Goal: Task Accomplishment & Management: Use online tool/utility

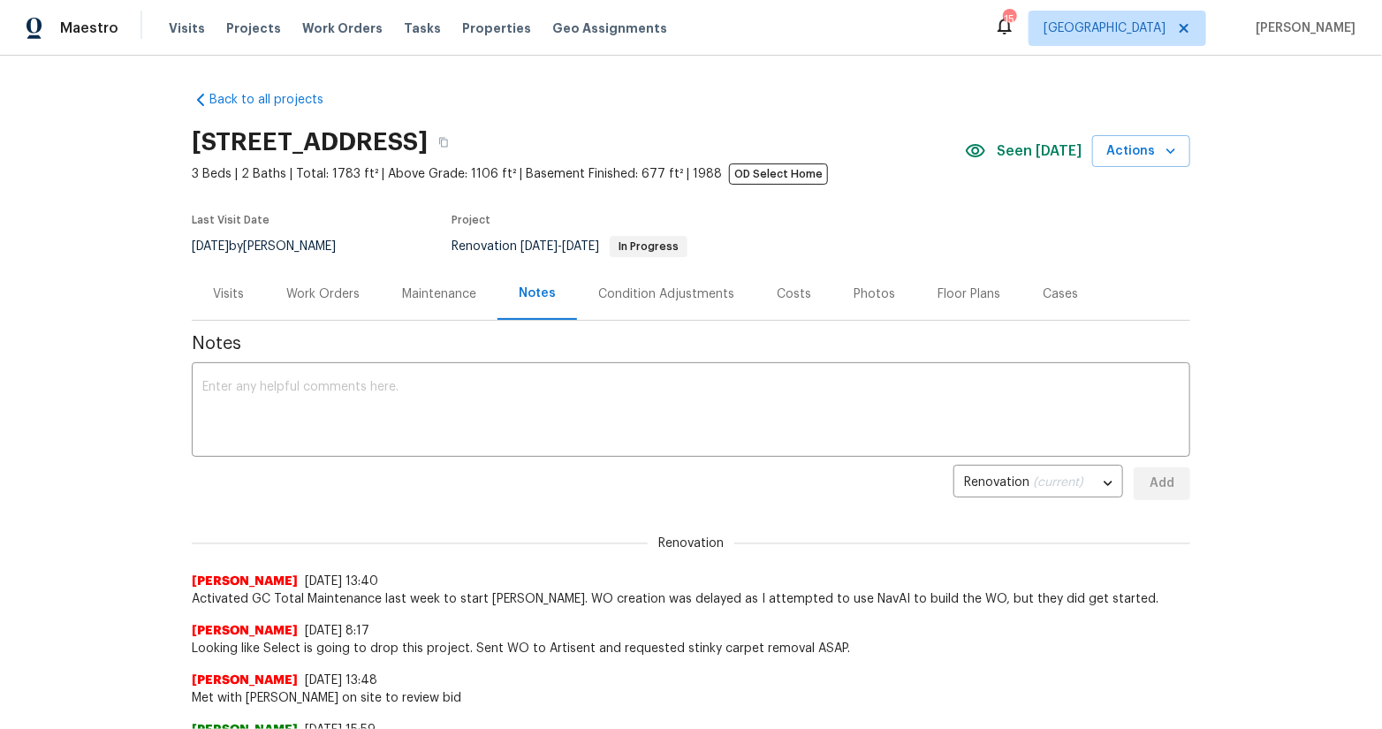
click at [114, 537] on div "Back to all projects [STREET_ADDRESS] 3 Beds | 2 Baths | Total: 1783 ft² | Abov…" at bounding box center [691, 393] width 1382 height 674
click at [337, 284] on div "Work Orders" at bounding box center [323, 294] width 116 height 52
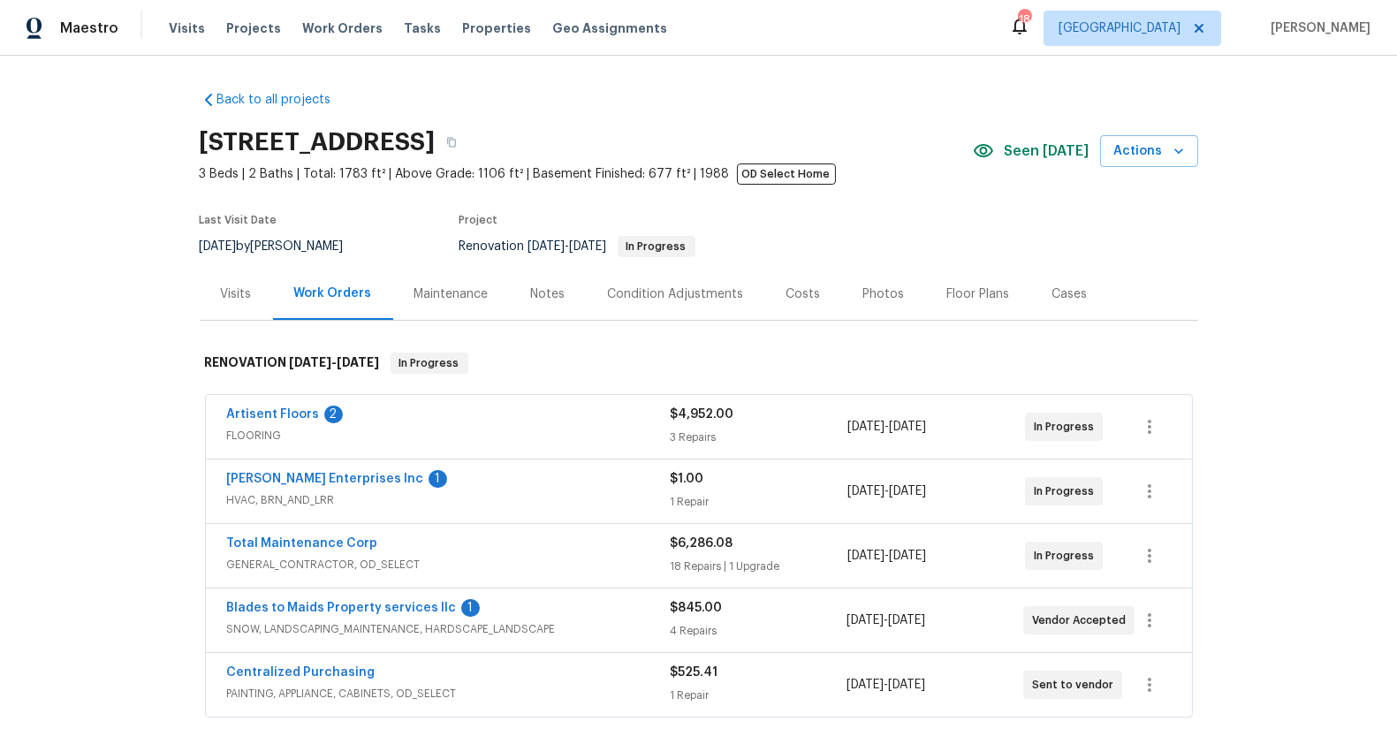
scroll to position [273, 0]
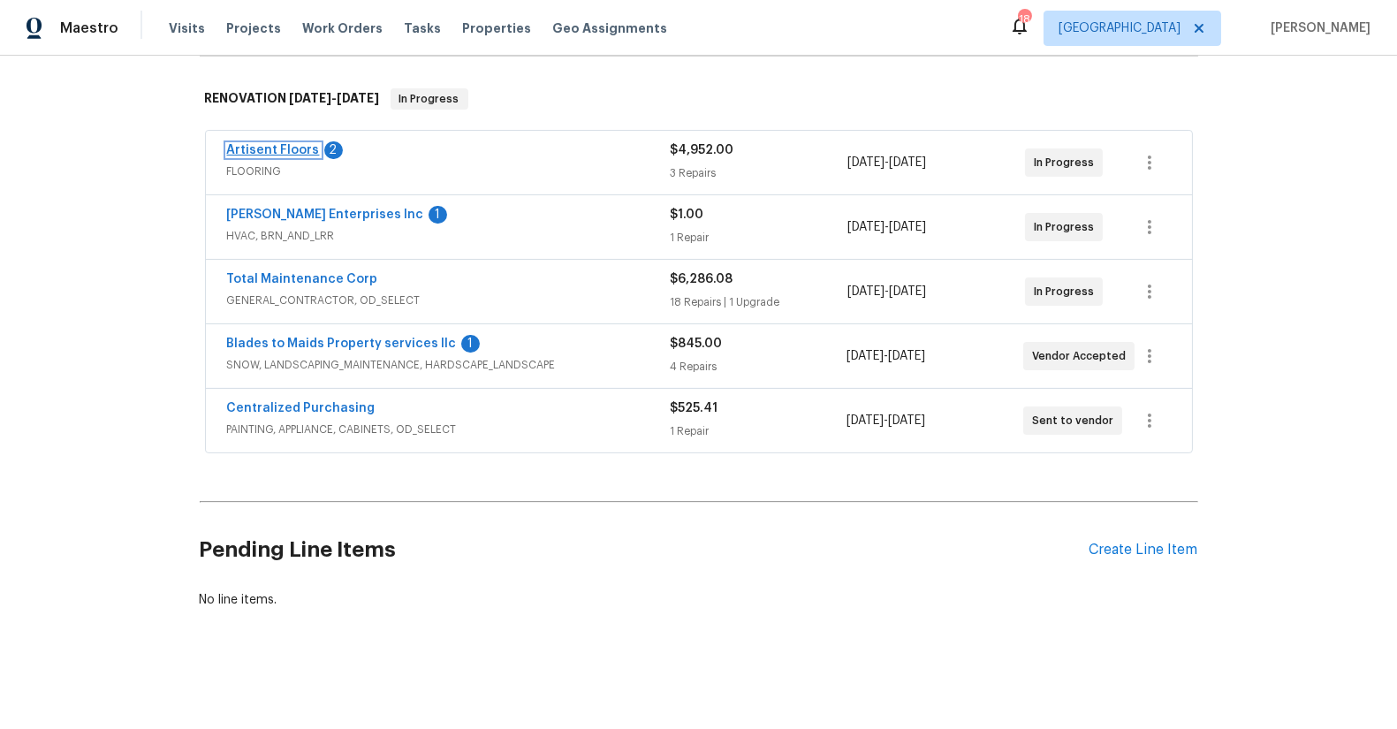
click at [281, 144] on link "Artisent Floors" at bounding box center [273, 150] width 93 height 12
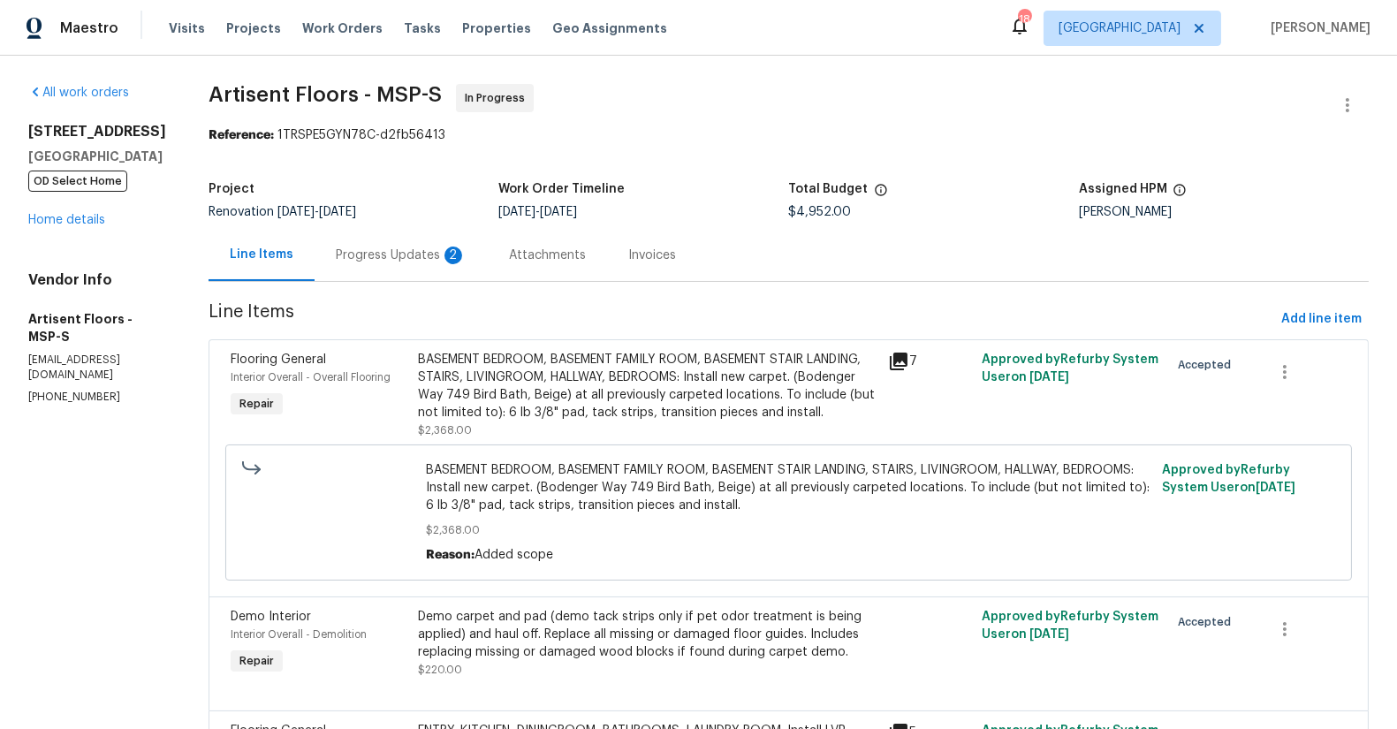
click at [407, 247] on div "Progress Updates 2" at bounding box center [401, 256] width 131 height 18
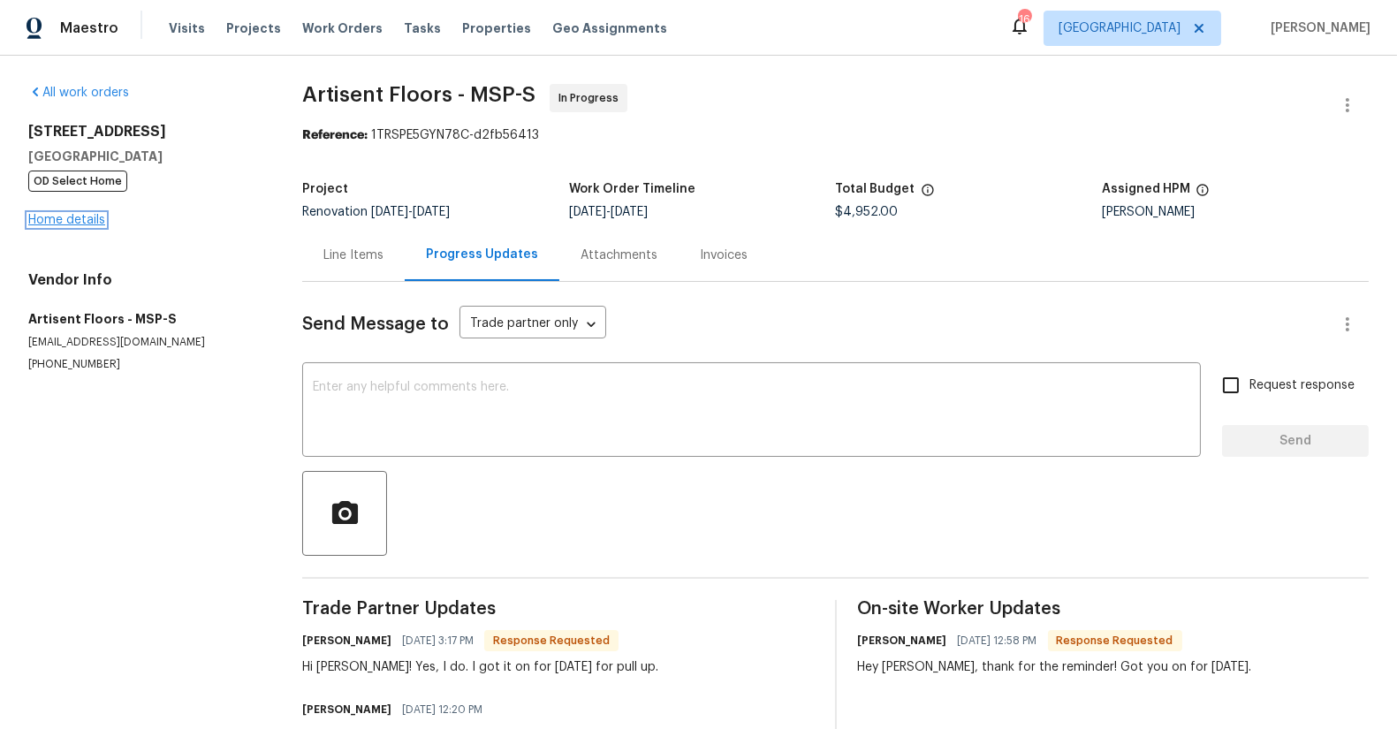
click at [91, 222] on link "Home details" at bounding box center [66, 220] width 77 height 12
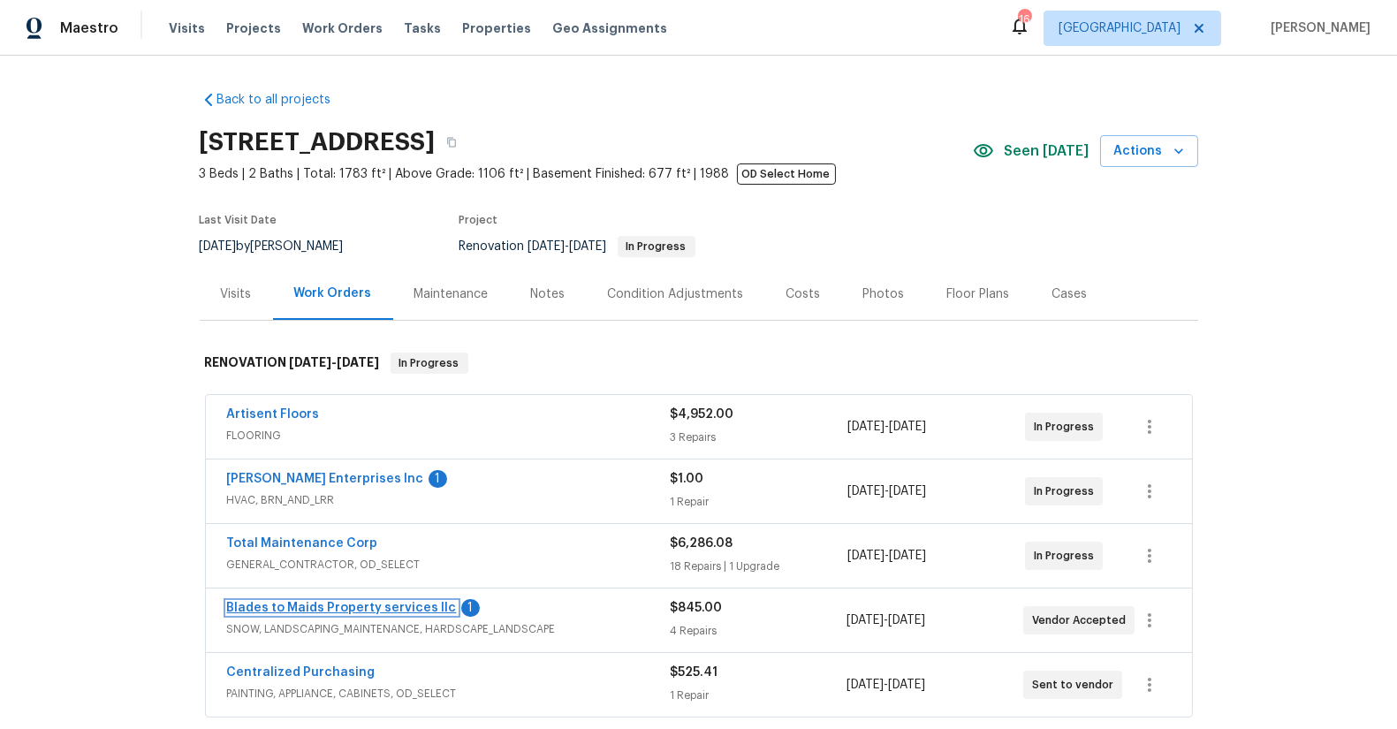
click at [351, 604] on link "Blades to Maids Property services llc" at bounding box center [342, 608] width 230 height 12
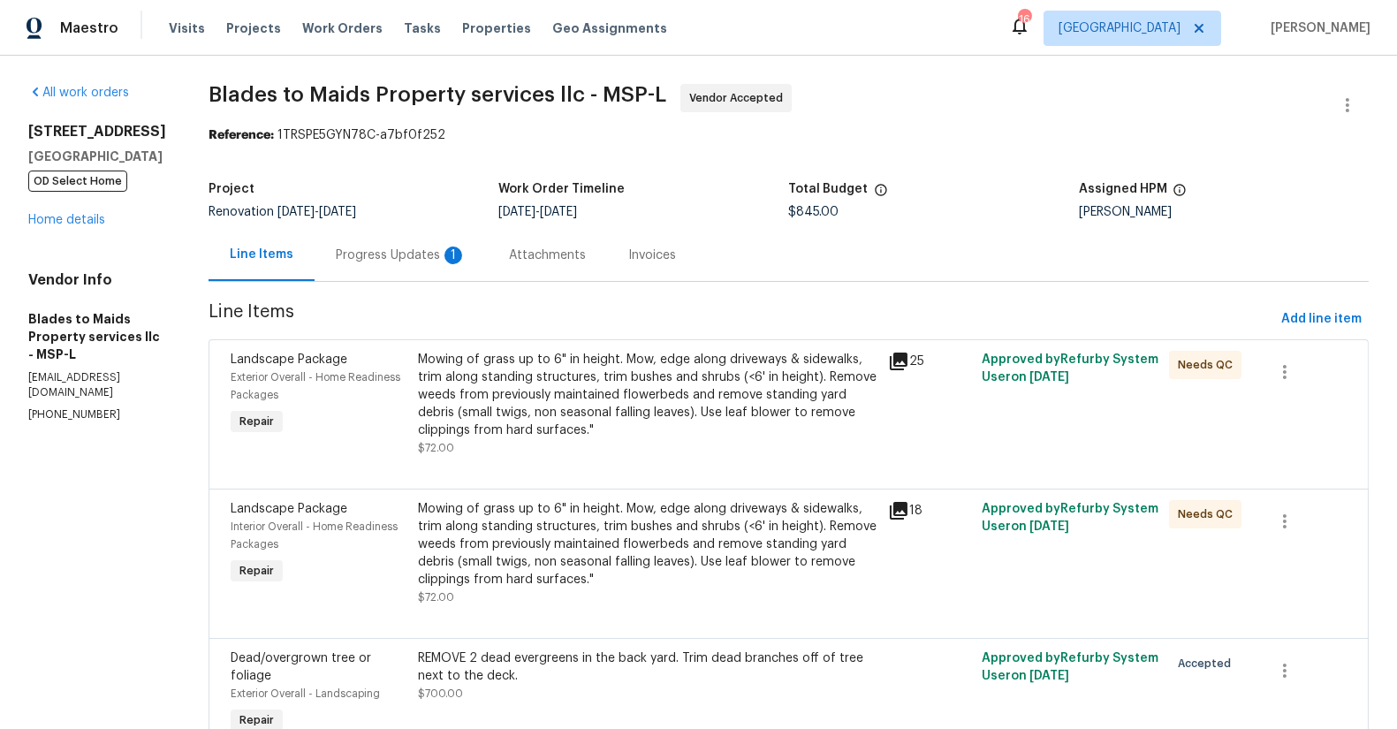
click at [395, 255] on div "Progress Updates 1" at bounding box center [401, 256] width 131 height 18
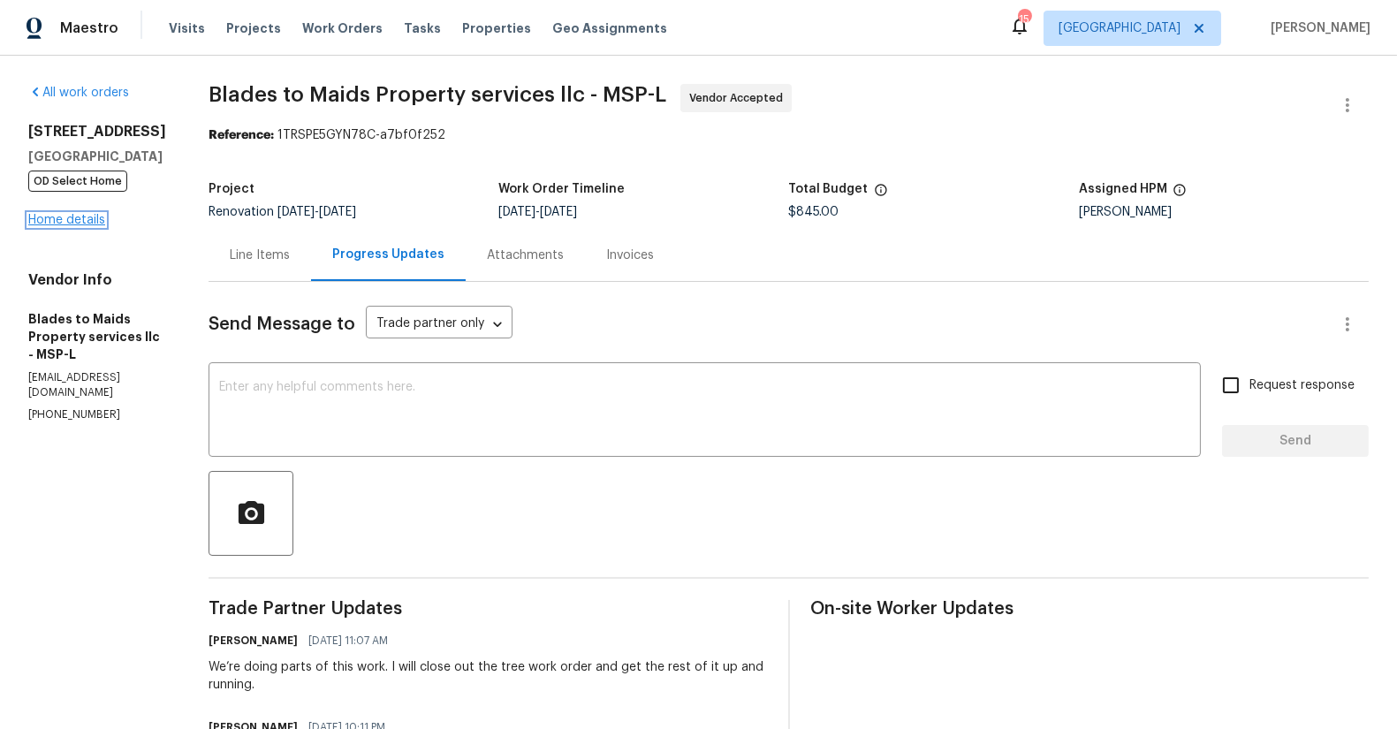
click at [79, 226] on link "Home details" at bounding box center [66, 220] width 77 height 12
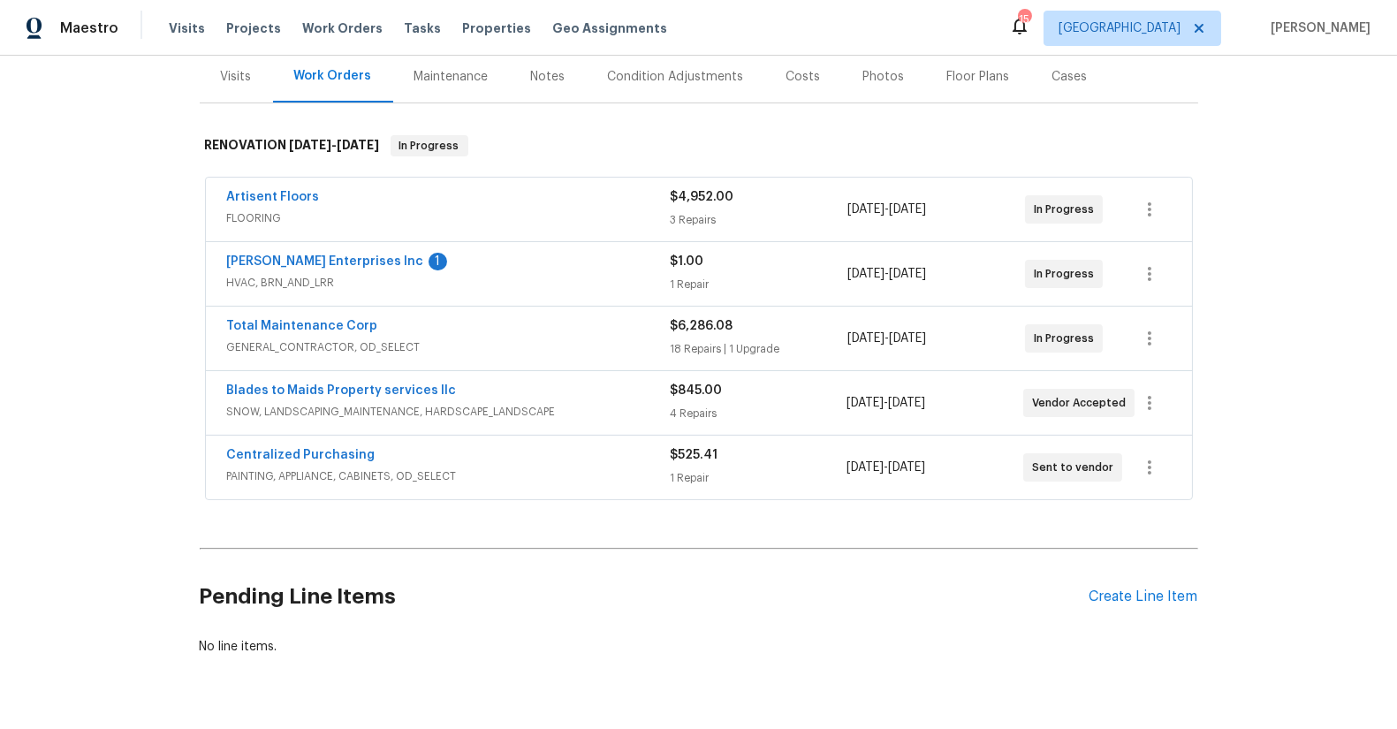
scroll to position [232, 0]
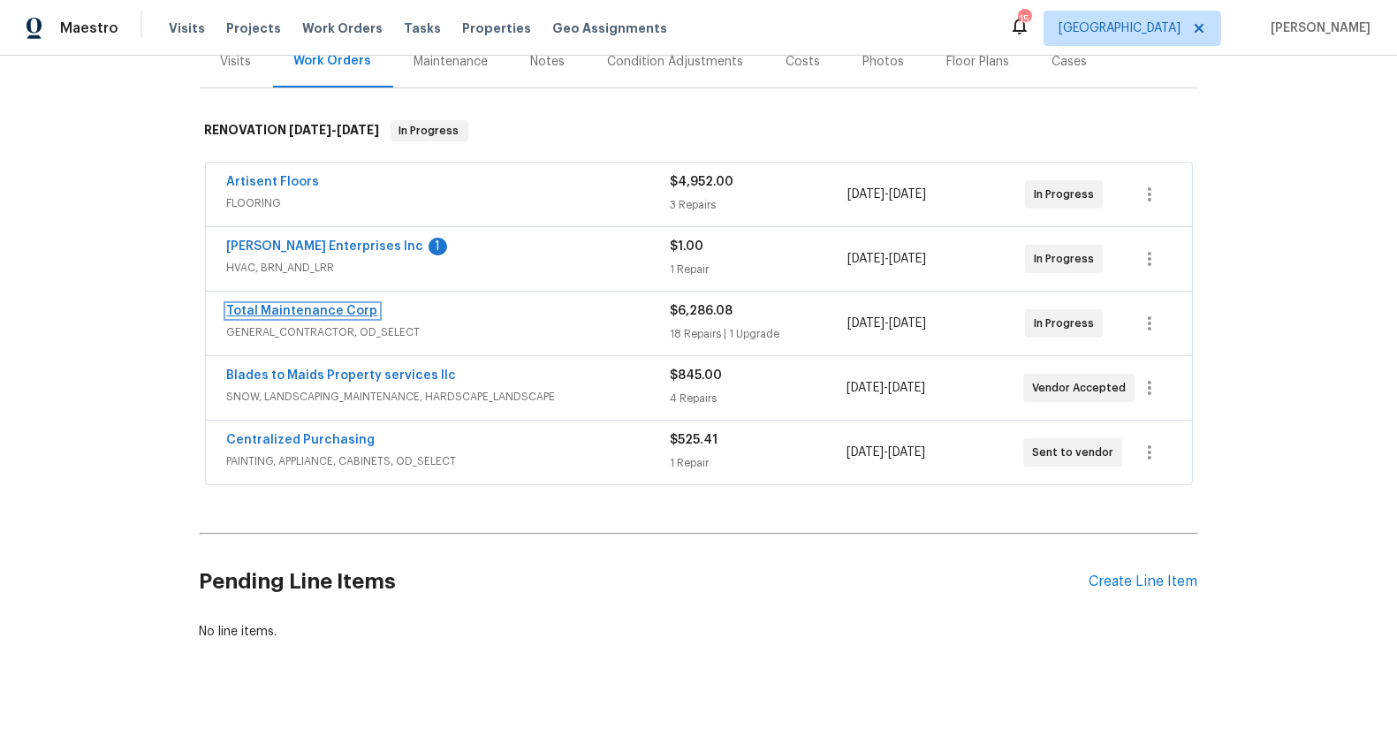
click at [301, 311] on link "Total Maintenance Corp" at bounding box center [302, 311] width 151 height 12
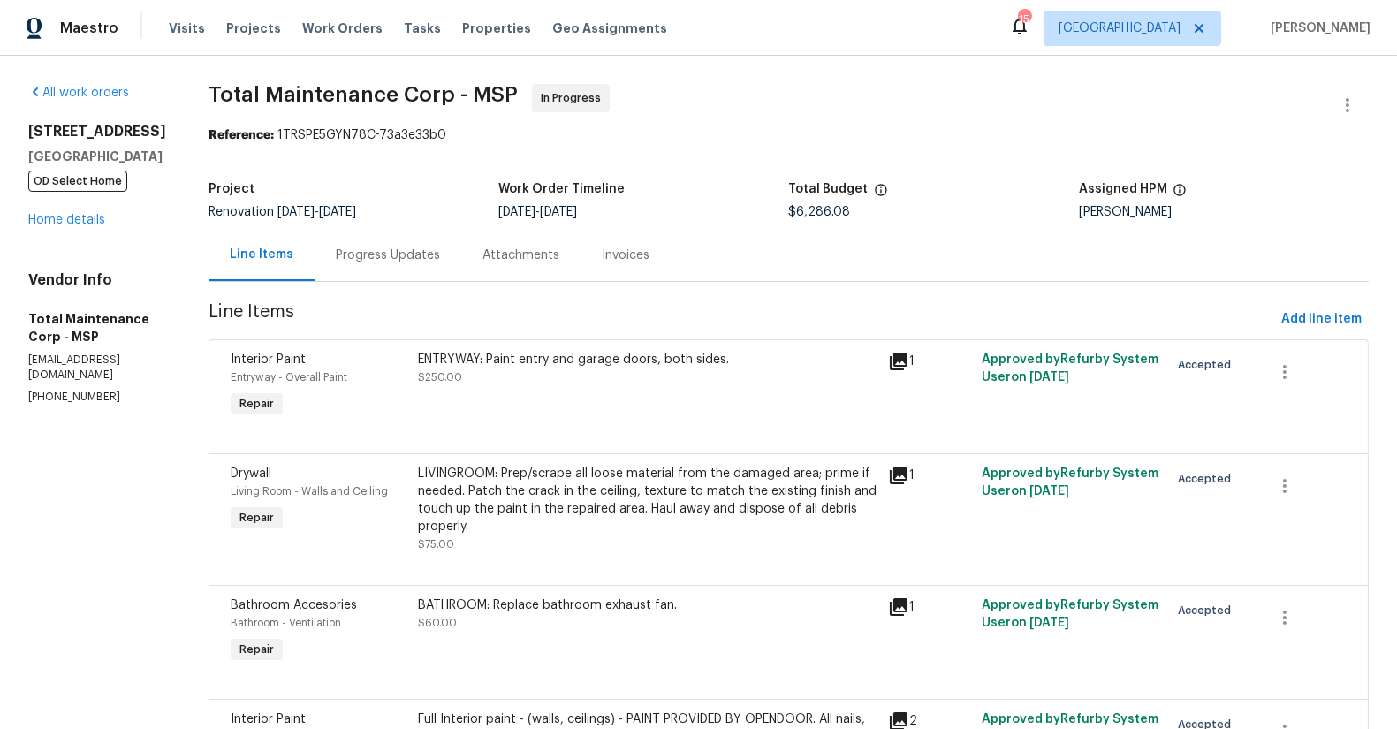
click at [382, 256] on div "Progress Updates" at bounding box center [388, 256] width 104 height 18
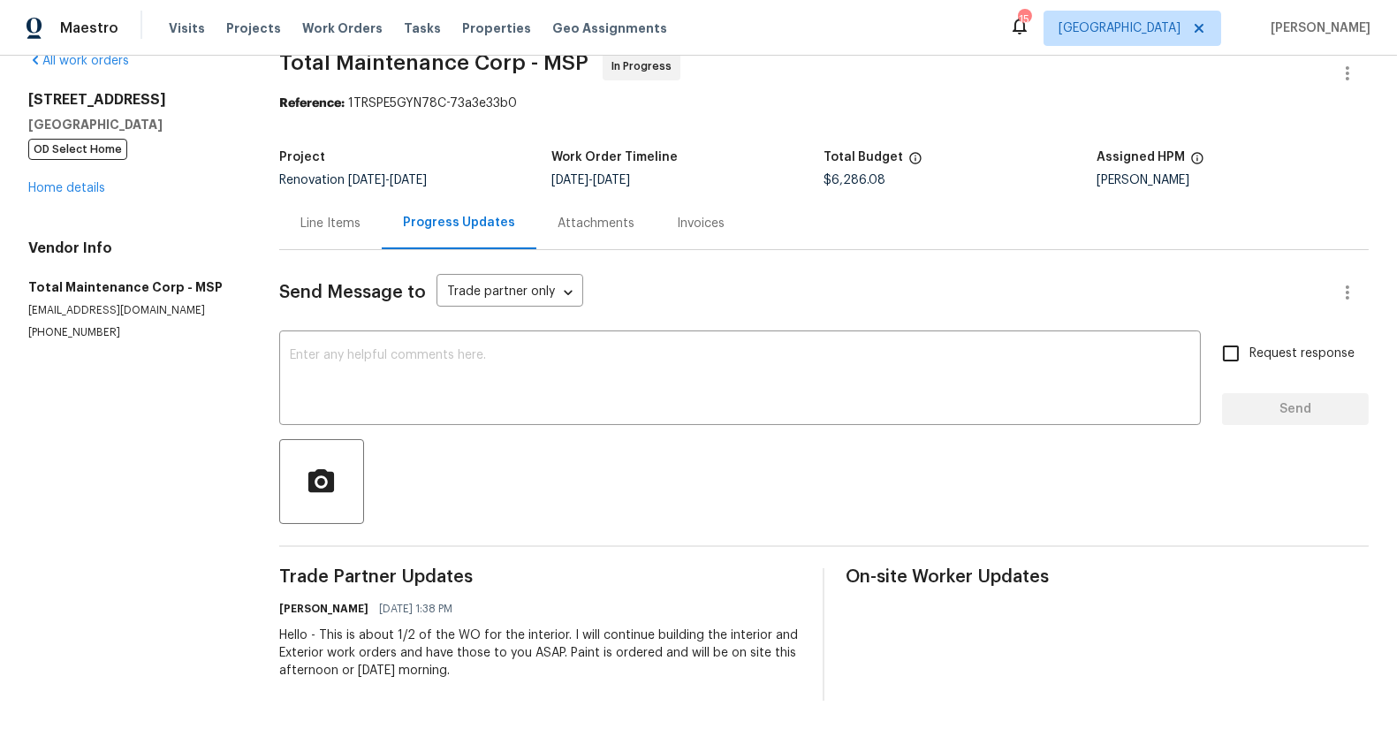
scroll to position [46, 0]
drag, startPoint x: 563, startPoint y: 636, endPoint x: 747, endPoint y: 641, distance: 183.9
click at [747, 641] on div "Hello - This is about 1/2 of the WO for the interior. I will continue building …" at bounding box center [540, 653] width 523 height 53
drag, startPoint x: 712, startPoint y: 640, endPoint x: 646, endPoint y: 636, distance: 65.6
click at [712, 640] on div "Hello - This is about 1/2 of the WO for the interior. I will continue building …" at bounding box center [540, 653] width 523 height 53
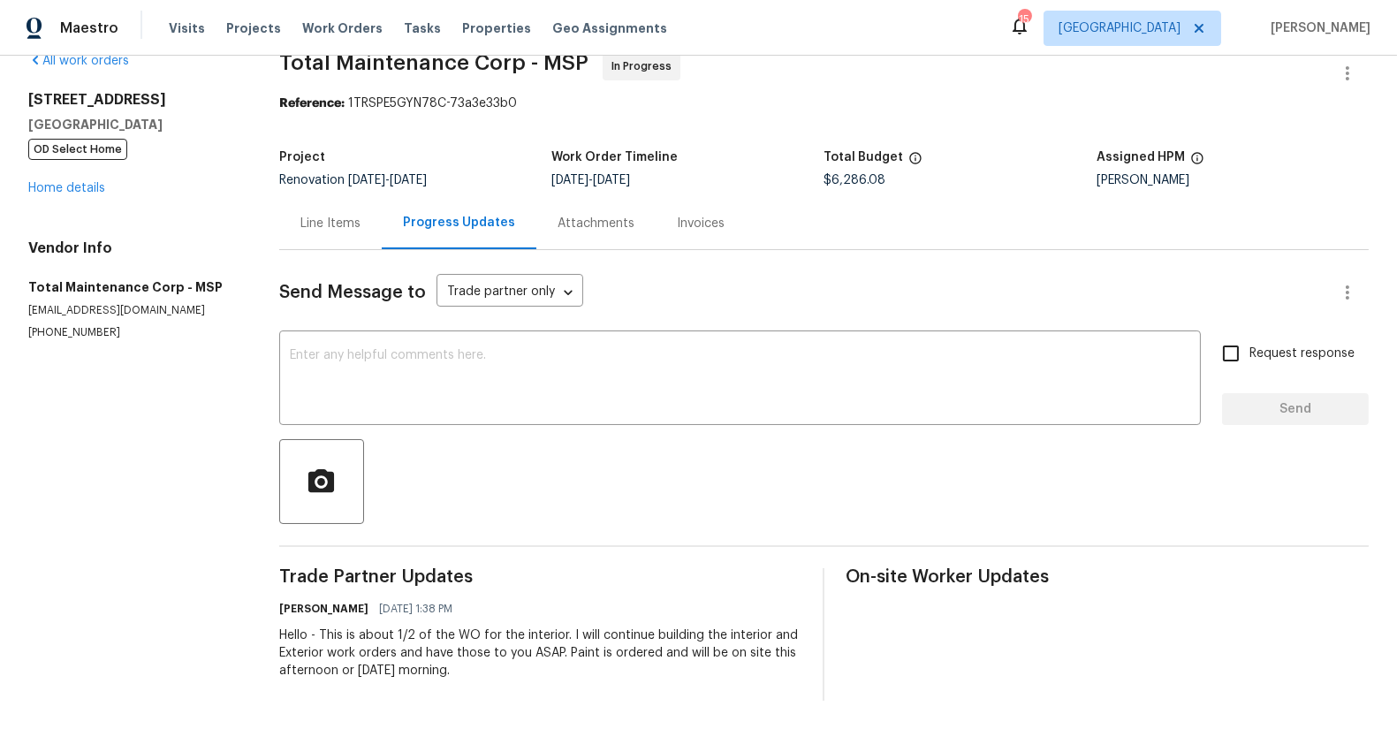
drag, startPoint x: 654, startPoint y: 653, endPoint x: 682, endPoint y: 654, distance: 28.3
click at [682, 654] on div "Hello - This is about 1/2 of the WO for the interior. I will continue building …" at bounding box center [540, 653] width 523 height 53
click at [232, 625] on section "All work orders [STREET_ADDRESS] OD Select Home Home details Vendor Info Total …" at bounding box center [132, 376] width 209 height 649
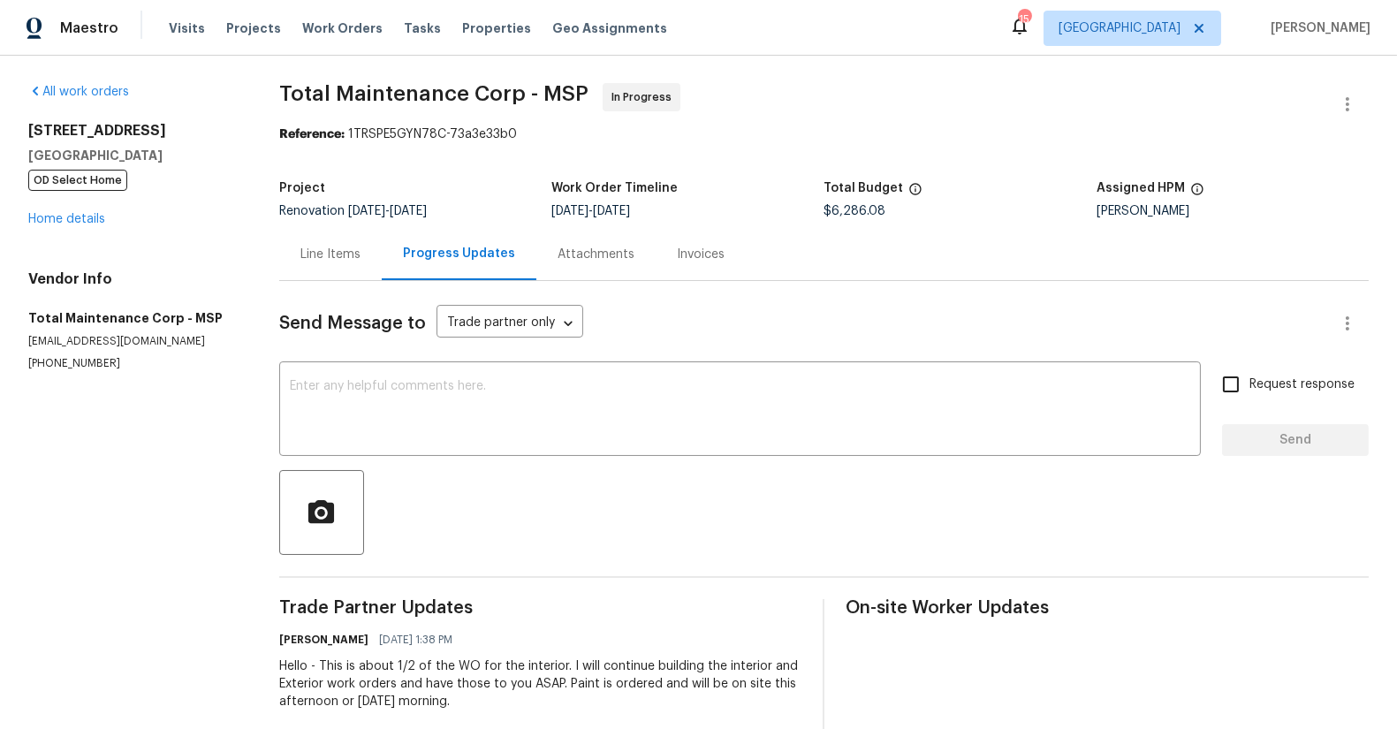
scroll to position [0, 0]
click at [69, 214] on link "Home details" at bounding box center [66, 220] width 77 height 12
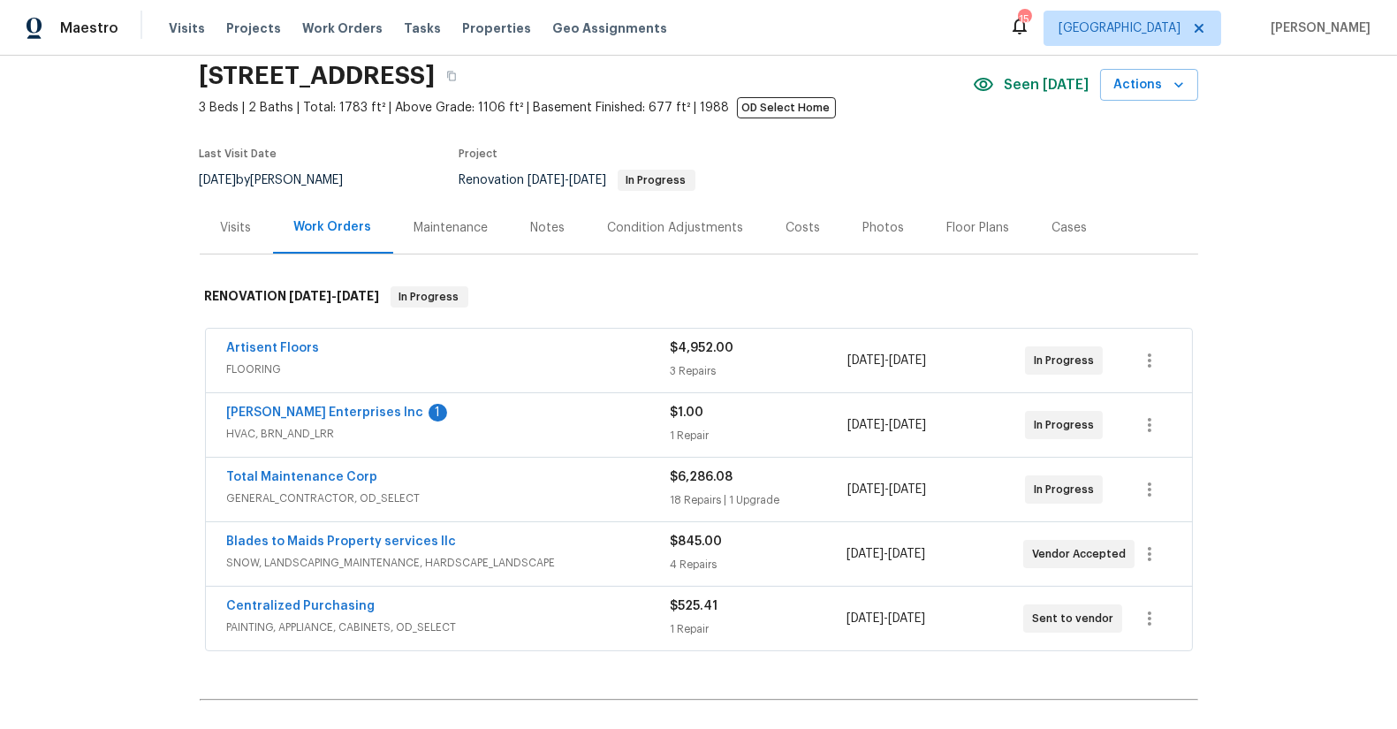
scroll to position [175, 0]
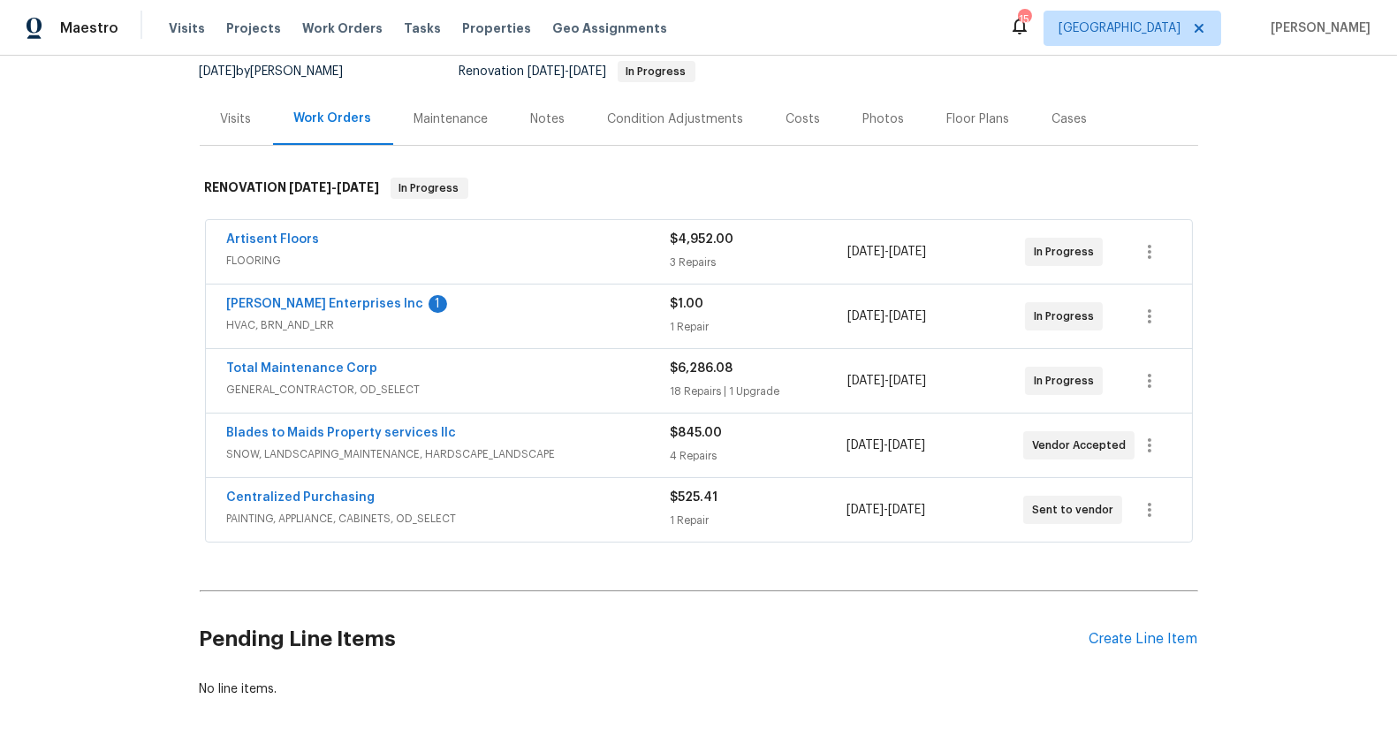
click at [351, 372] on span "Total Maintenance Corp" at bounding box center [302, 369] width 151 height 18
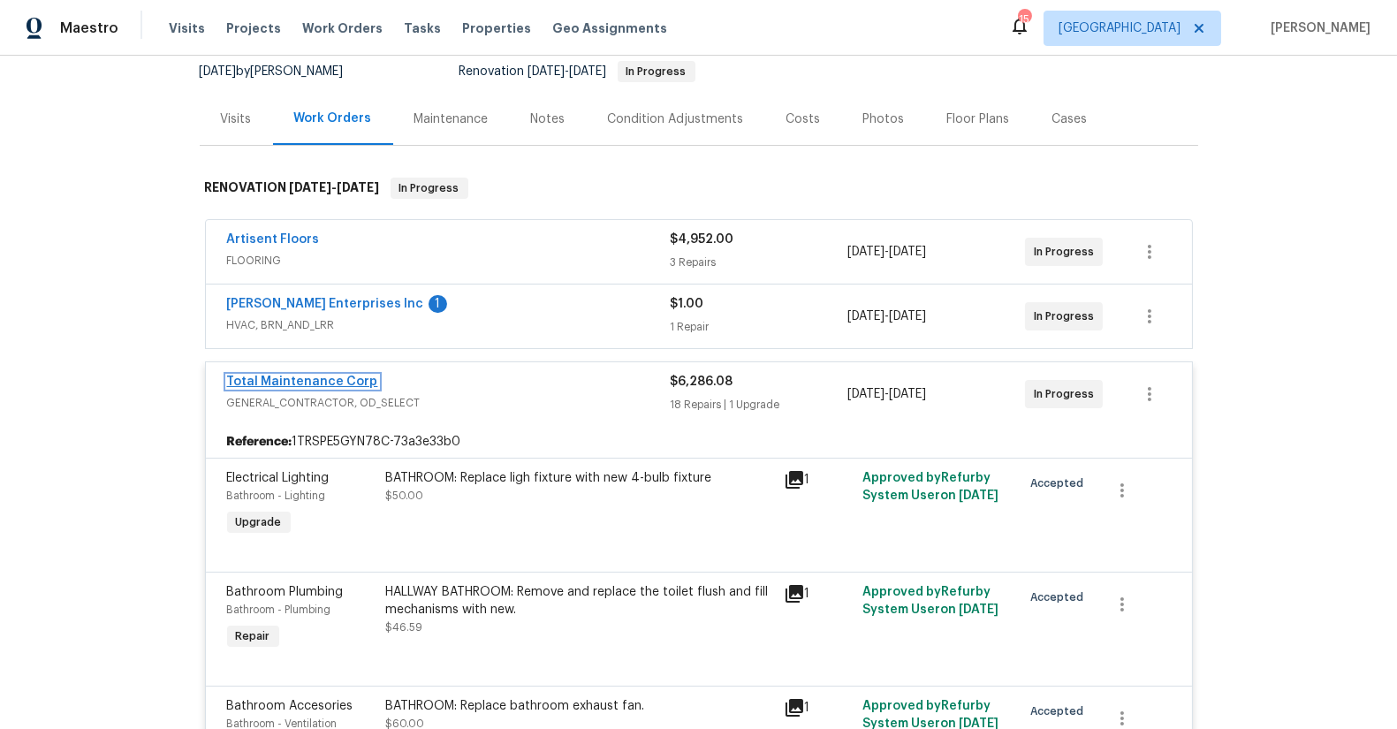
click at [354, 381] on link "Total Maintenance Corp" at bounding box center [302, 382] width 151 height 12
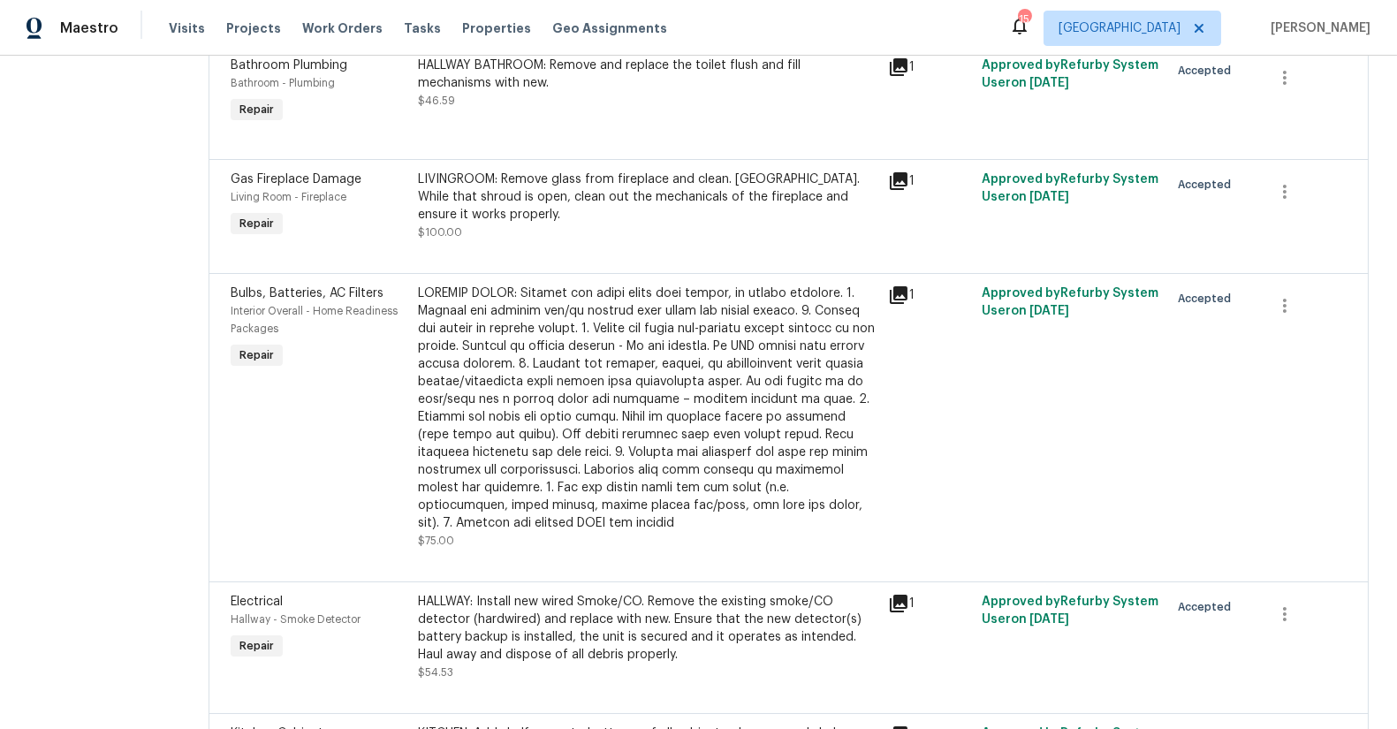
scroll to position [1778, 0]
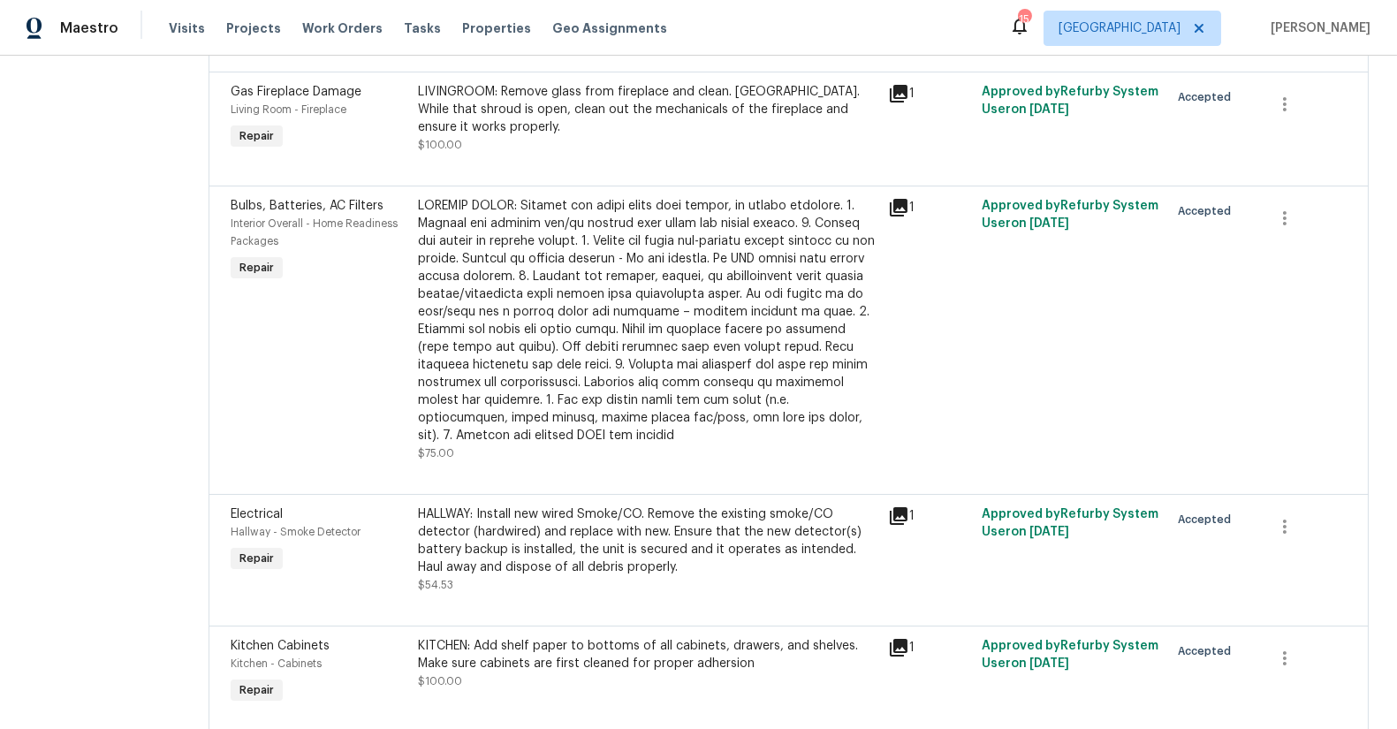
click at [561, 295] on div at bounding box center [648, 320] width 459 height 247
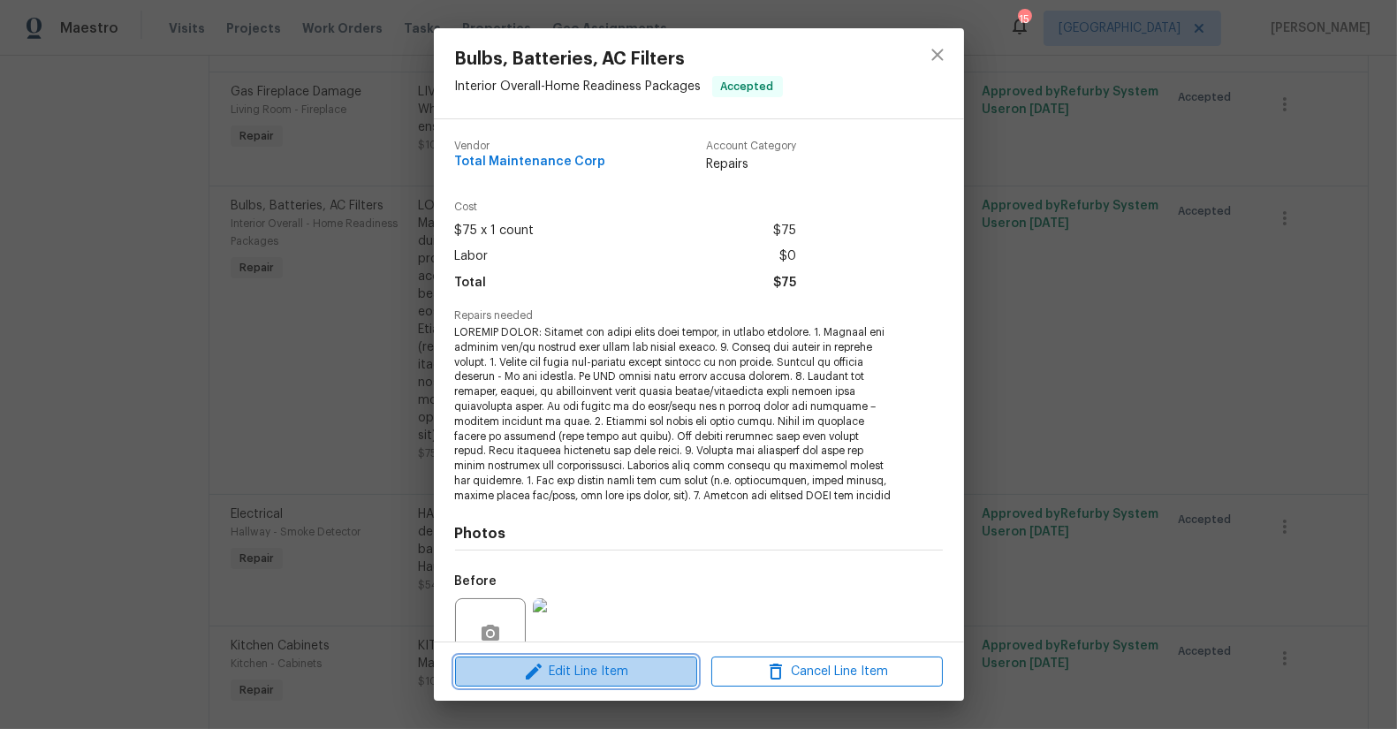
click at [600, 661] on span "Edit Line Item" at bounding box center [577, 672] width 232 height 22
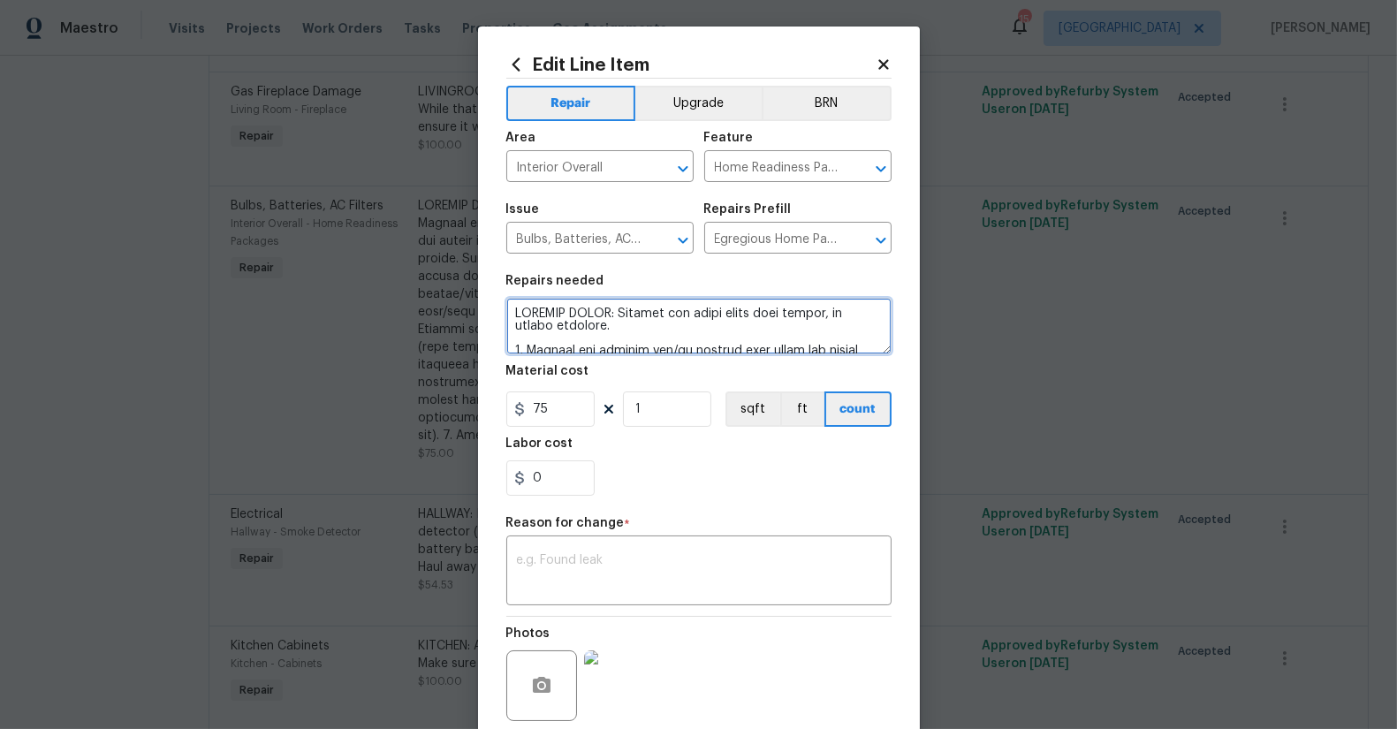
click at [652, 332] on textarea at bounding box center [698, 326] width 385 height 57
type textarea "LOREMIP DOLOR: Sitamet con adipi elits doei tempor, in utlabo etdolore. Magnaal…"
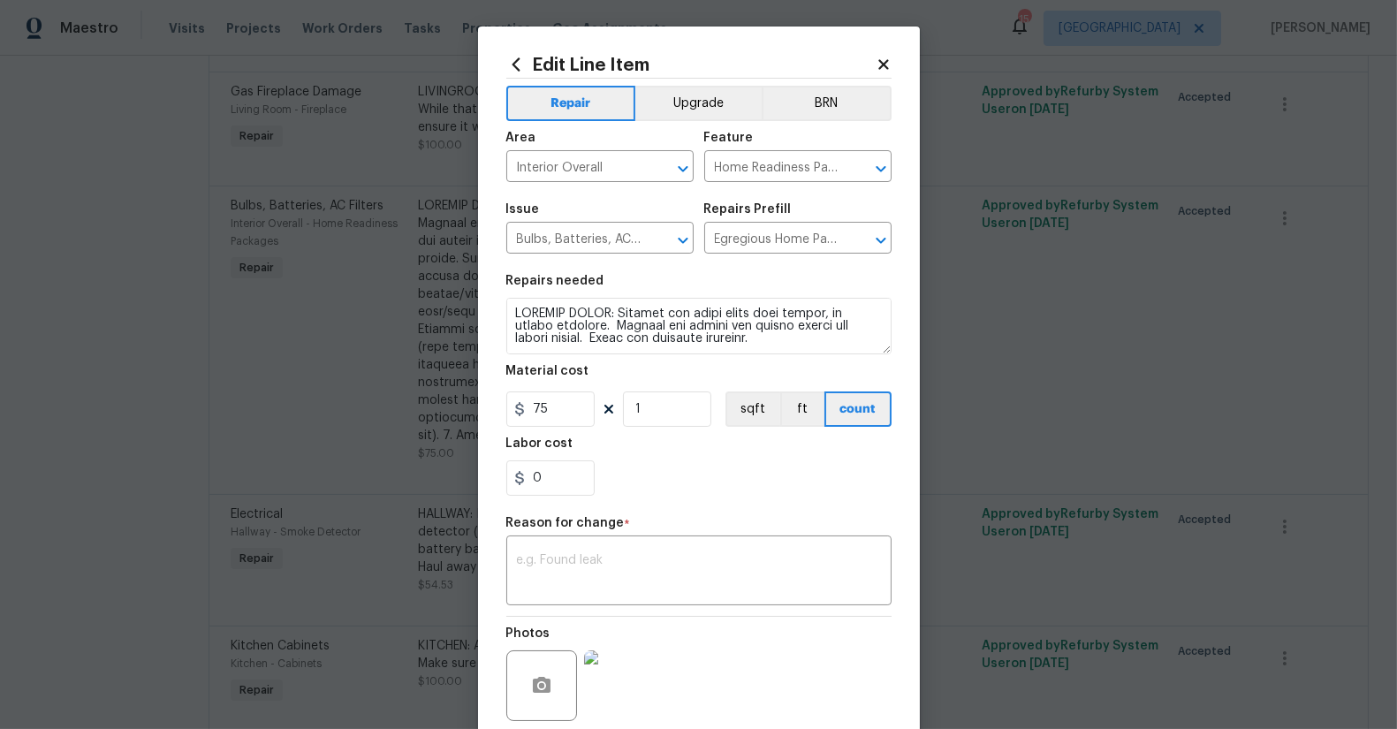
click at [684, 490] on div "0" at bounding box center [698, 478] width 385 height 35
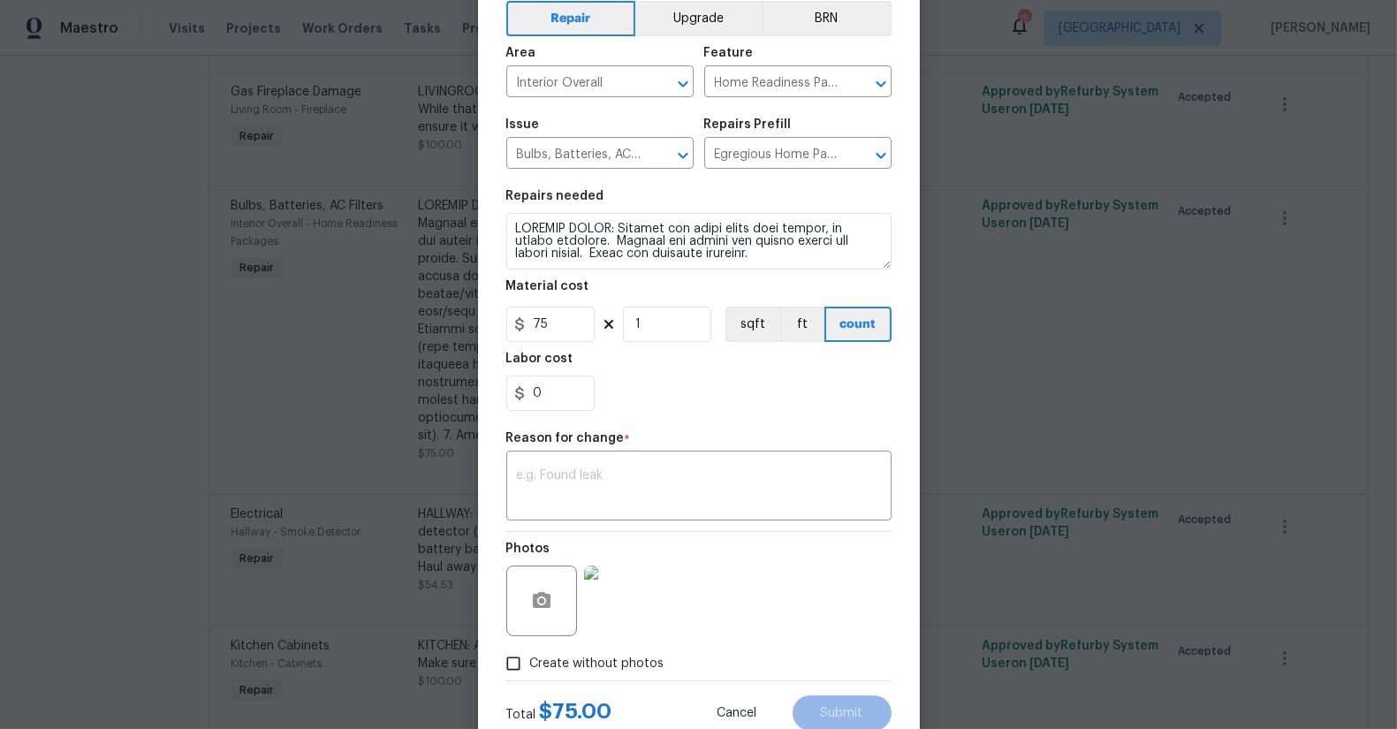
scroll to position [141, 0]
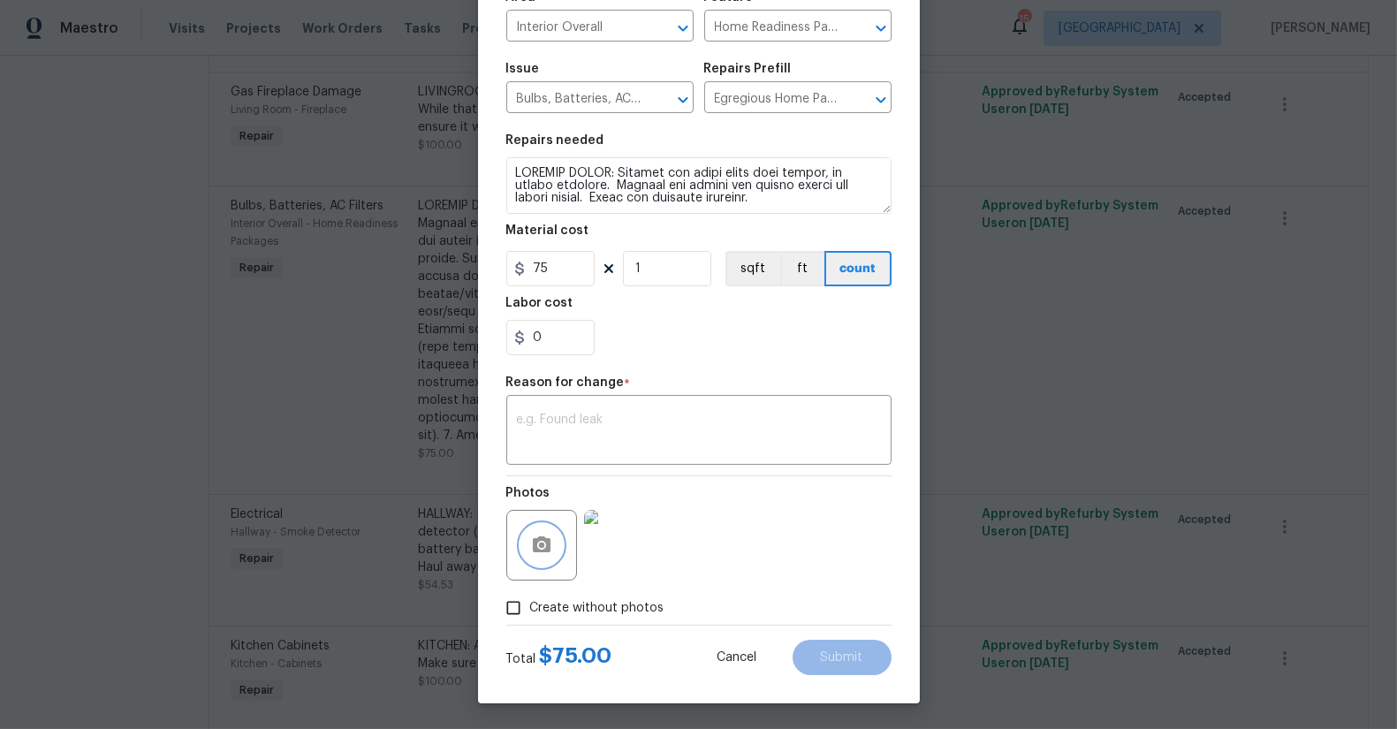
click at [533, 552] on icon "button" at bounding box center [542, 545] width 18 height 16
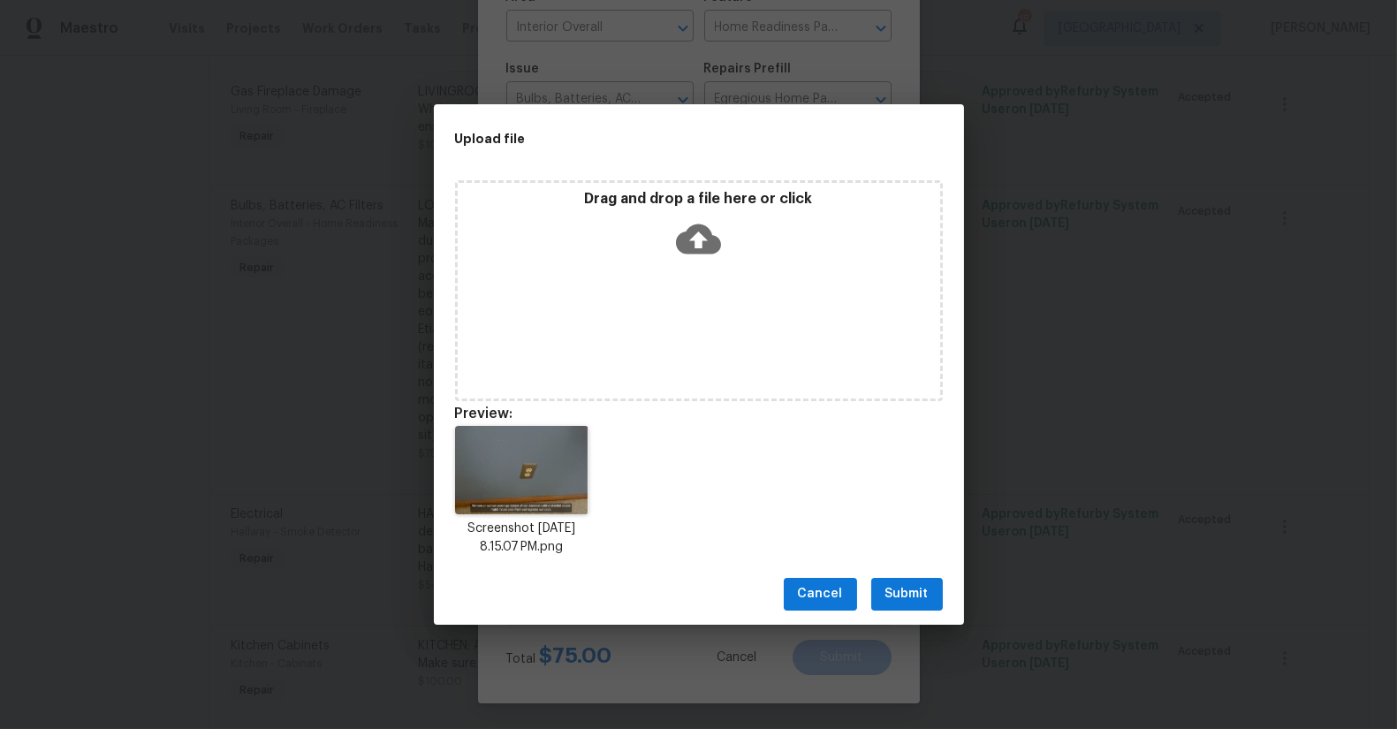
click at [914, 592] on span "Submit" at bounding box center [907, 594] width 43 height 22
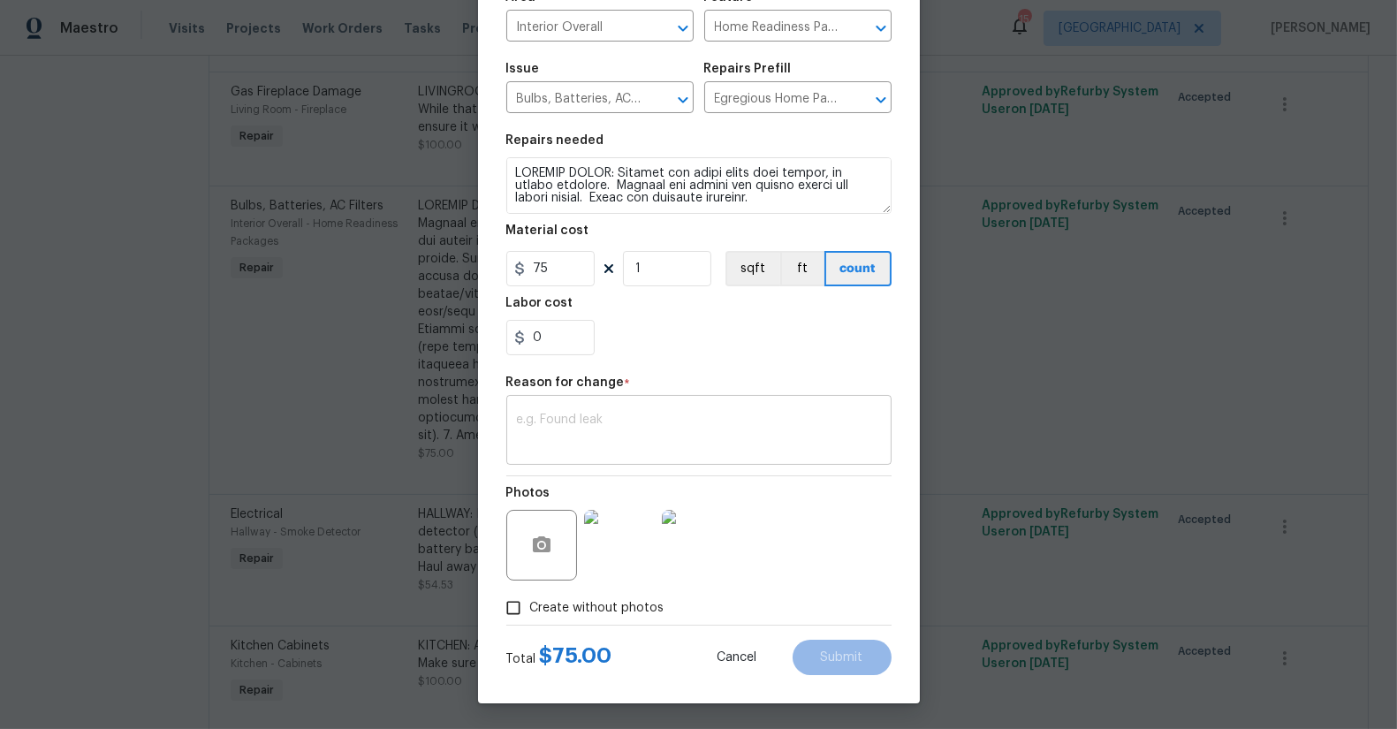
click at [723, 401] on div "x ​" at bounding box center [698, 432] width 385 height 65
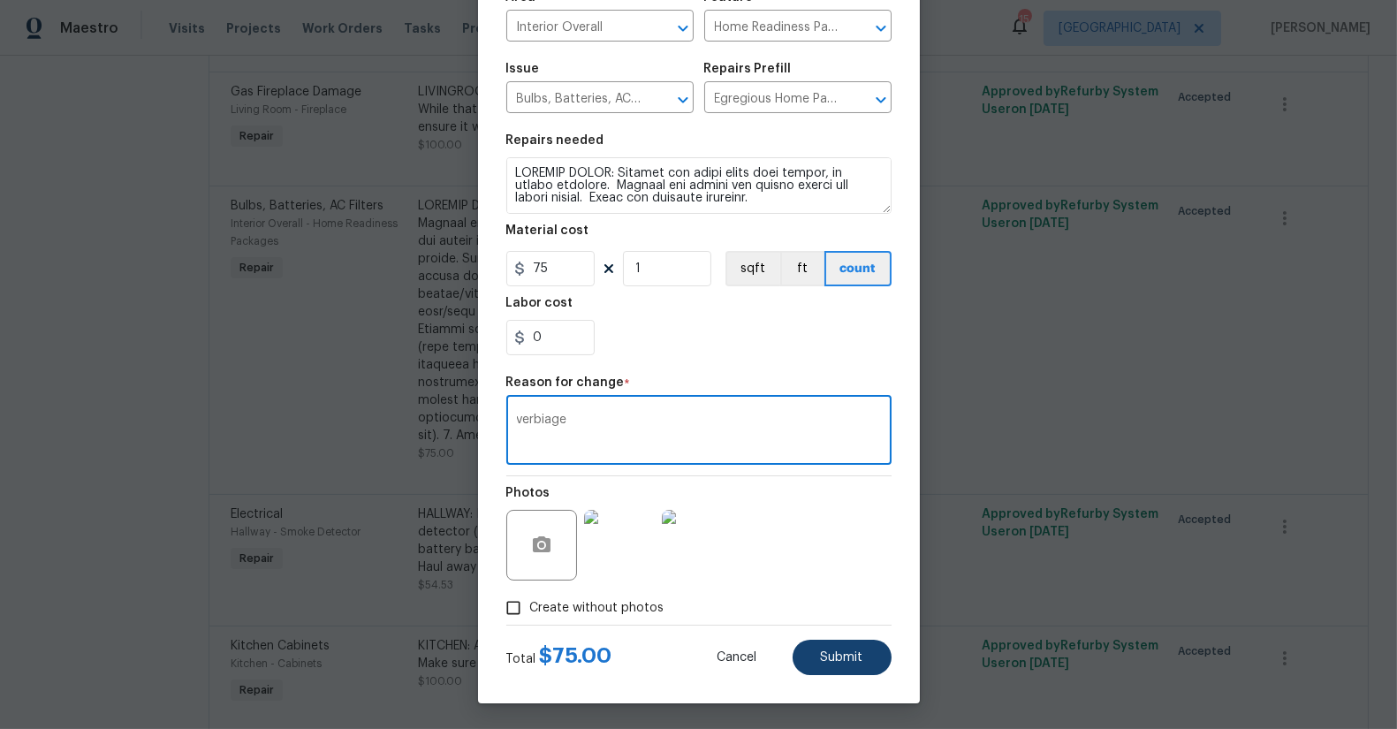
type textarea "verbiage"
click at [857, 653] on button "Submit" at bounding box center [842, 657] width 99 height 35
type textarea "LOREMIP DOLOR: Sitamet con adipi elits doei tempor, in utlabo etdolore. 5. Magn…"
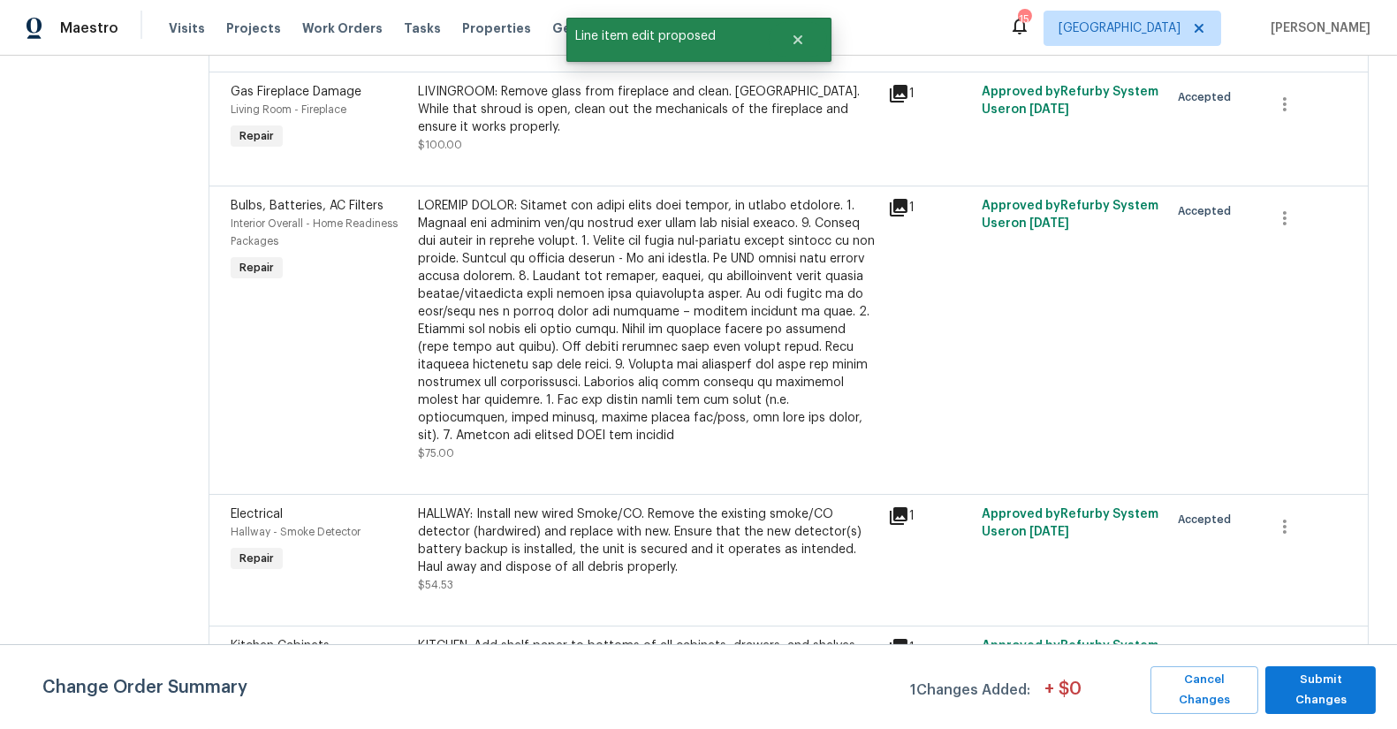
scroll to position [0, 0]
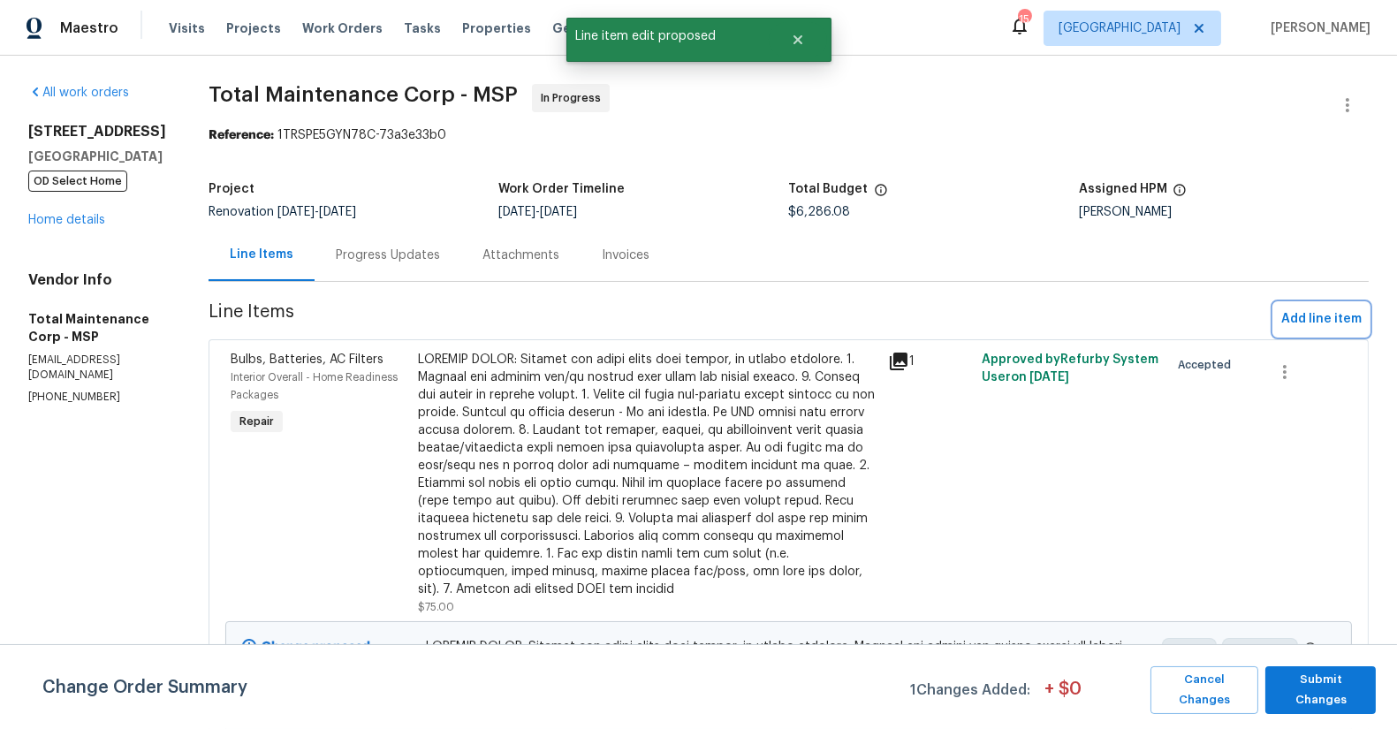
click at [1313, 311] on span "Add line item" at bounding box center [1322, 319] width 80 height 22
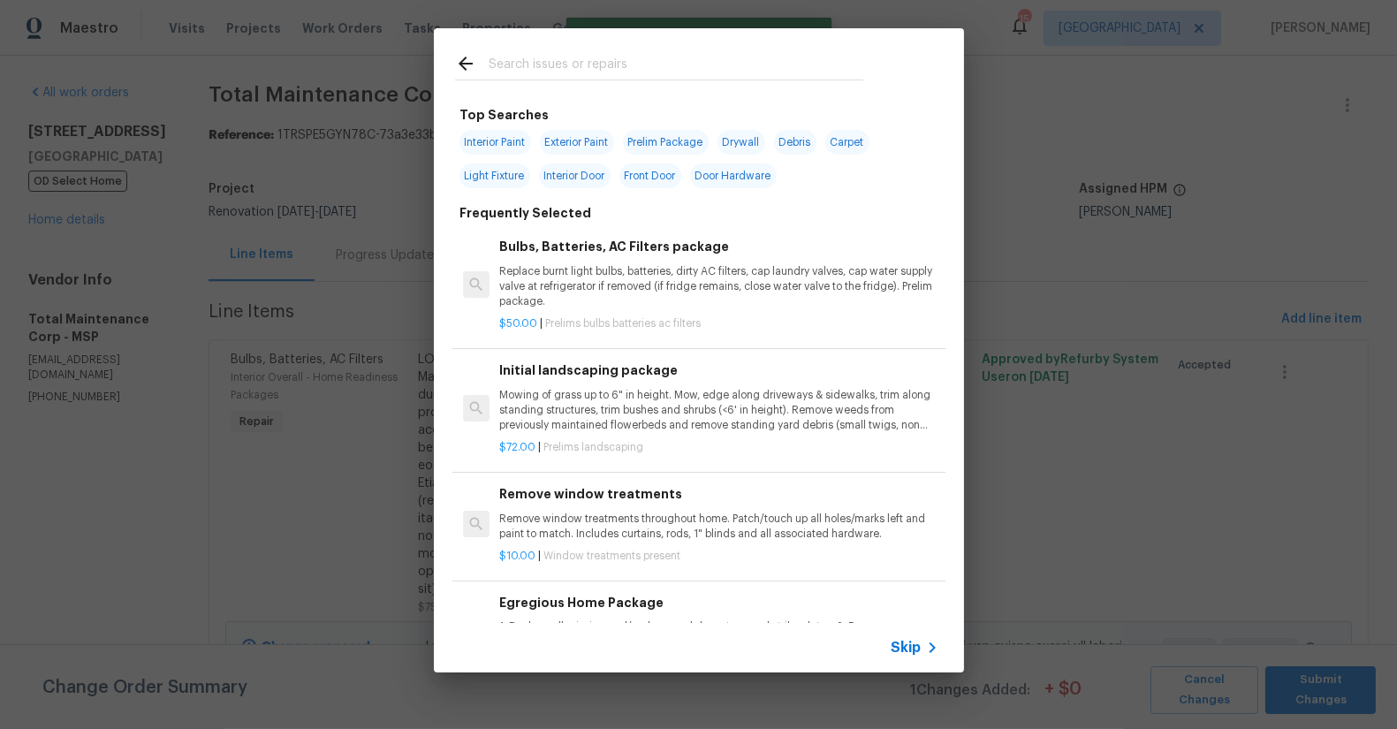
click at [626, 68] on input "text" at bounding box center [676, 66] width 375 height 27
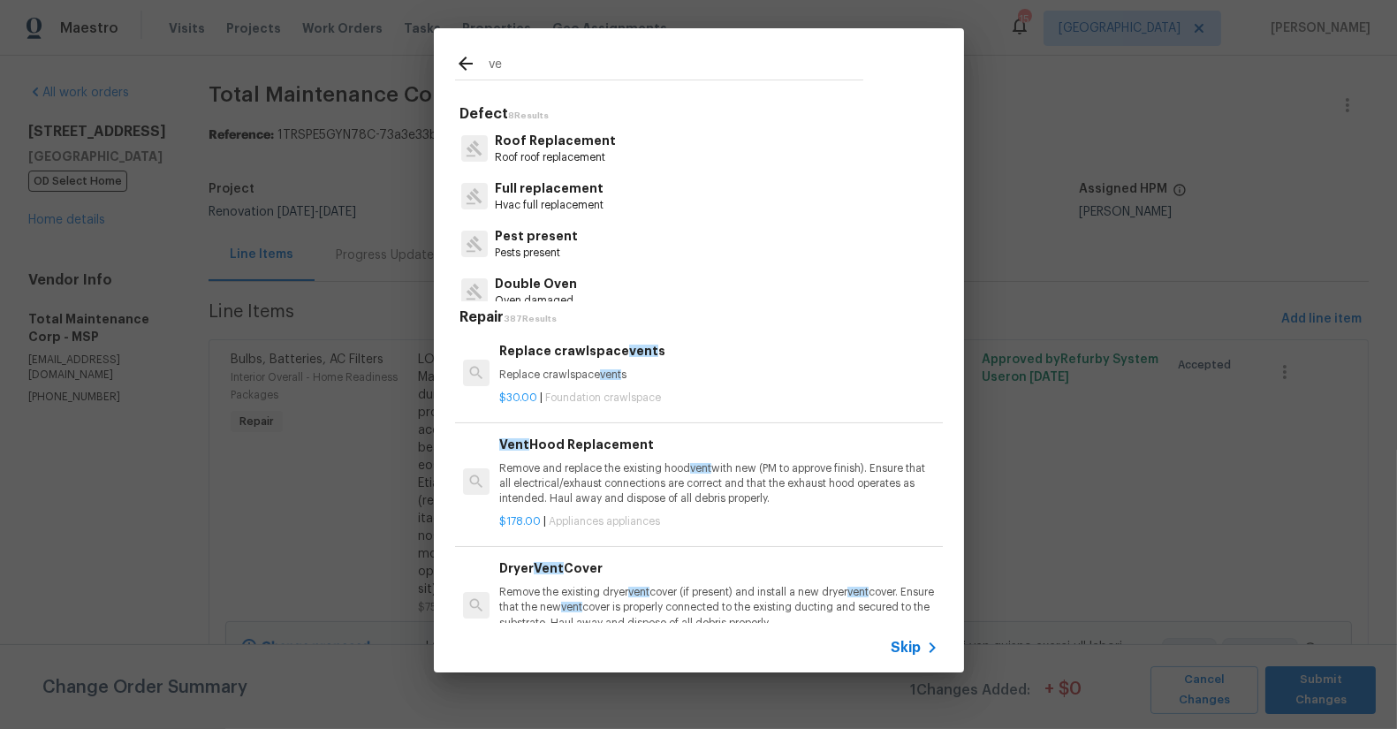
type input "v"
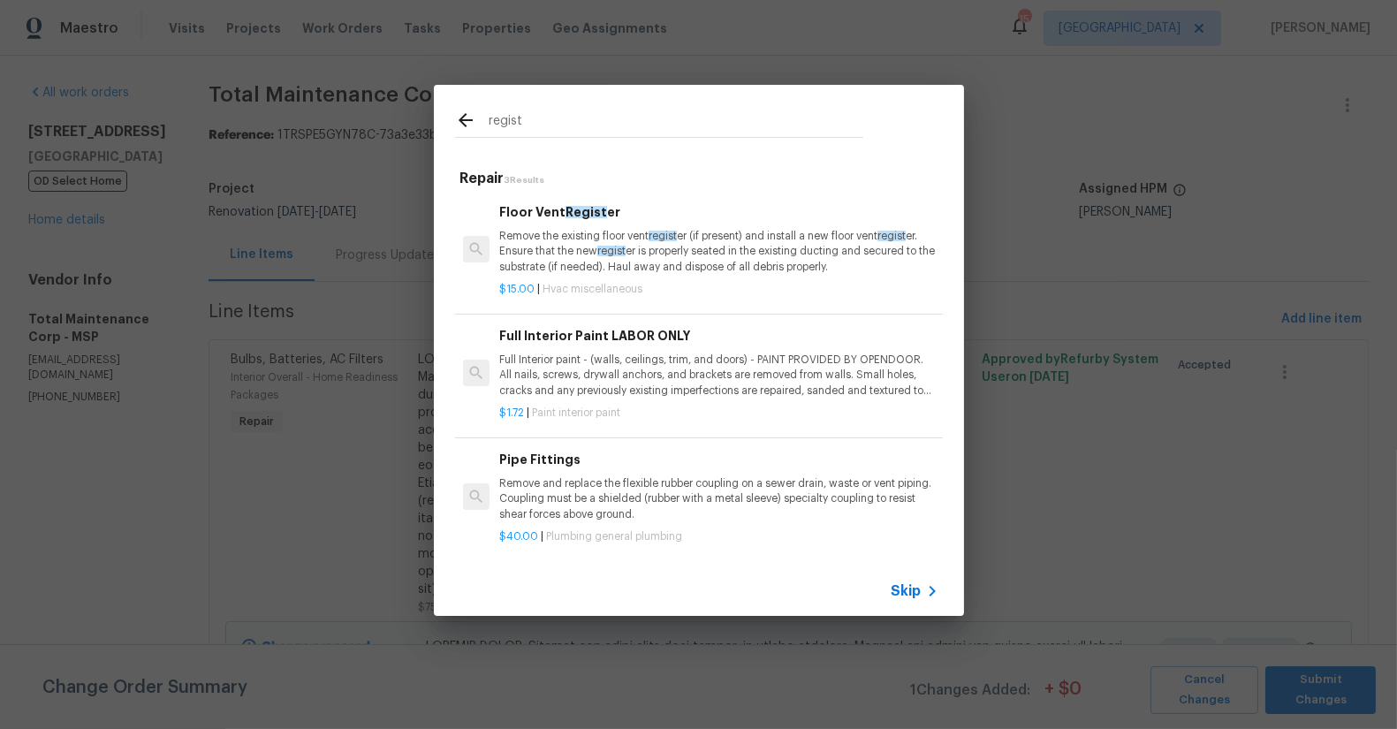
type input "regist"
click at [595, 234] on p "Remove the existing floor vent regist er (if present) and install a new floor v…" at bounding box center [718, 251] width 438 height 45
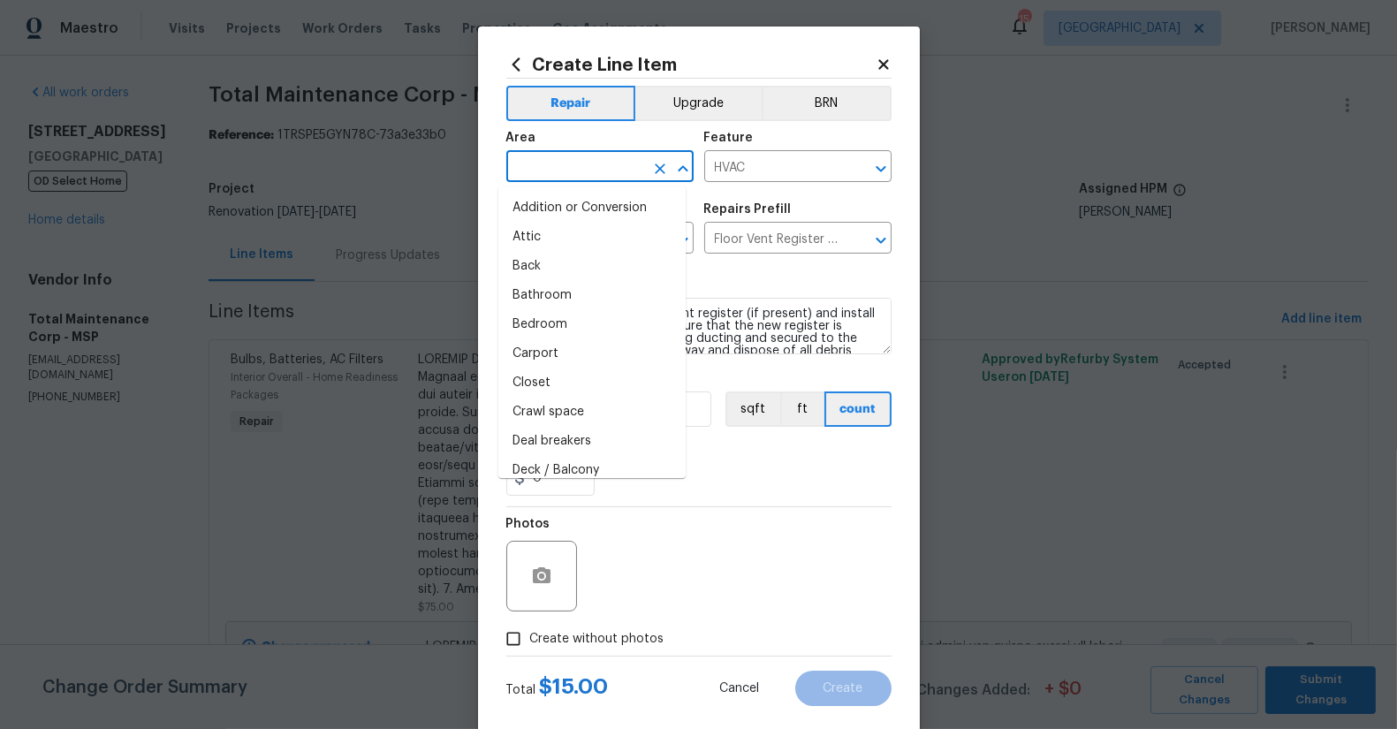
click at [577, 157] on input "text" at bounding box center [575, 168] width 138 height 27
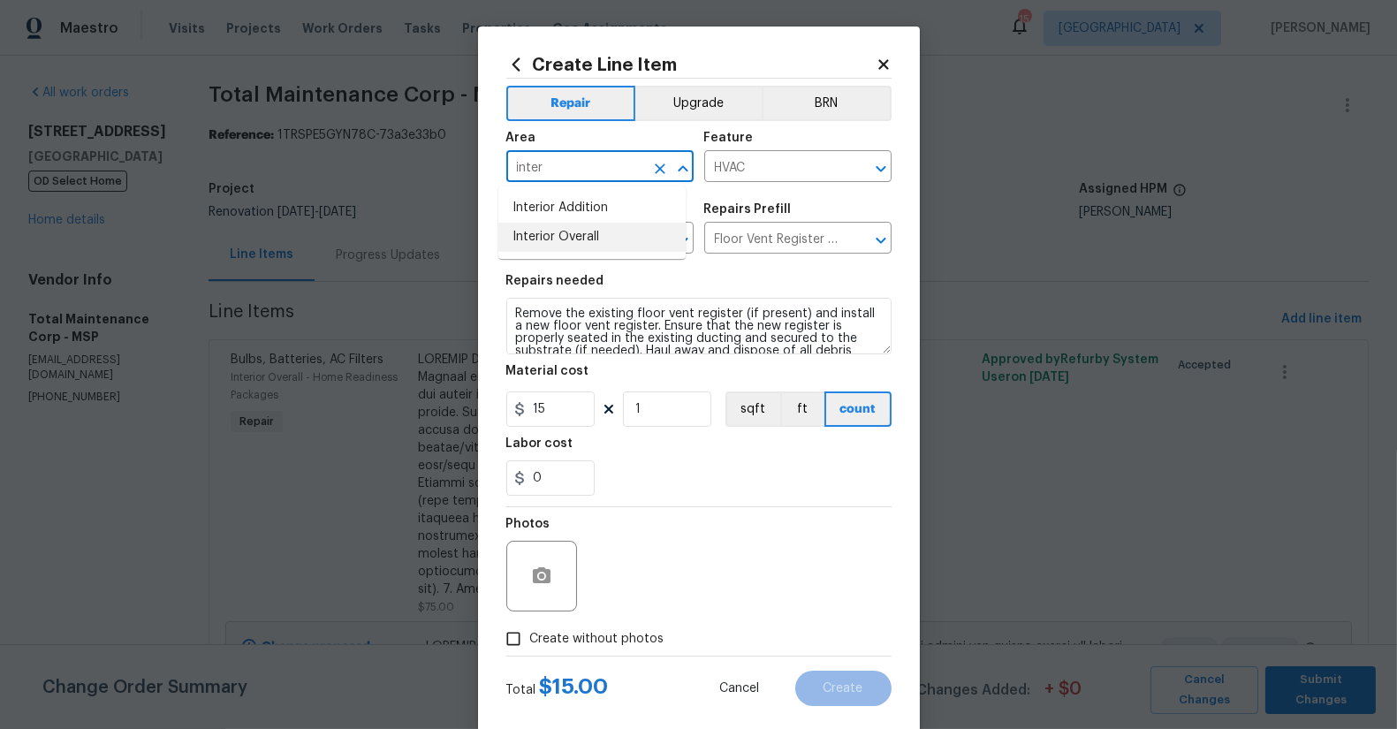
click at [581, 246] on li "Interior Overall" at bounding box center [592, 237] width 187 height 29
type input "Interior Overall"
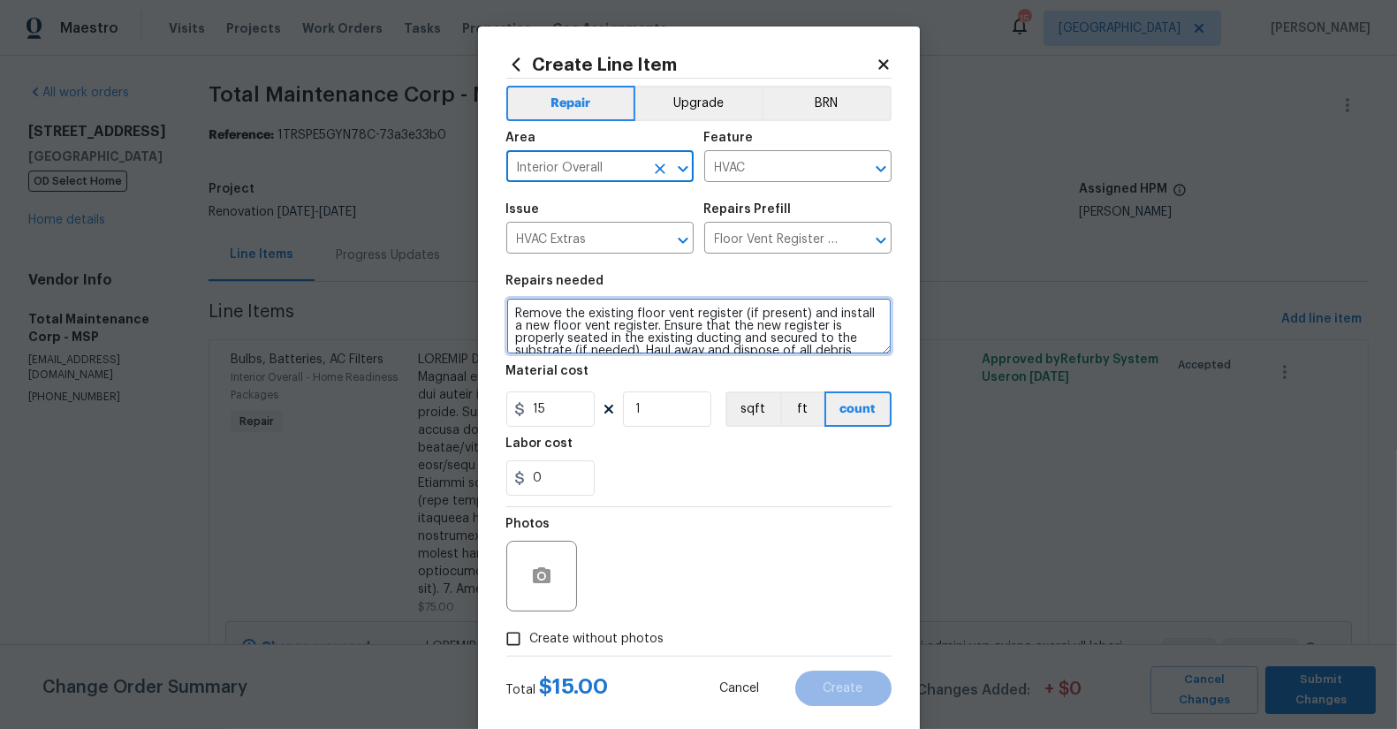
click at [517, 315] on textarea "Remove the existing floor vent register (if present) and install a new floor ve…" at bounding box center [698, 326] width 385 height 57
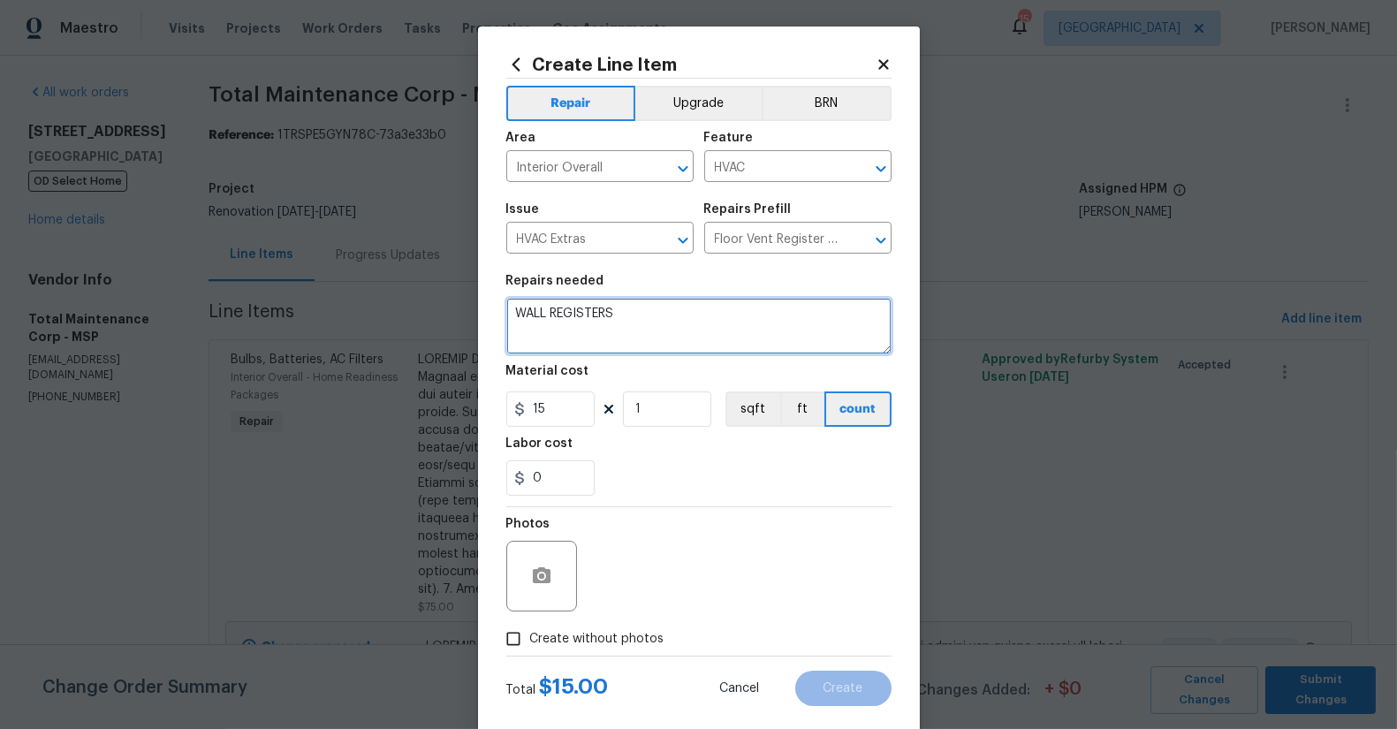
click at [544, 312] on textarea "WALL REGISTERS" at bounding box center [698, 326] width 385 height 57
click at [700, 321] on textarea "WALL AND CEILING REGISTERS" at bounding box center [698, 326] width 385 height 57
type textarea "WALL AND CEILING REGISTERS: Paint wall color or white."
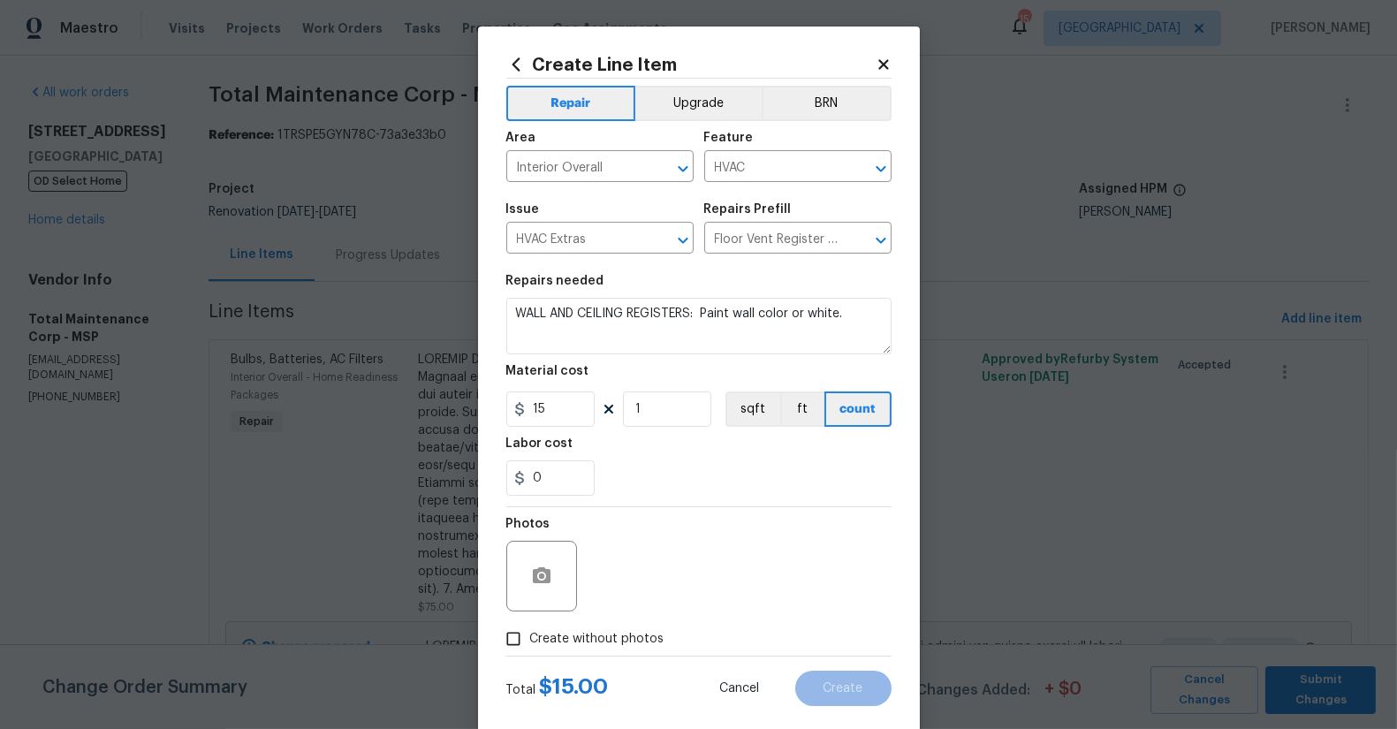
click at [719, 510] on div "Photos" at bounding box center [698, 564] width 385 height 115
drag, startPoint x: 552, startPoint y: 409, endPoint x: 404, endPoint y: 400, distance: 148.8
click at [404, 400] on div "Create Line Item Repair Upgrade BRN Area Interior Overall ​ Feature HVAC ​ Issu…" at bounding box center [698, 364] width 1397 height 729
type input "50"
click at [538, 574] on icon "button" at bounding box center [542, 575] width 18 height 16
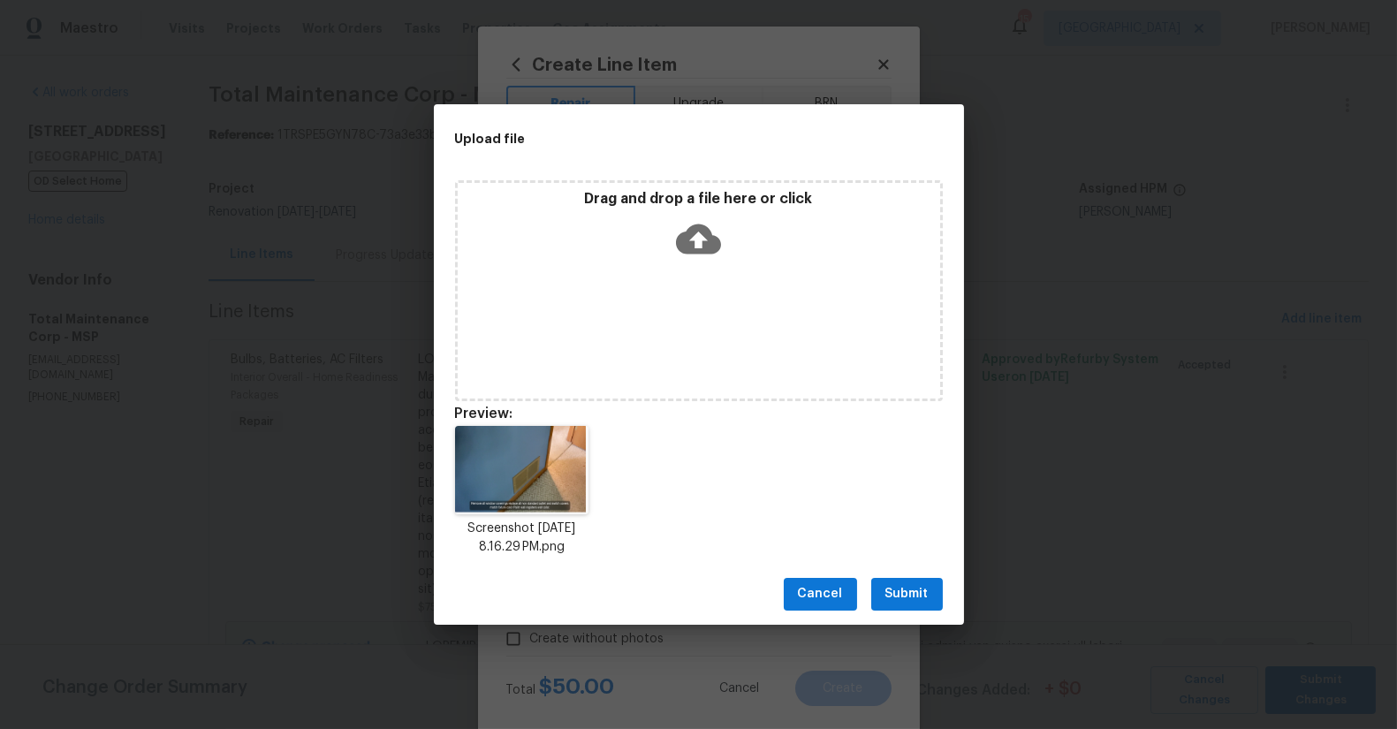
click at [928, 602] on button "Submit" at bounding box center [908, 594] width 72 height 33
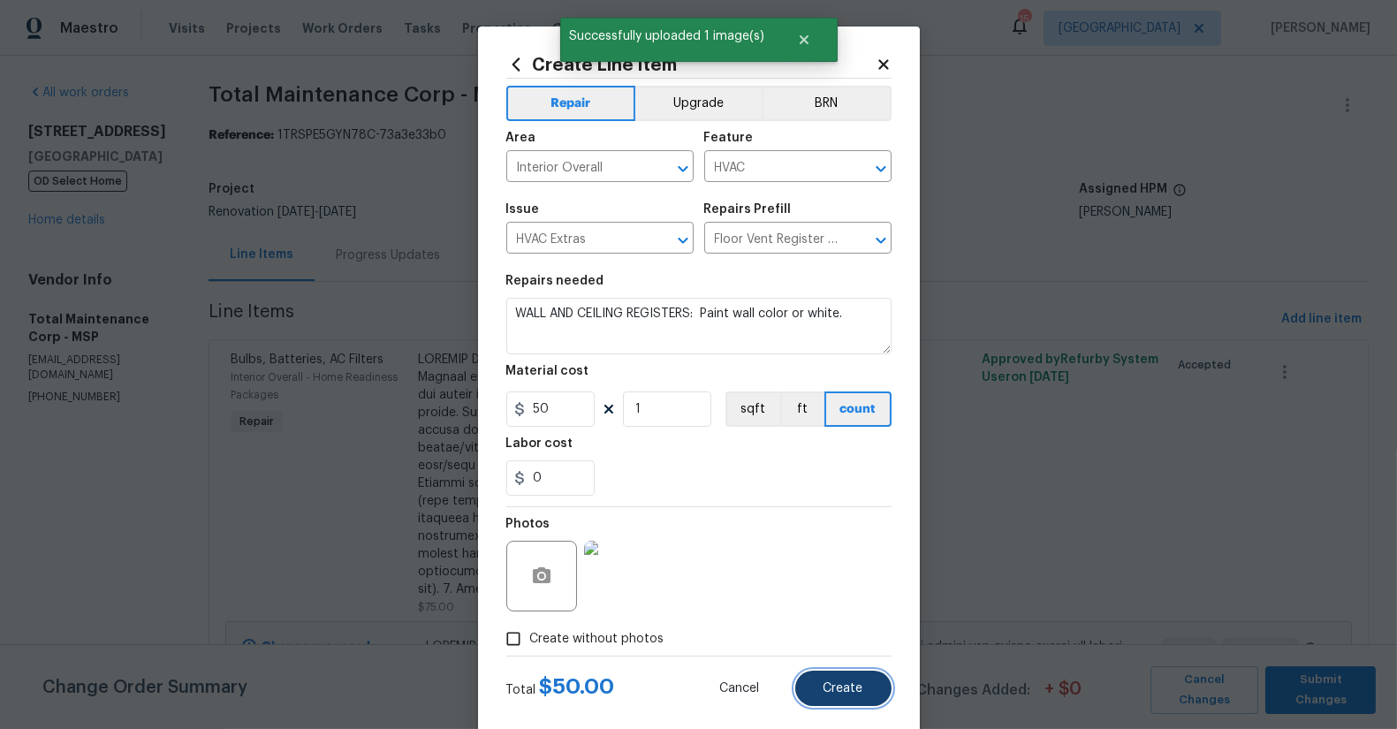
click at [848, 689] on span "Create" at bounding box center [844, 688] width 40 height 13
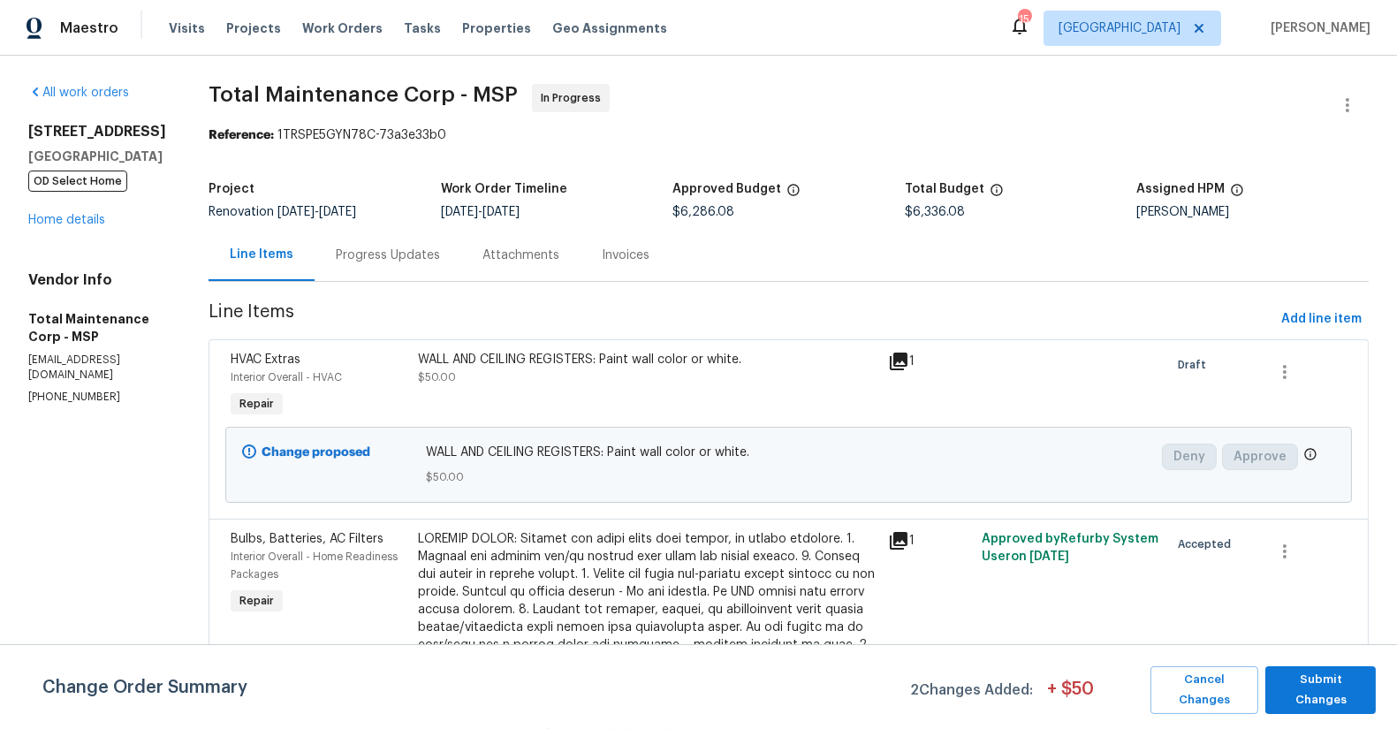
click at [588, 362] on div "WALL AND CEILING REGISTERS: Paint wall color or white." at bounding box center [648, 360] width 459 height 18
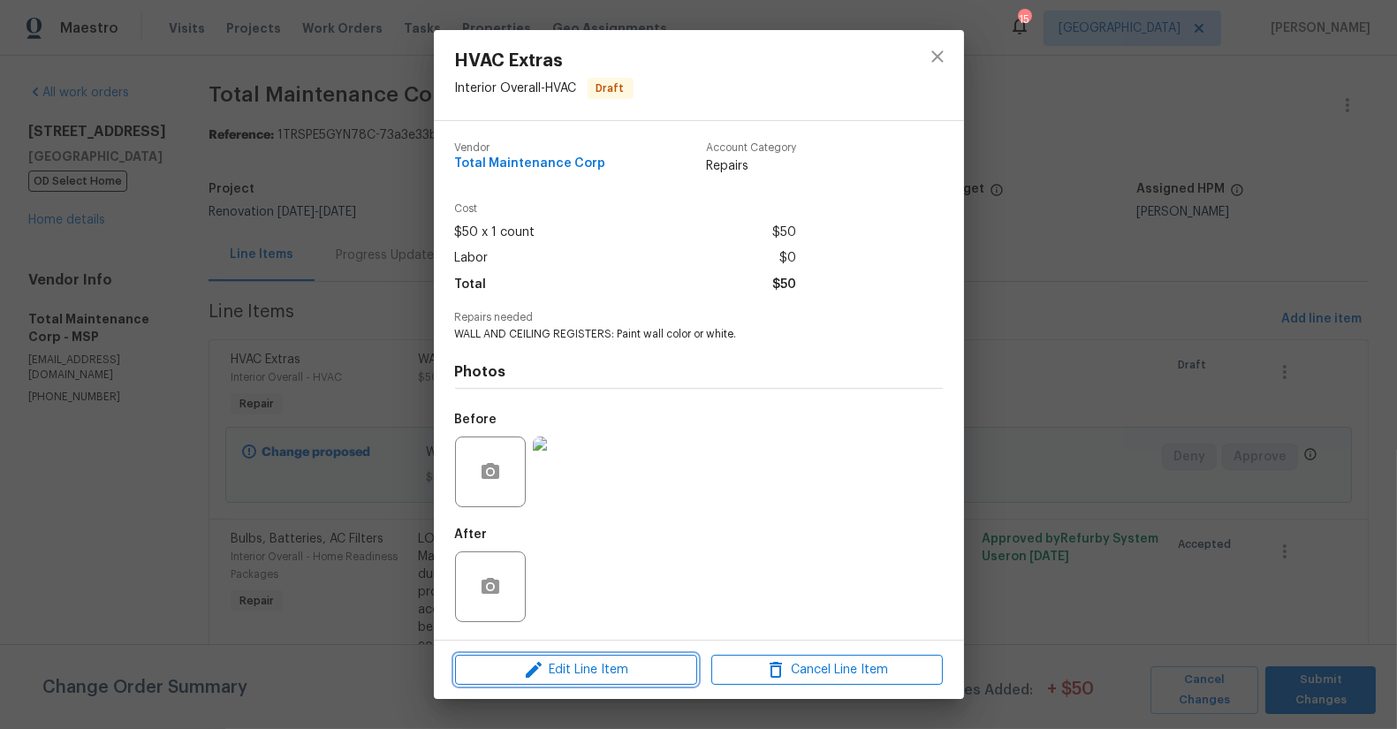
click at [582, 665] on span "Edit Line Item" at bounding box center [577, 670] width 232 height 22
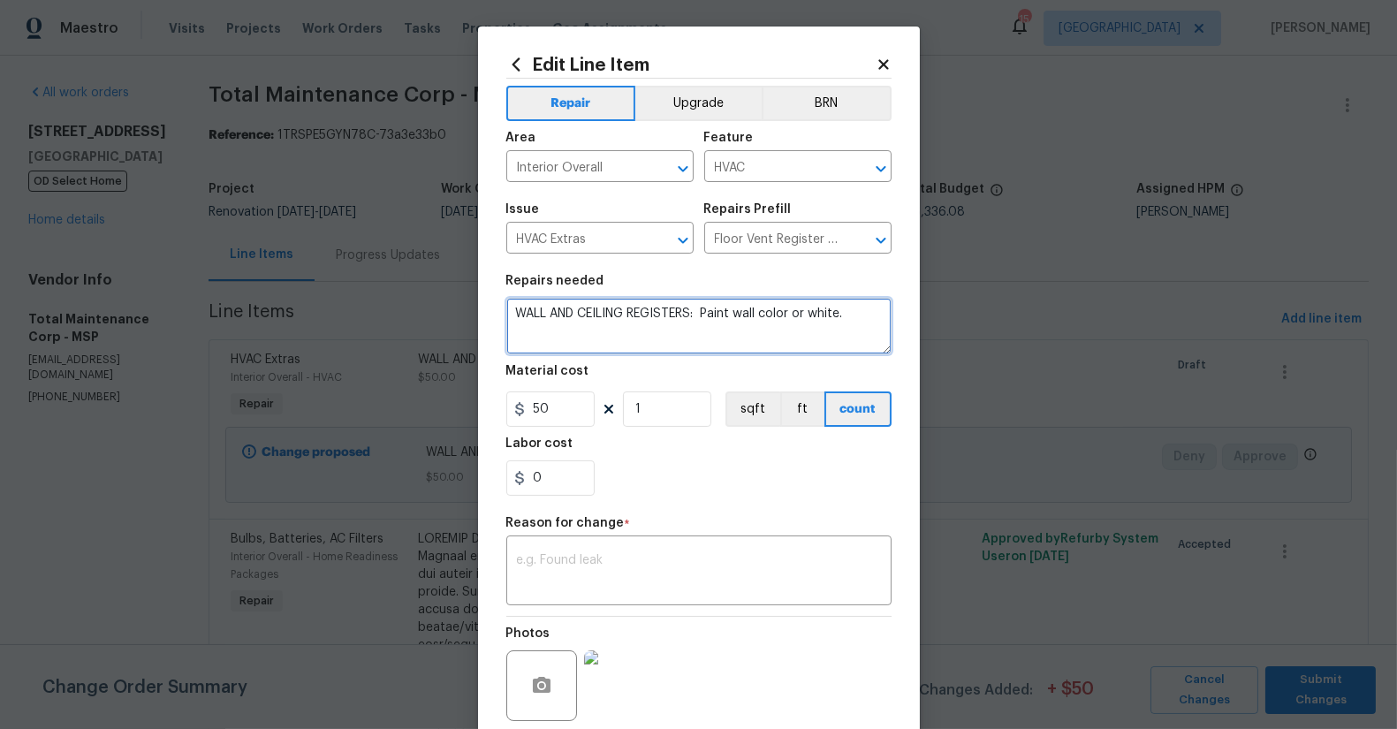
click at [689, 318] on textarea "WALL AND CEILING REGISTERS: Paint wall color or white." at bounding box center [698, 326] width 385 height 57
type textarea "WALL AND CEILING REGISTERS, AND DOORBELL COVER: Paint wall color or white."
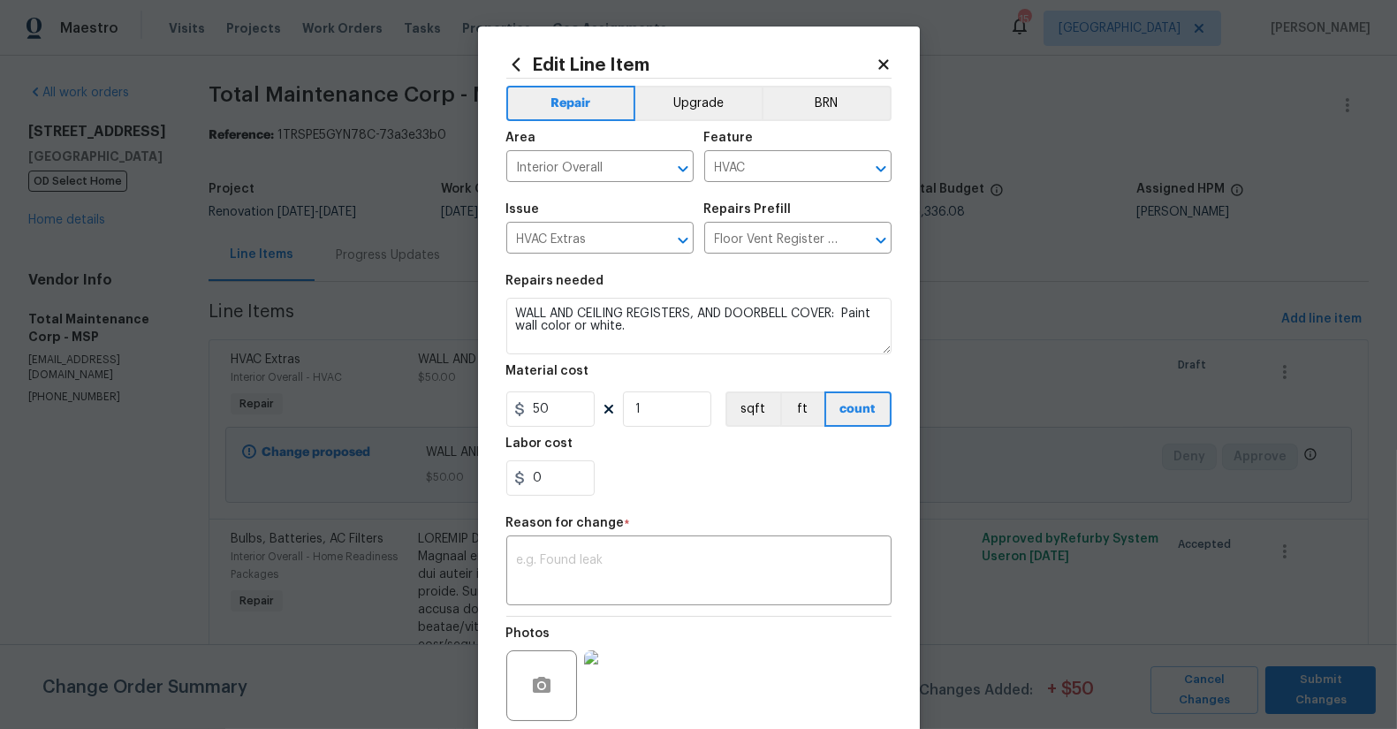
click at [714, 473] on div "0" at bounding box center [698, 478] width 385 height 35
click at [591, 556] on textarea at bounding box center [699, 572] width 364 height 37
type textarea "V"
click at [761, 474] on div "0" at bounding box center [698, 478] width 385 height 35
click at [546, 687] on button "button" at bounding box center [542, 686] width 42 height 42
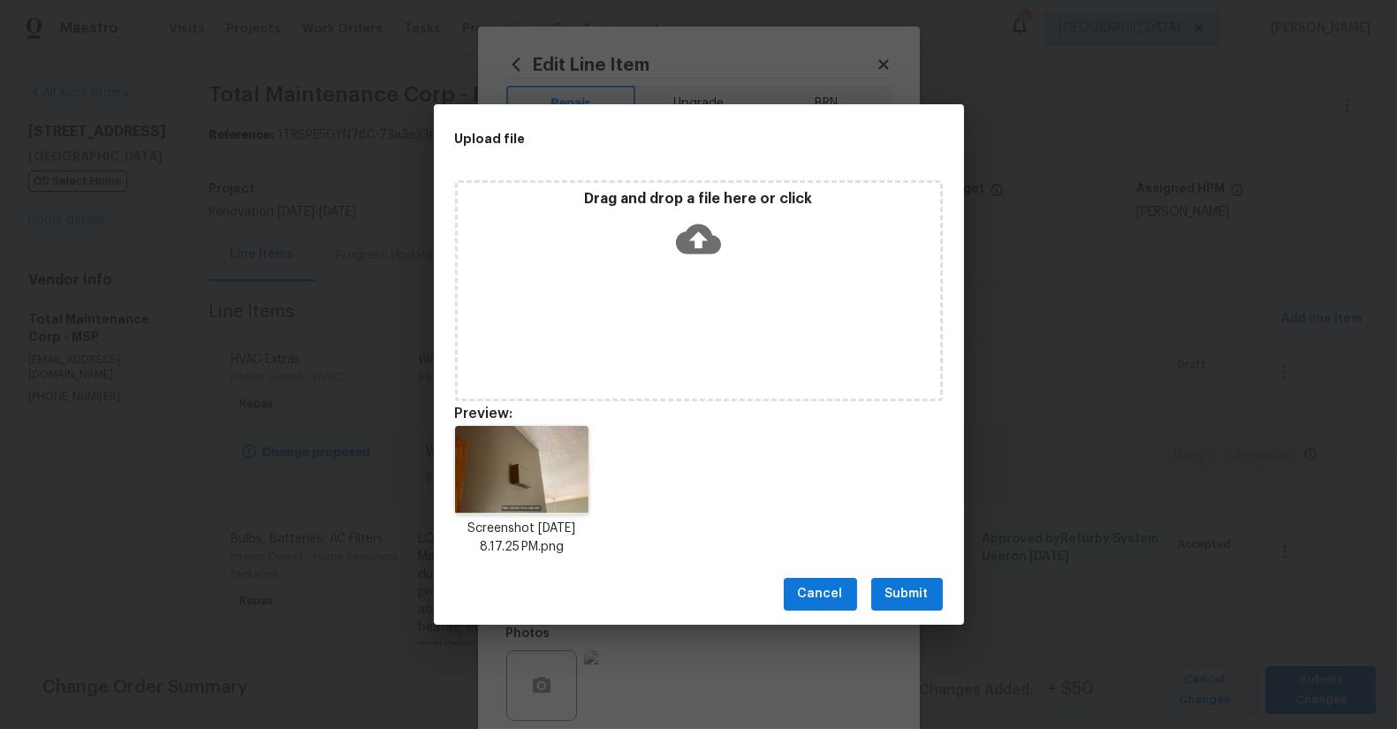
click at [932, 592] on button "Submit" at bounding box center [908, 594] width 72 height 33
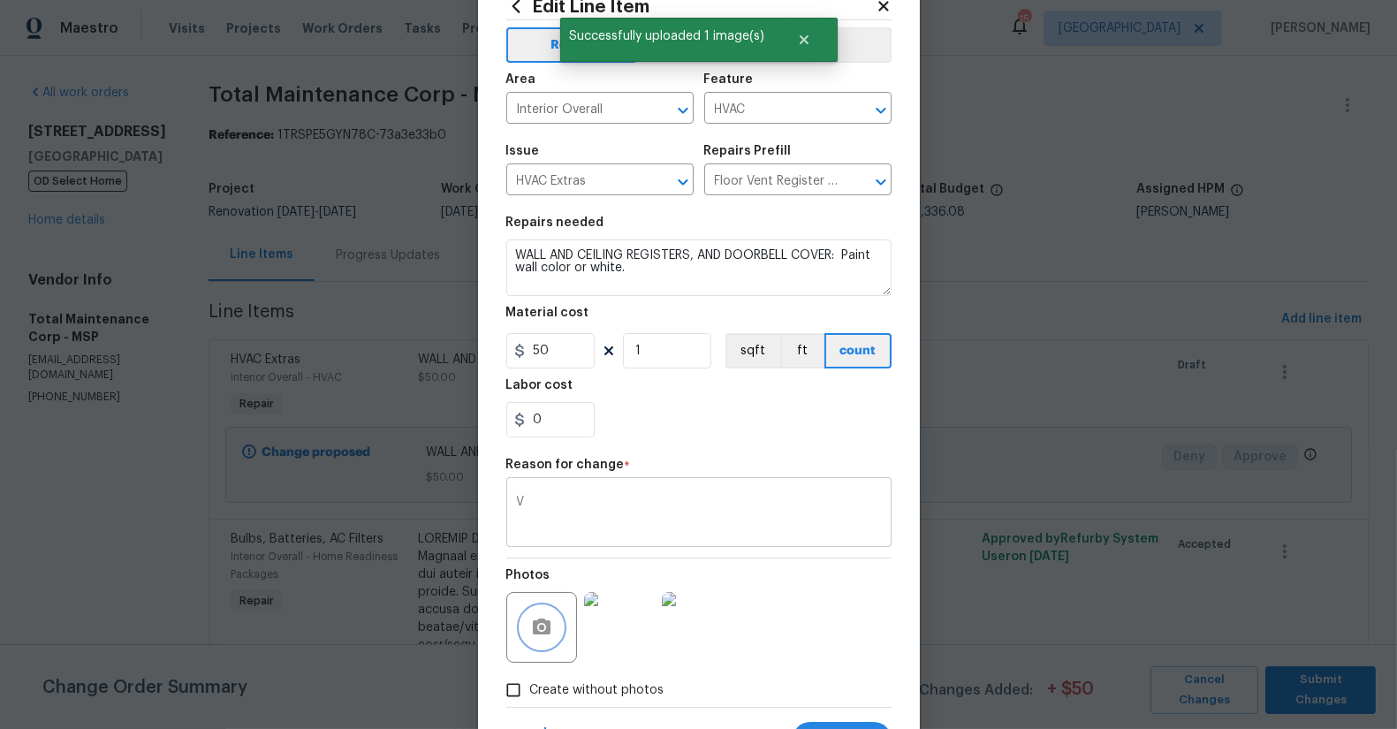
scroll to position [141, 0]
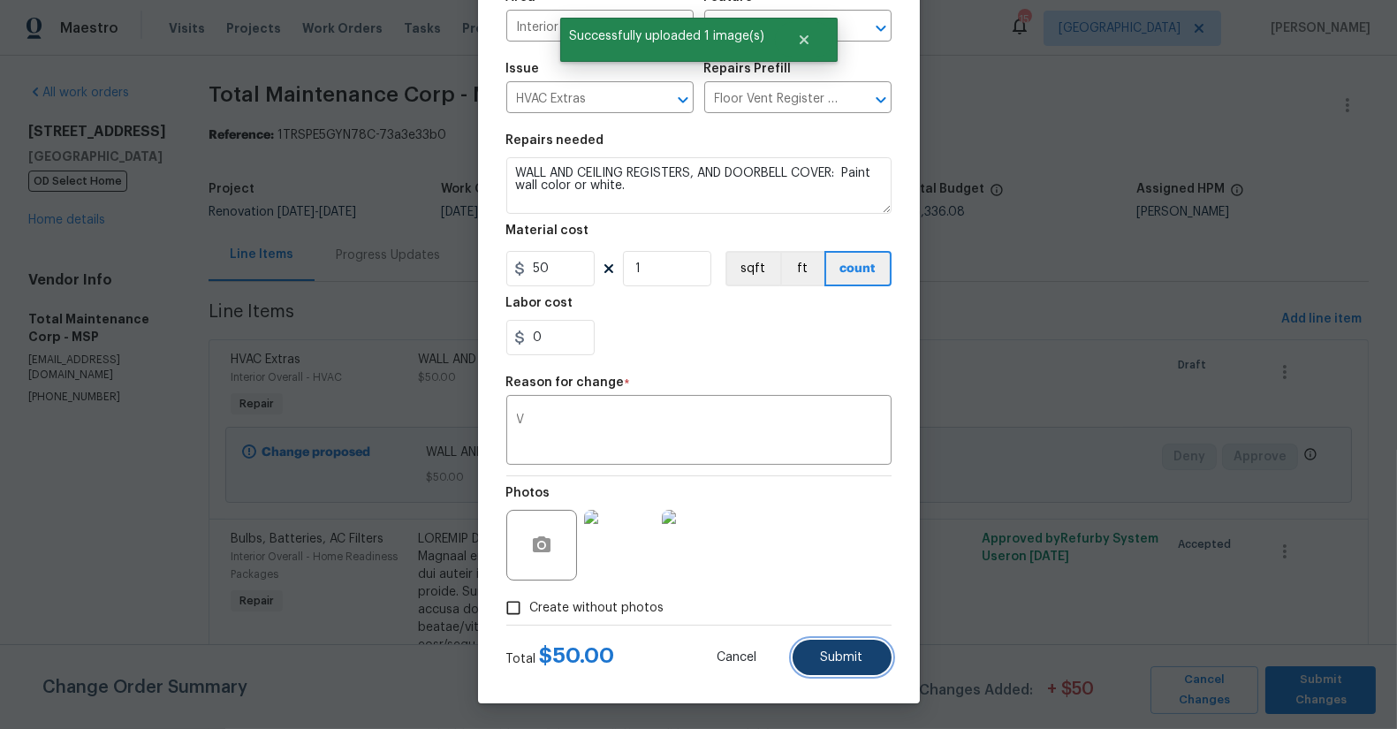
click at [844, 652] on span "Submit" at bounding box center [842, 657] width 42 height 13
type textarea "WALL AND CEILING REGISTERS: Paint wall color or white."
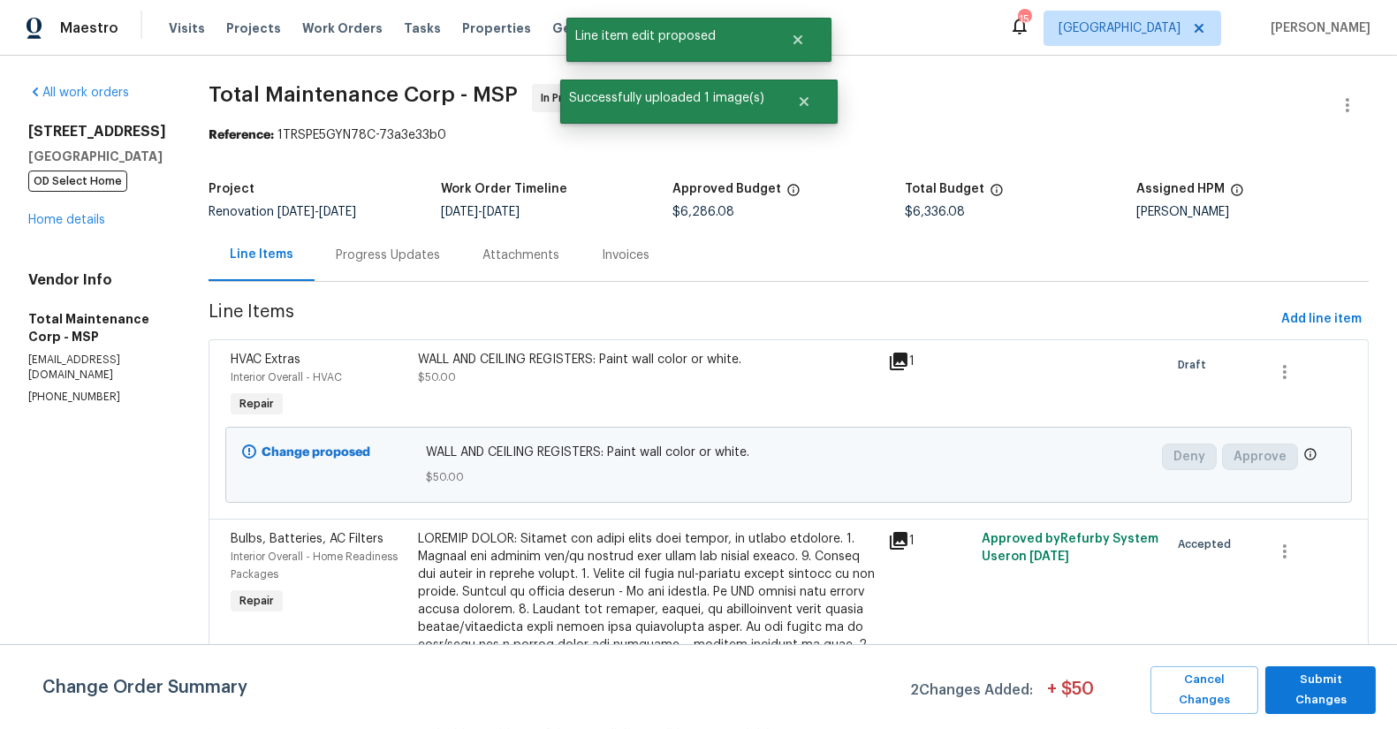
scroll to position [0, 0]
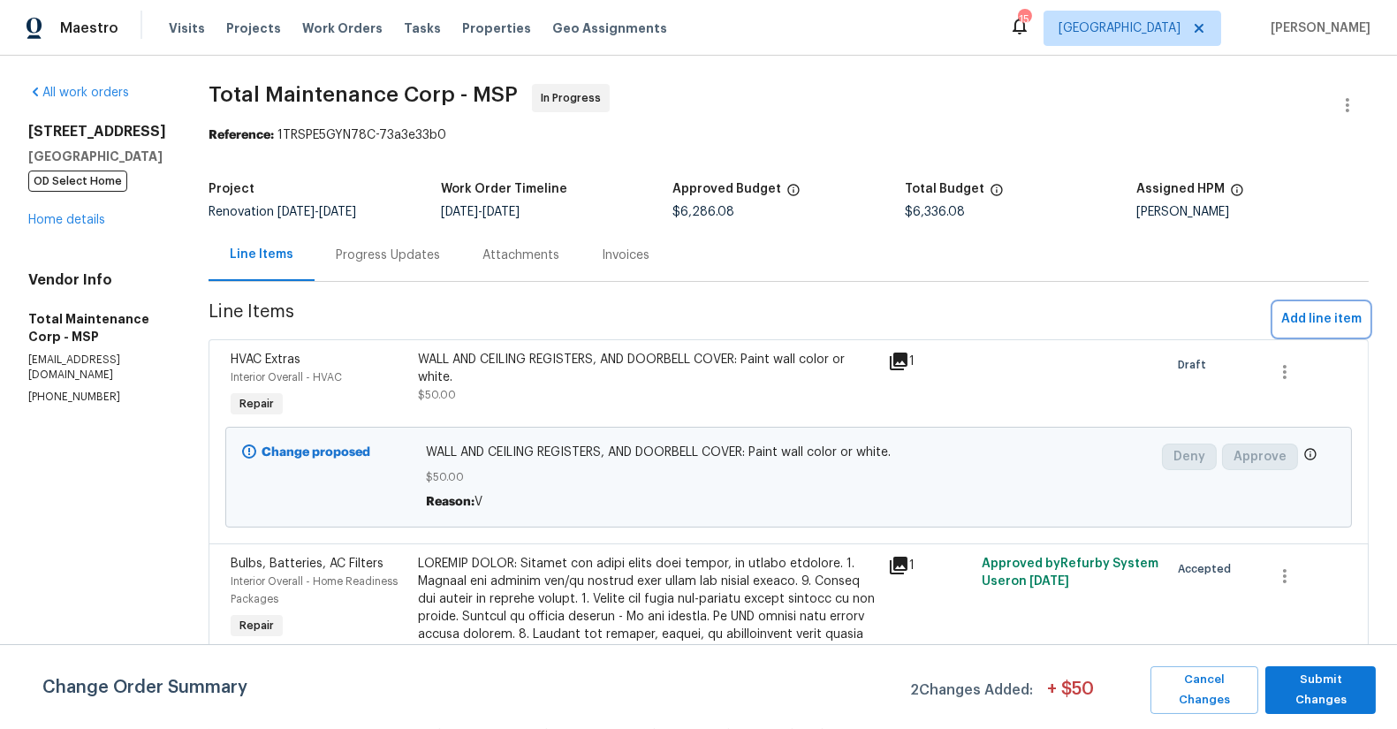
click at [1318, 313] on span "Add line item" at bounding box center [1322, 319] width 80 height 22
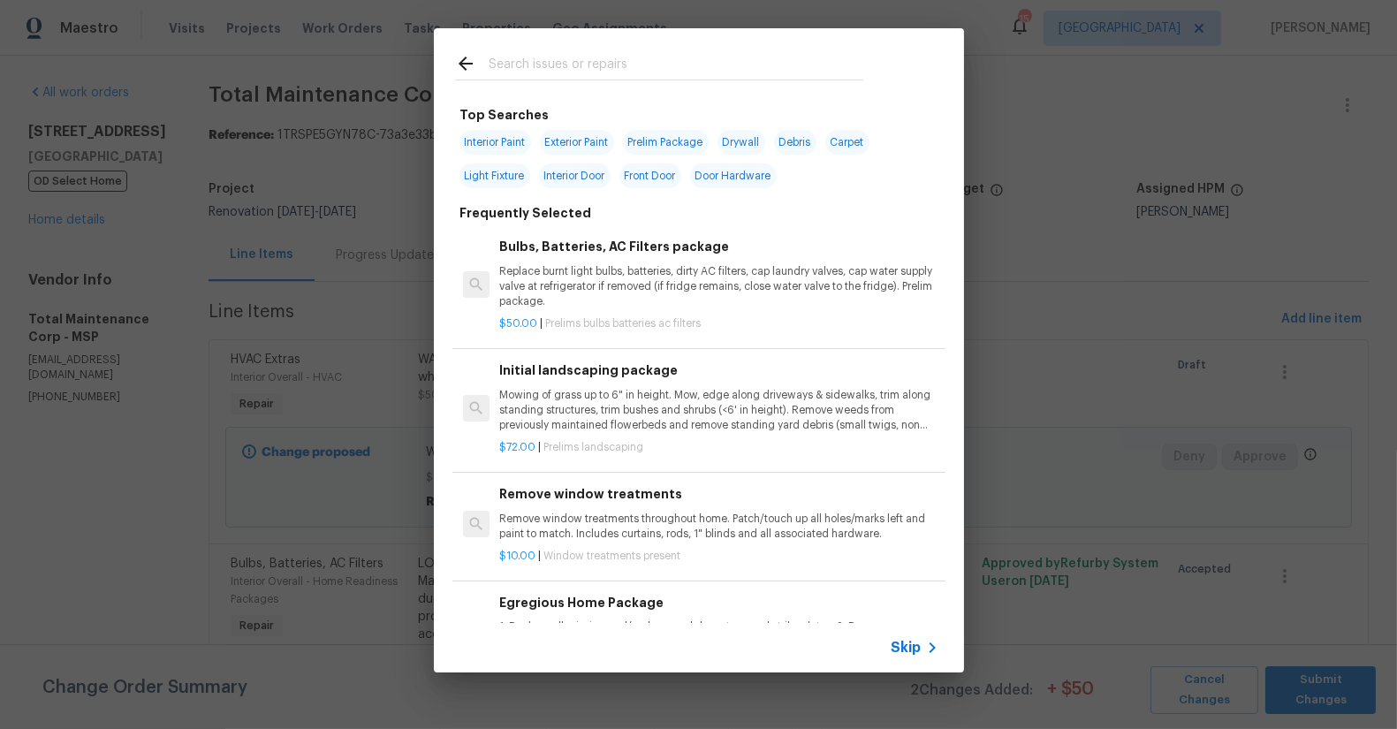
click at [673, 62] on input "text" at bounding box center [676, 66] width 375 height 27
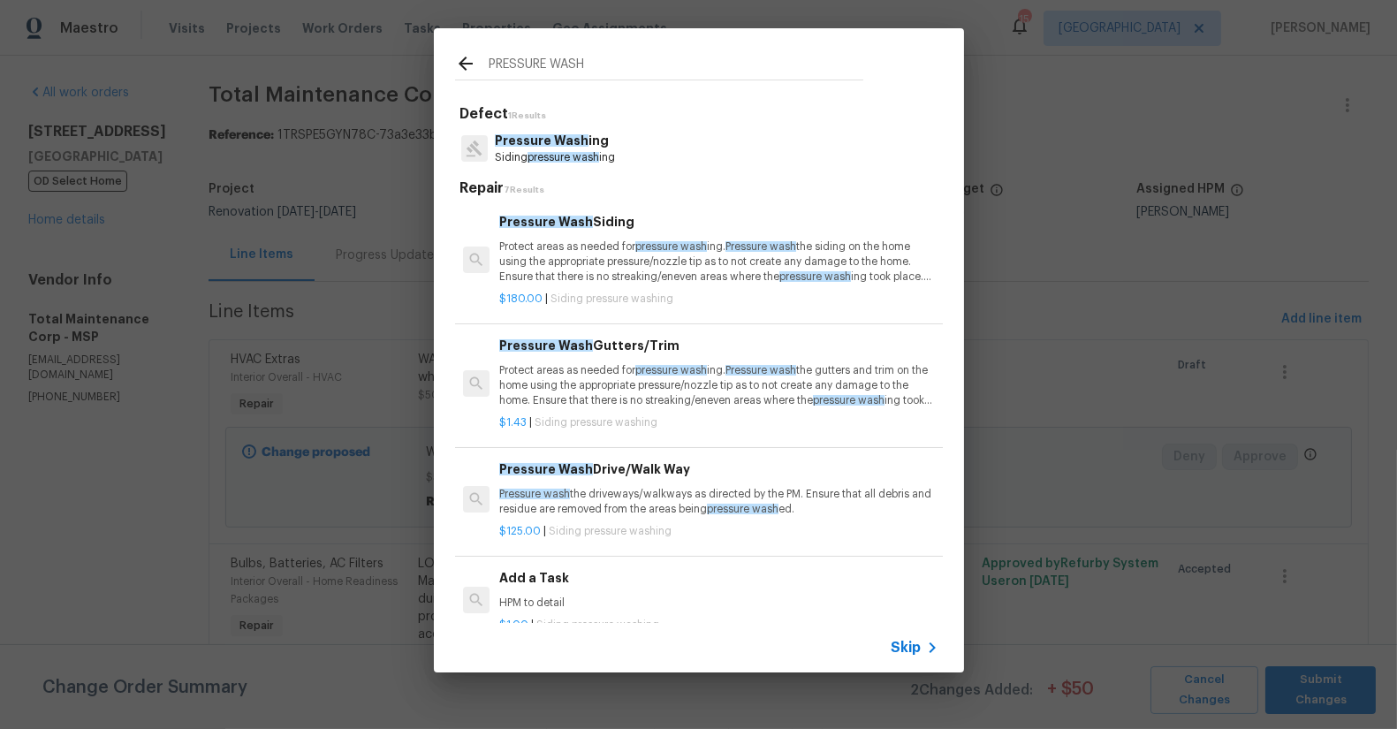
type input "PRESSURE WASH"
click at [609, 258] on p "Protect areas as needed for pressure wash ing. Pressure wash the siding on the …" at bounding box center [718, 262] width 438 height 45
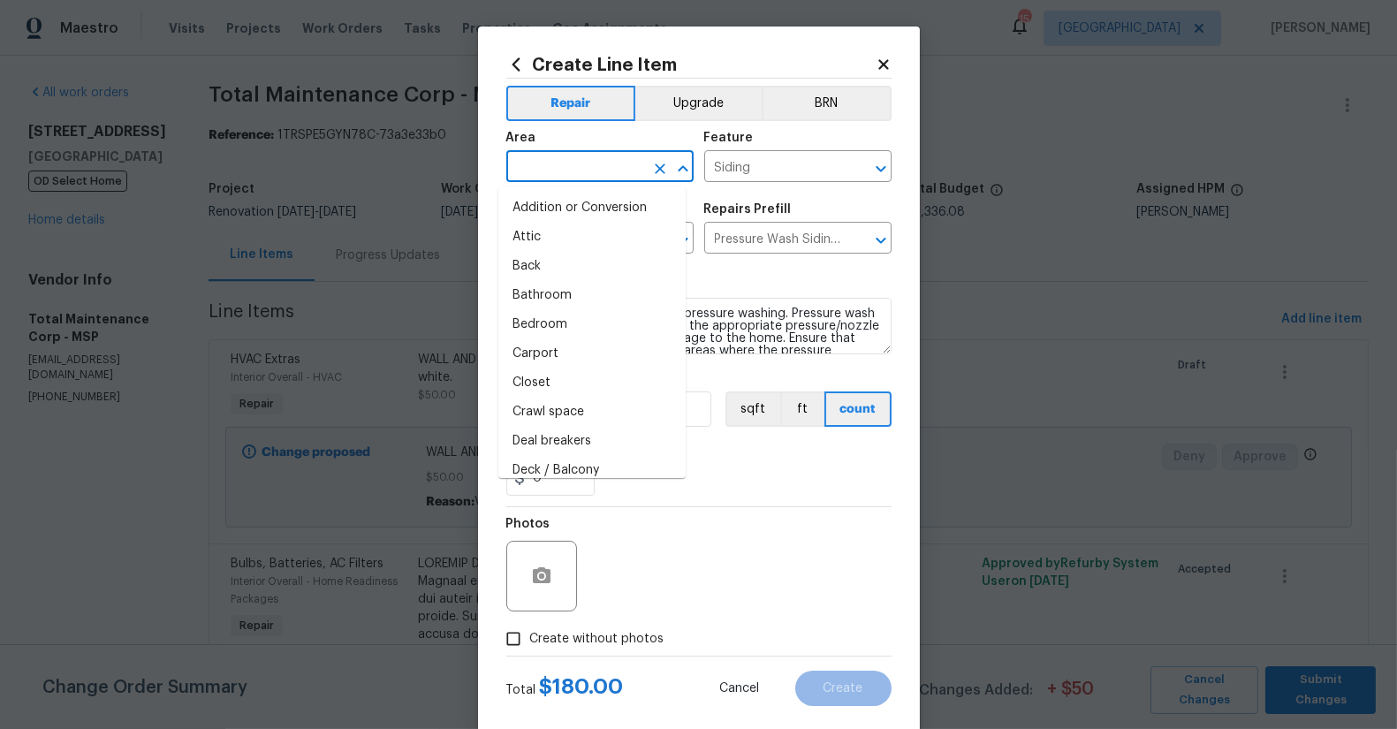
click at [559, 156] on input "text" at bounding box center [575, 168] width 138 height 27
type input "I"
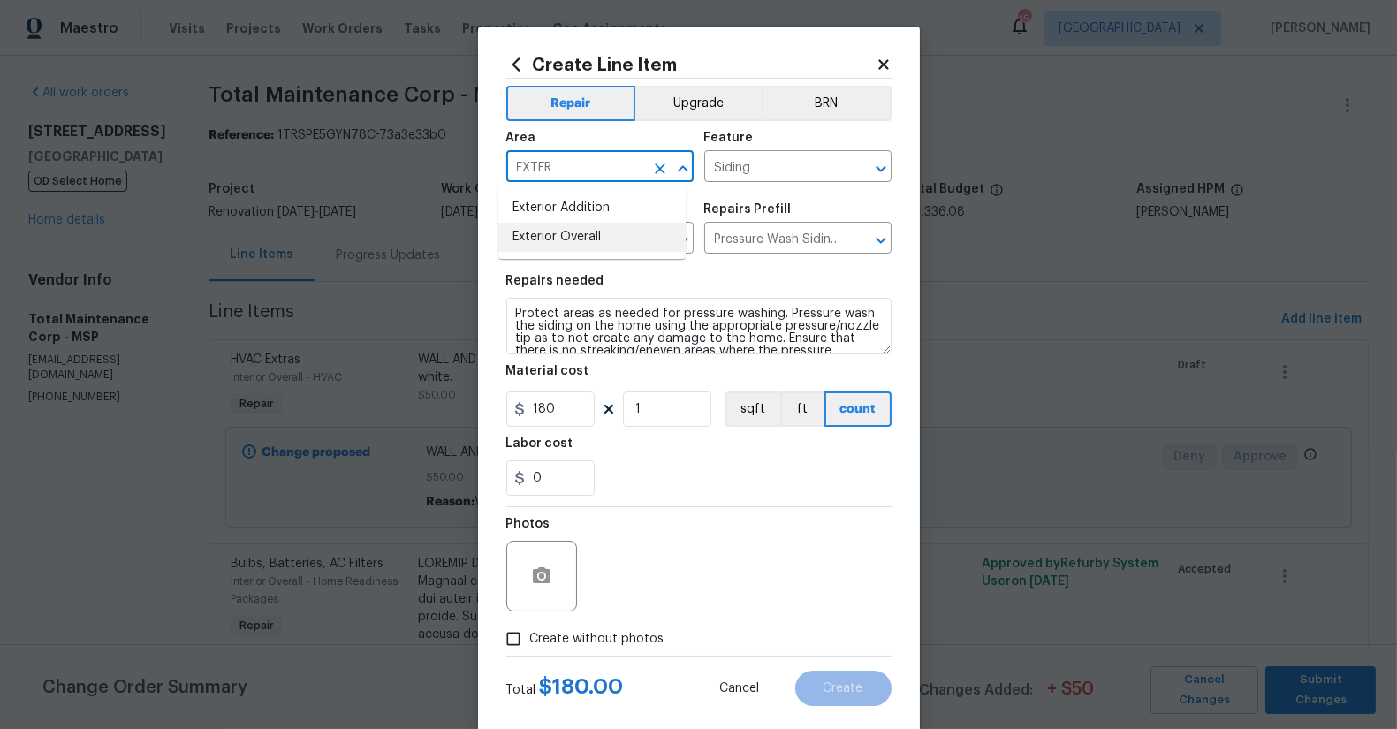
click at [579, 233] on li "Exterior Overall" at bounding box center [592, 237] width 187 height 29
type input "Exterior Overall"
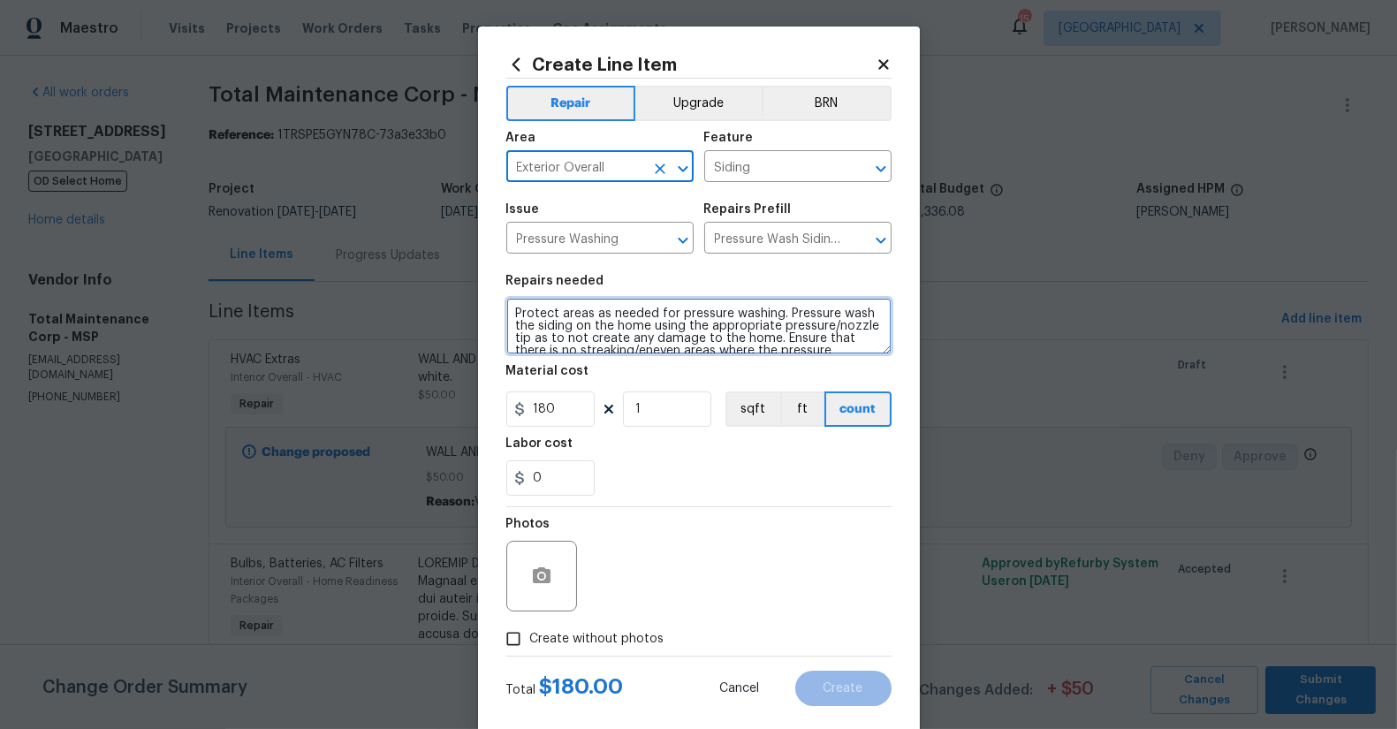
click at [510, 318] on textarea "Protect areas as needed for pressure washing. Pressure wash the siding on the h…" at bounding box center [698, 326] width 385 height 57
click at [509, 316] on textarea "Protect areas as needed for pressure washing. Pressure wash the siding on the h…" at bounding box center [698, 326] width 385 height 57
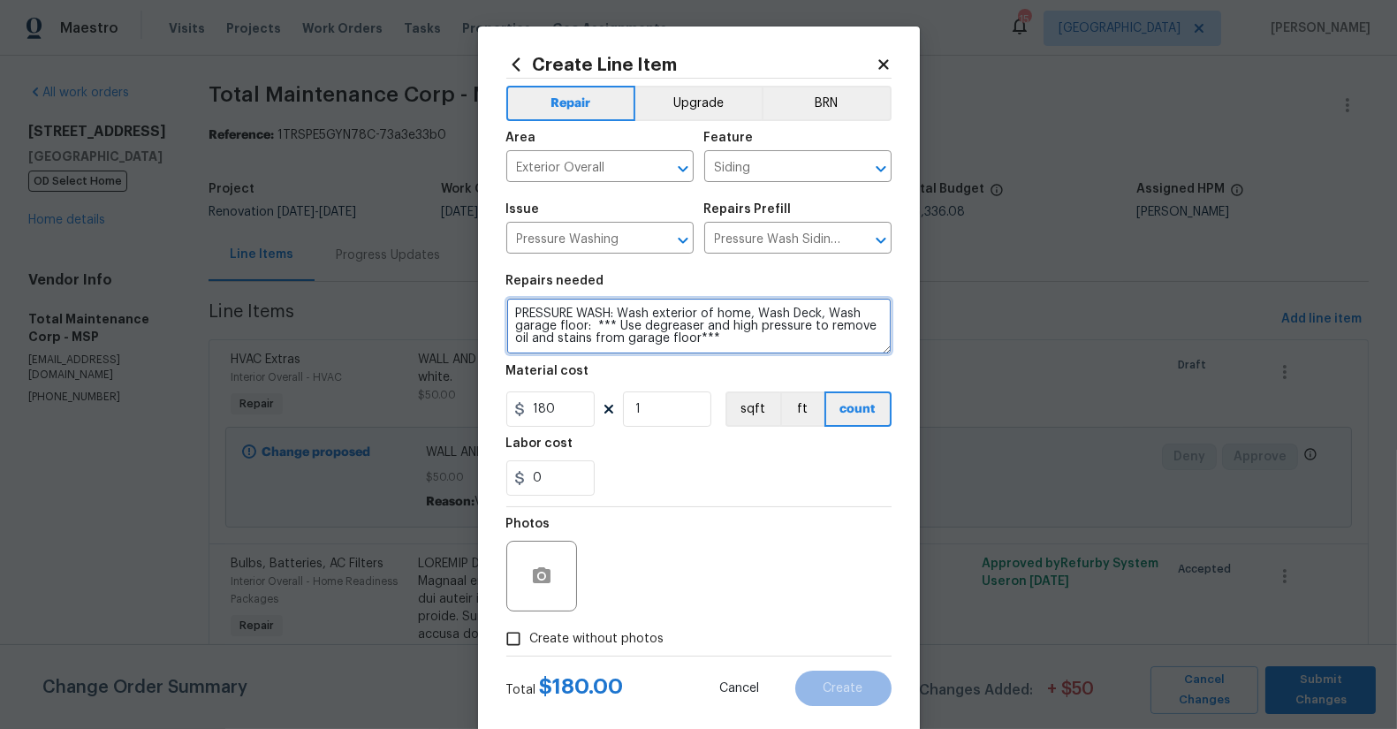
type textarea "PRESSURE WASH: Wash exterior of home, Wash Deck, Wash garage floor: *** Use deg…"
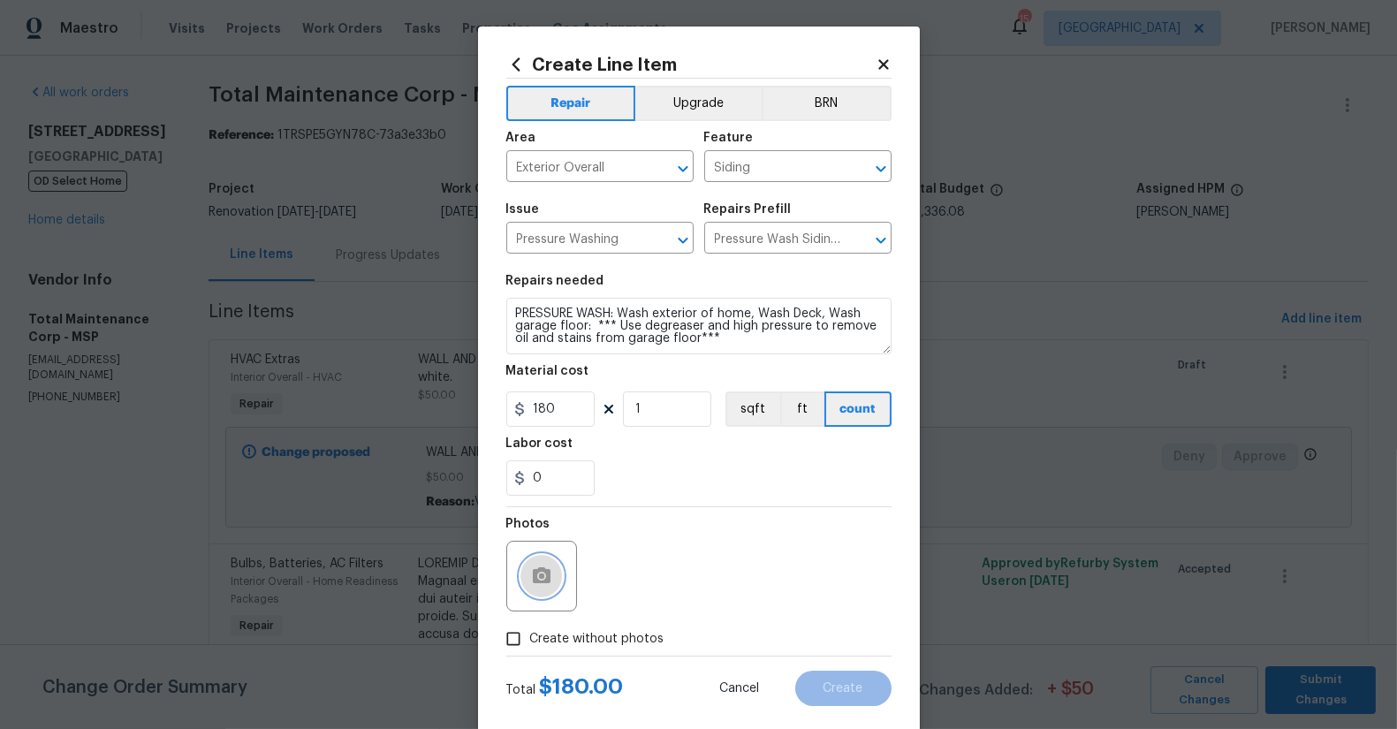
click at [542, 569] on icon "button" at bounding box center [541, 576] width 21 height 21
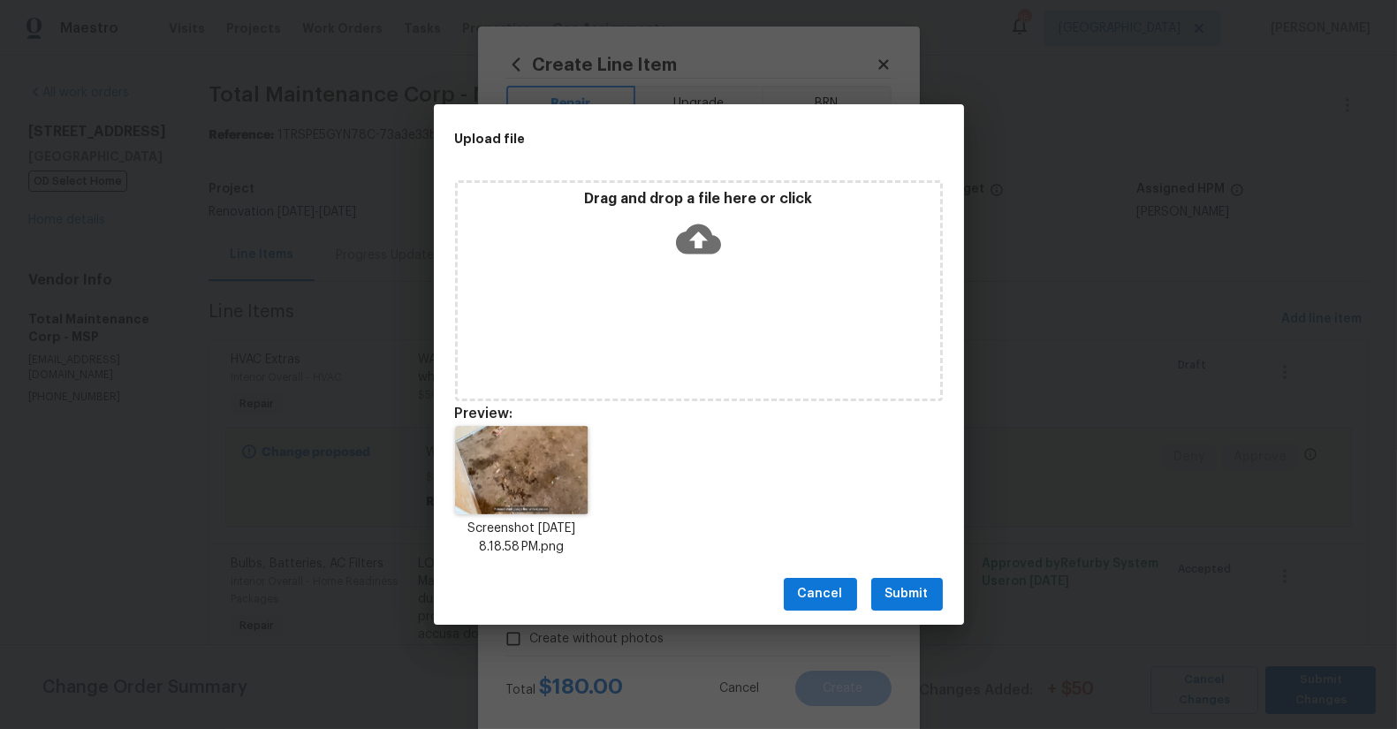
click at [908, 599] on span "Submit" at bounding box center [907, 594] width 43 height 22
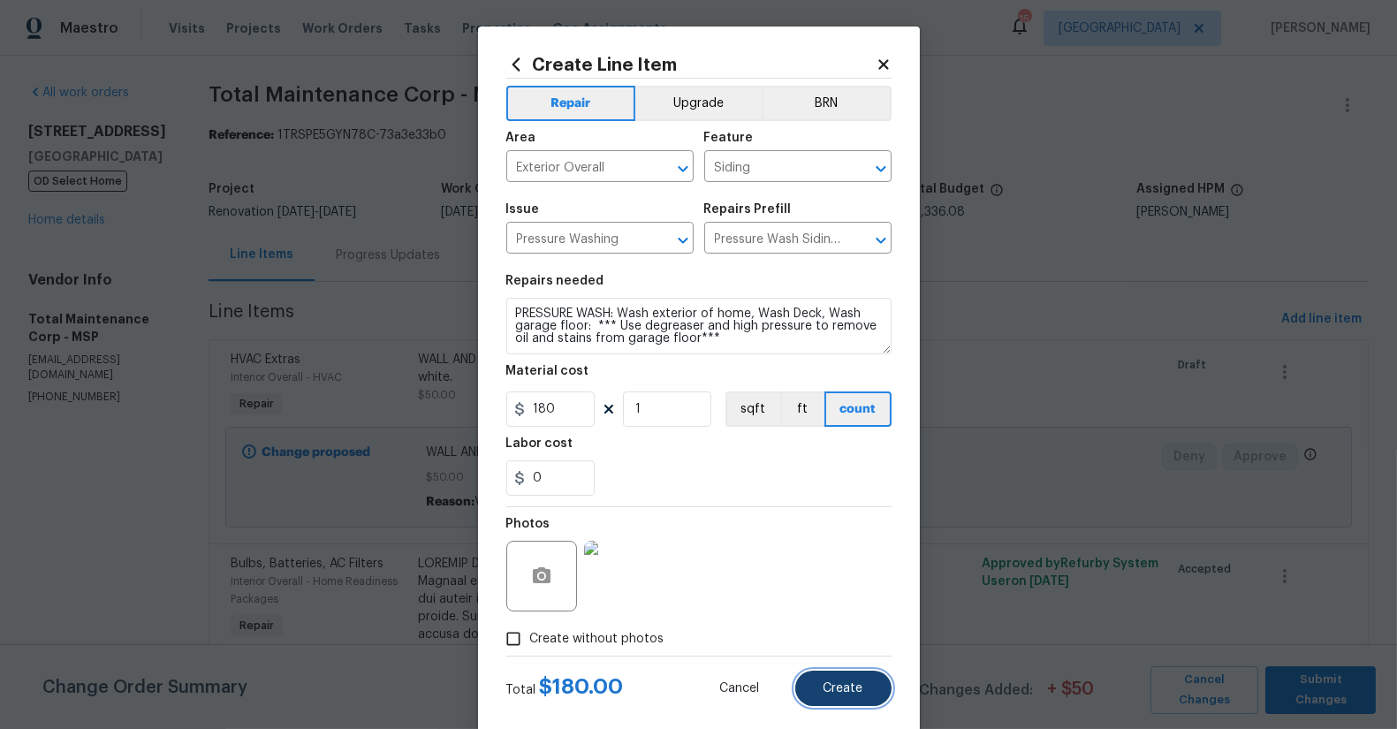
click at [844, 689] on span "Create" at bounding box center [844, 688] width 40 height 13
type input "0"
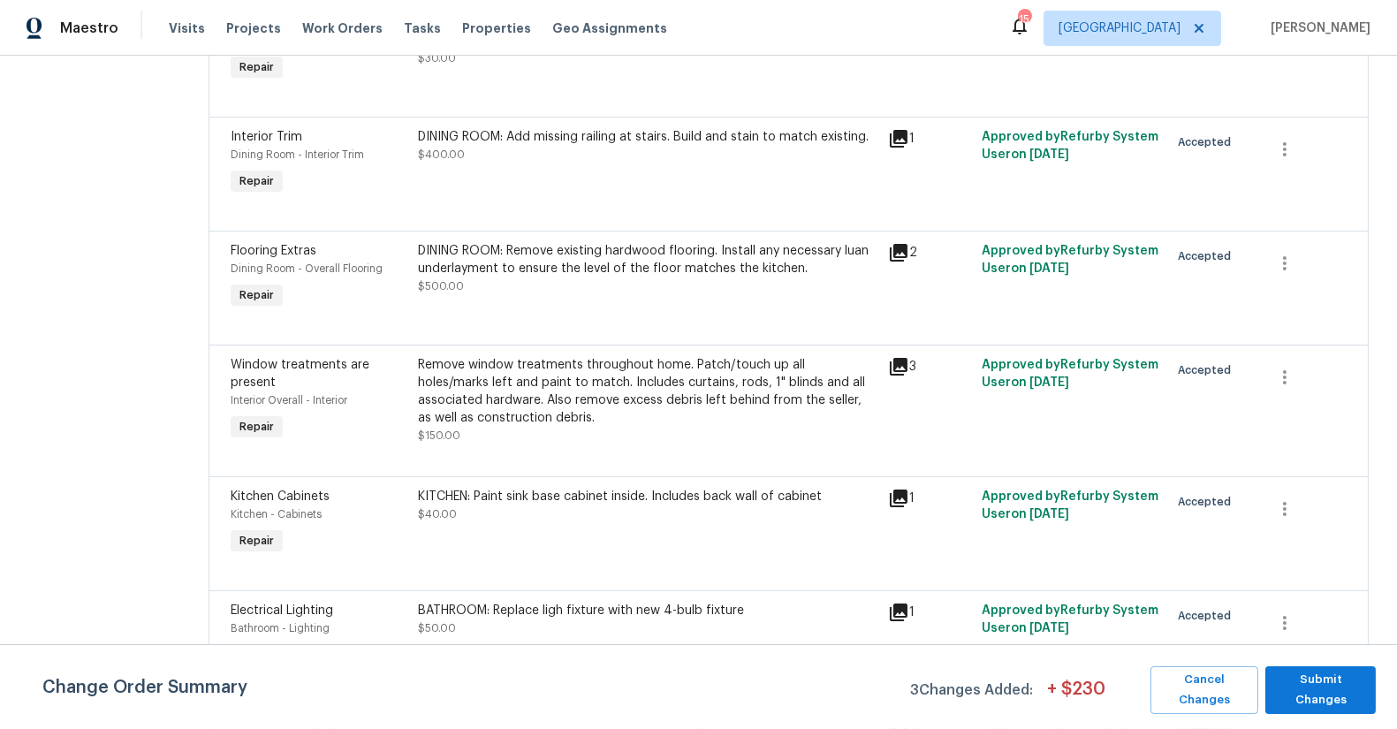
scroll to position [1880, 0]
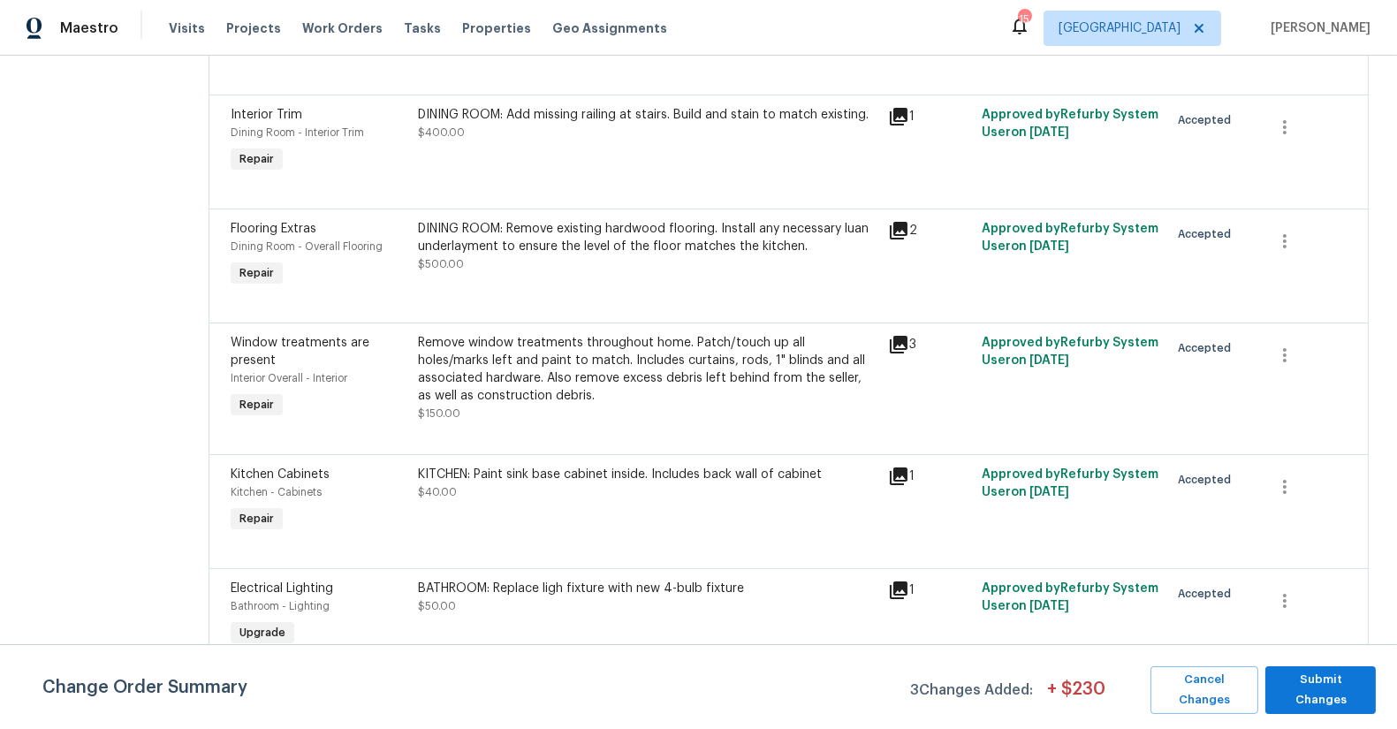
click at [588, 334] on div "Remove window treatments throughout home. Patch/touch up all holes/marks left a…" at bounding box center [648, 369] width 459 height 71
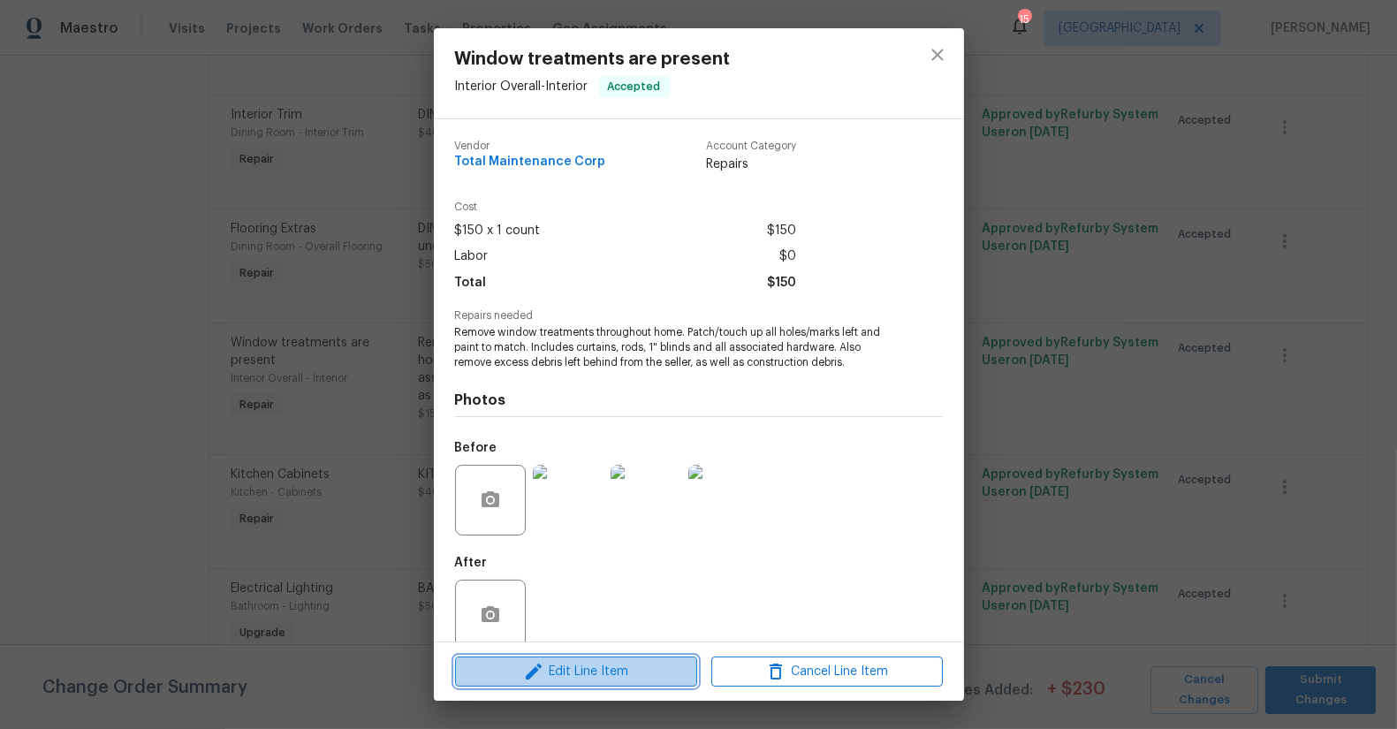
click at [607, 665] on span "Edit Line Item" at bounding box center [577, 672] width 232 height 22
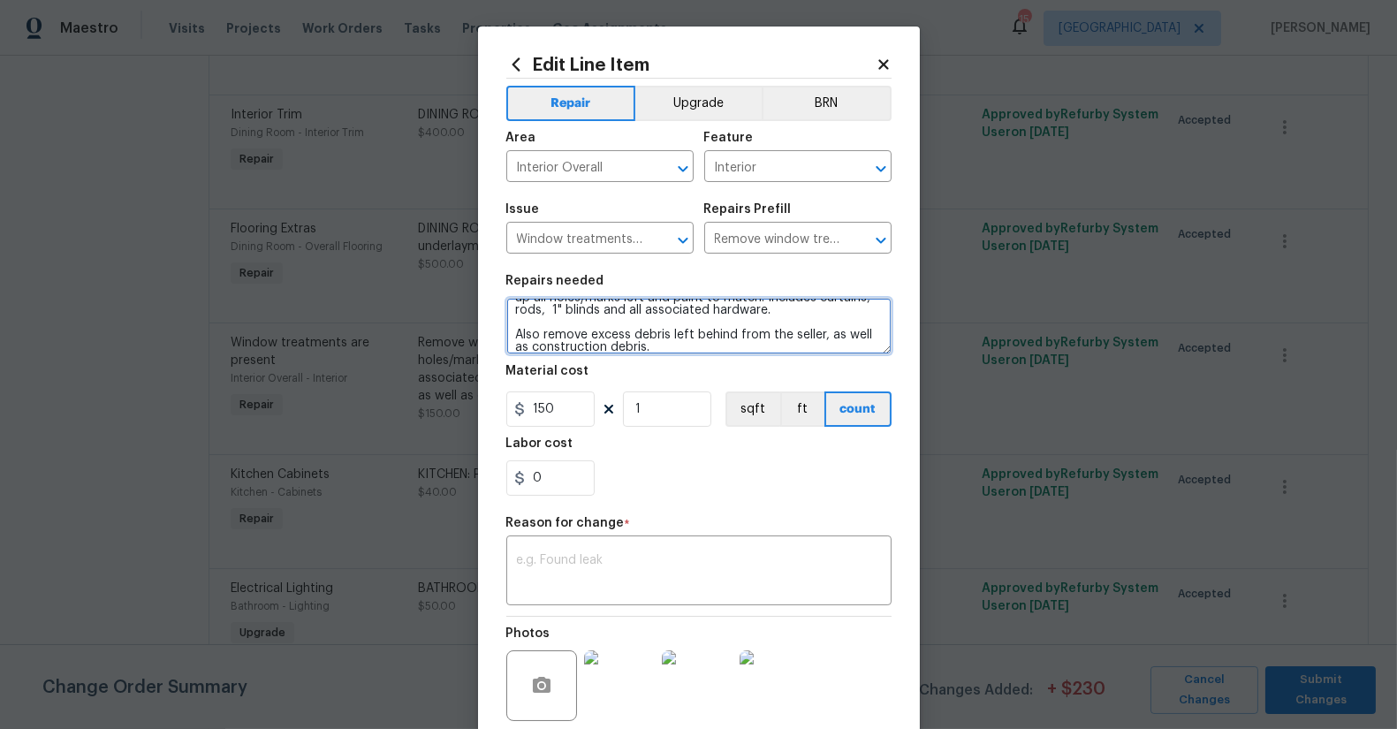
scroll to position [36, 0]
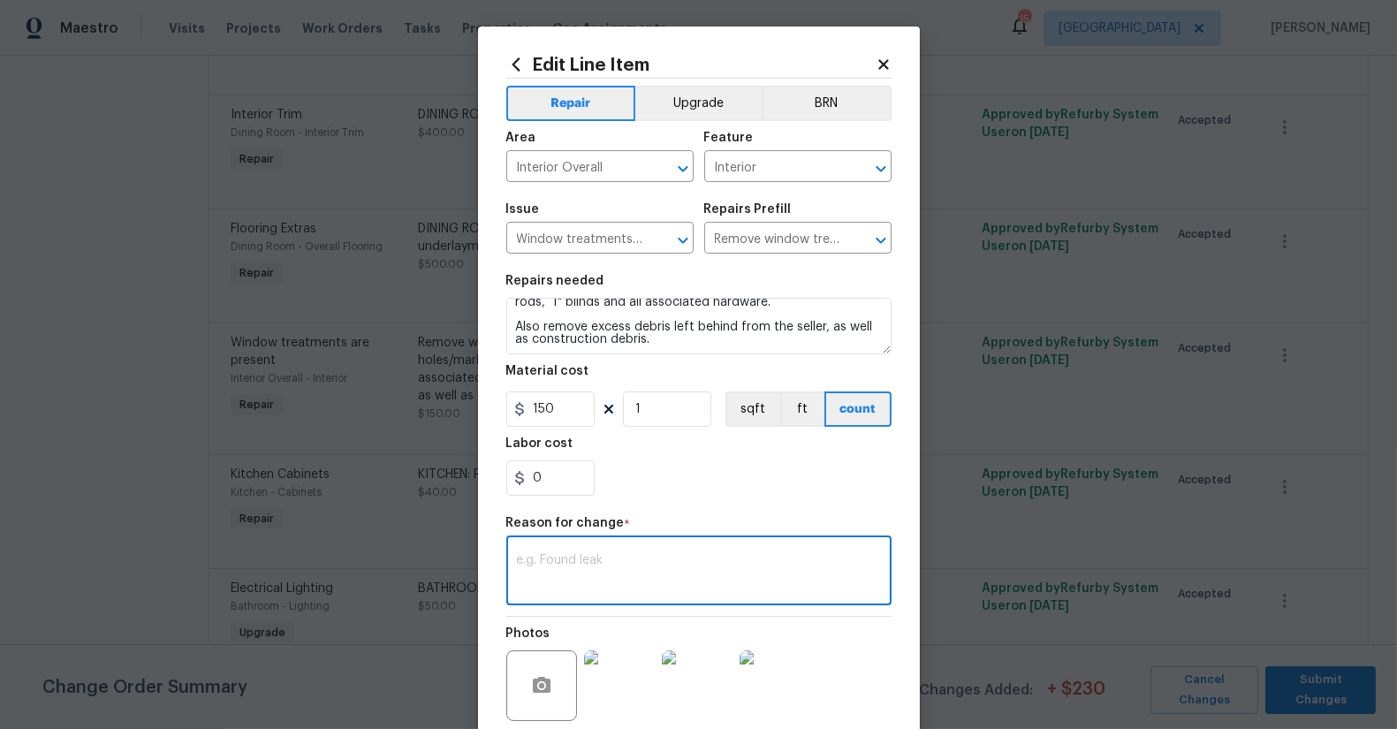
click at [607, 573] on textarea at bounding box center [699, 572] width 364 height 37
type textarea "v"
drag, startPoint x: 734, startPoint y: 491, endPoint x: 747, endPoint y: 489, distance: 13.5
click at [735, 491] on div "0" at bounding box center [698, 478] width 385 height 35
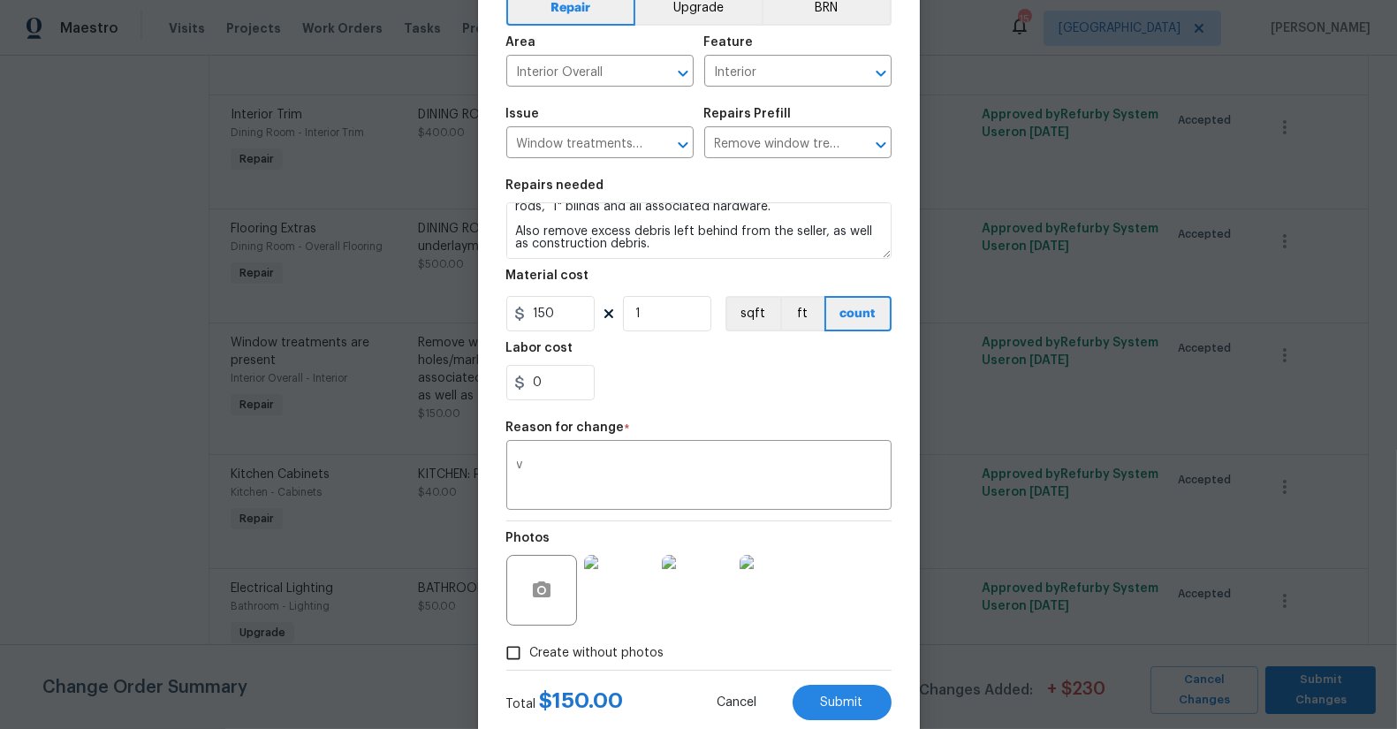
scroll to position [141, 0]
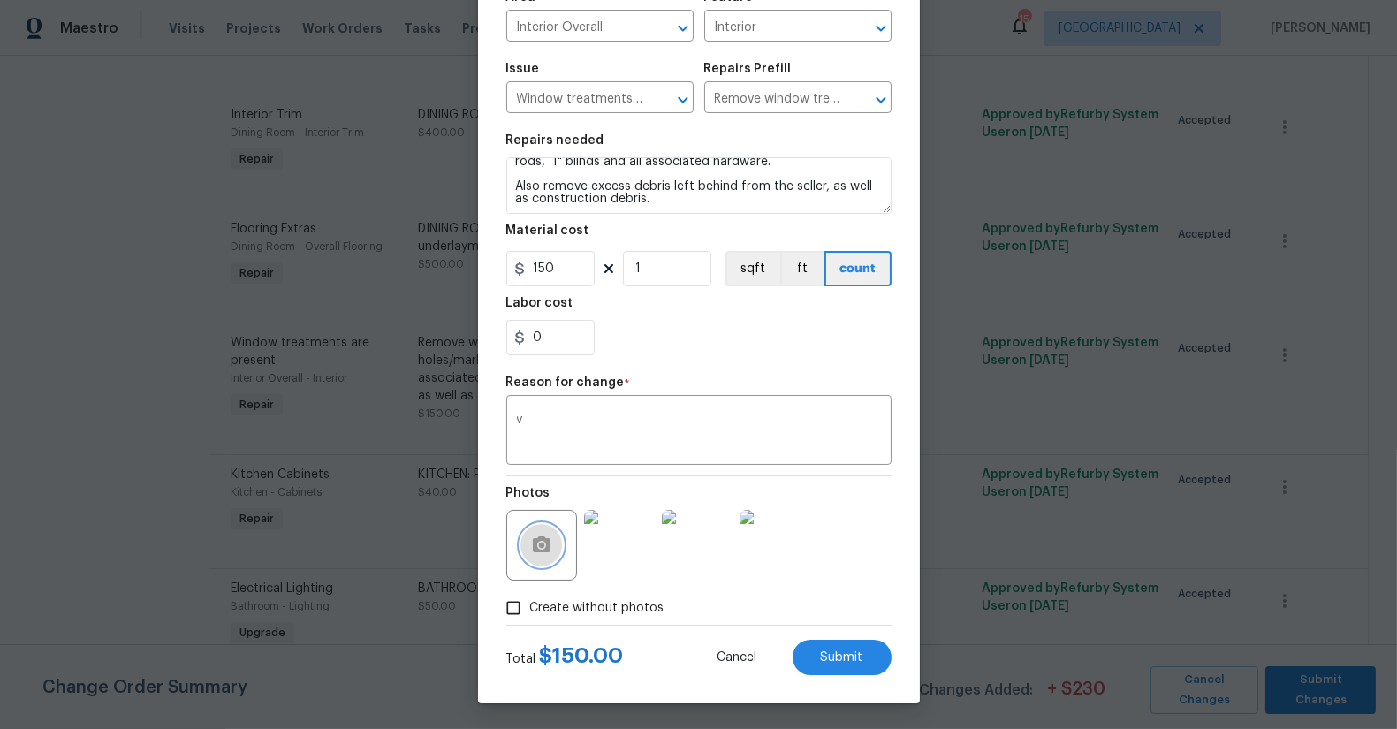
click at [539, 544] on icon "button" at bounding box center [542, 545] width 18 height 16
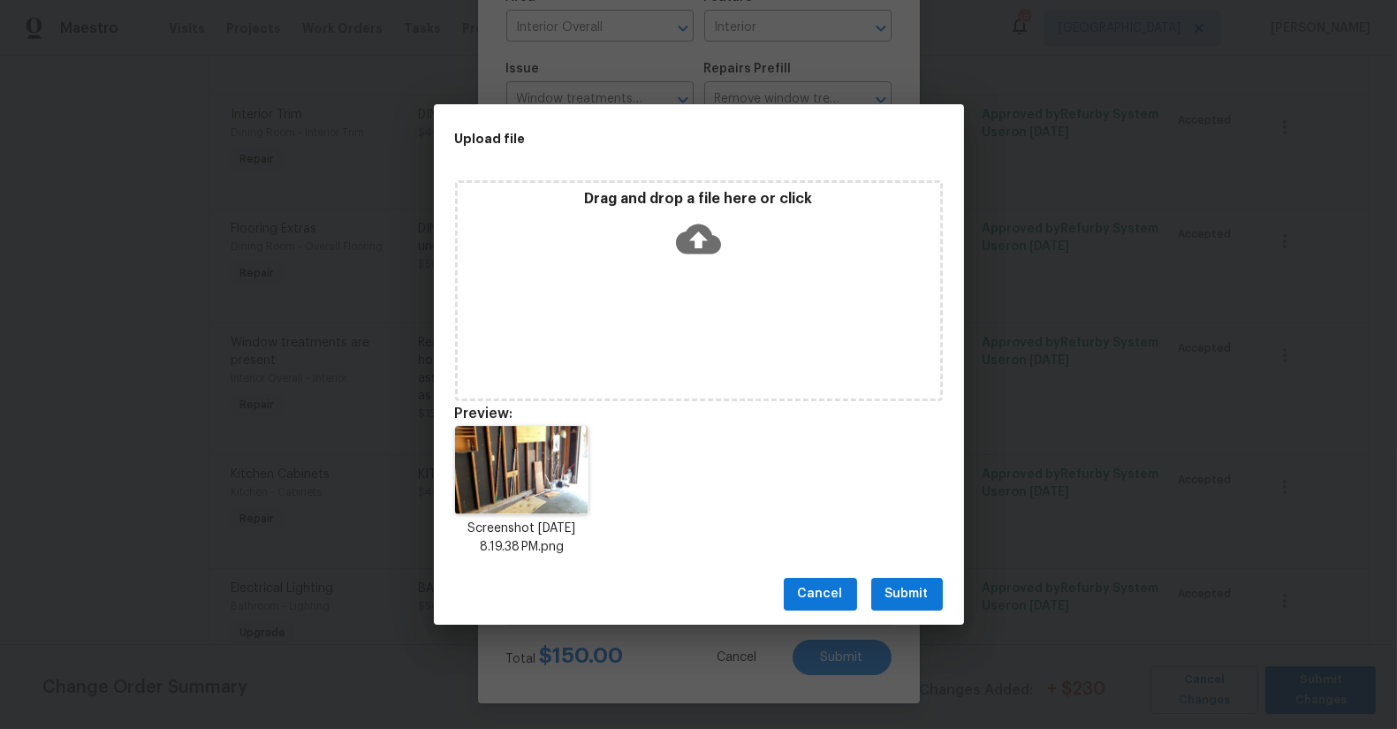
click at [911, 610] on button "Submit" at bounding box center [908, 594] width 72 height 33
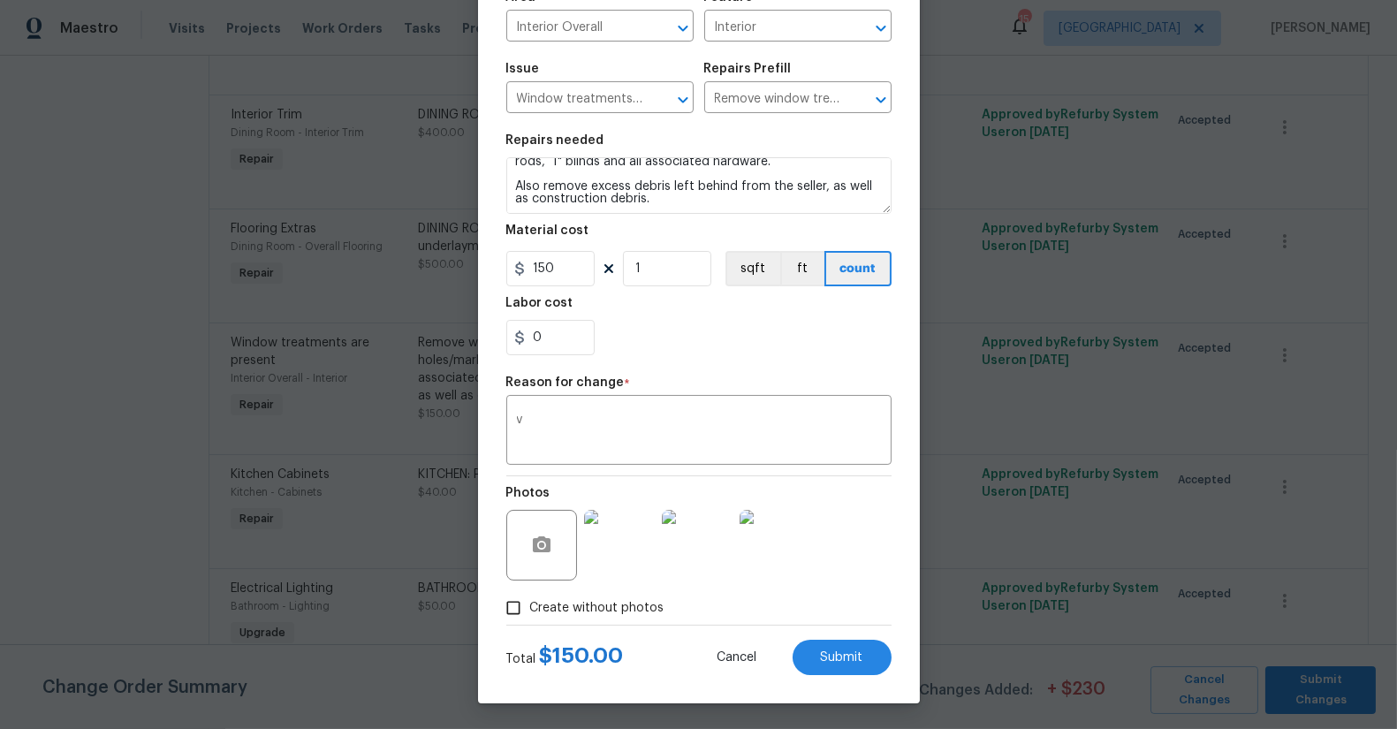
click at [905, 598] on div "Edit Line Item Repair Upgrade BRN Area Interior Overall ​ Feature Interior ​ Is…" at bounding box center [699, 295] width 442 height 818
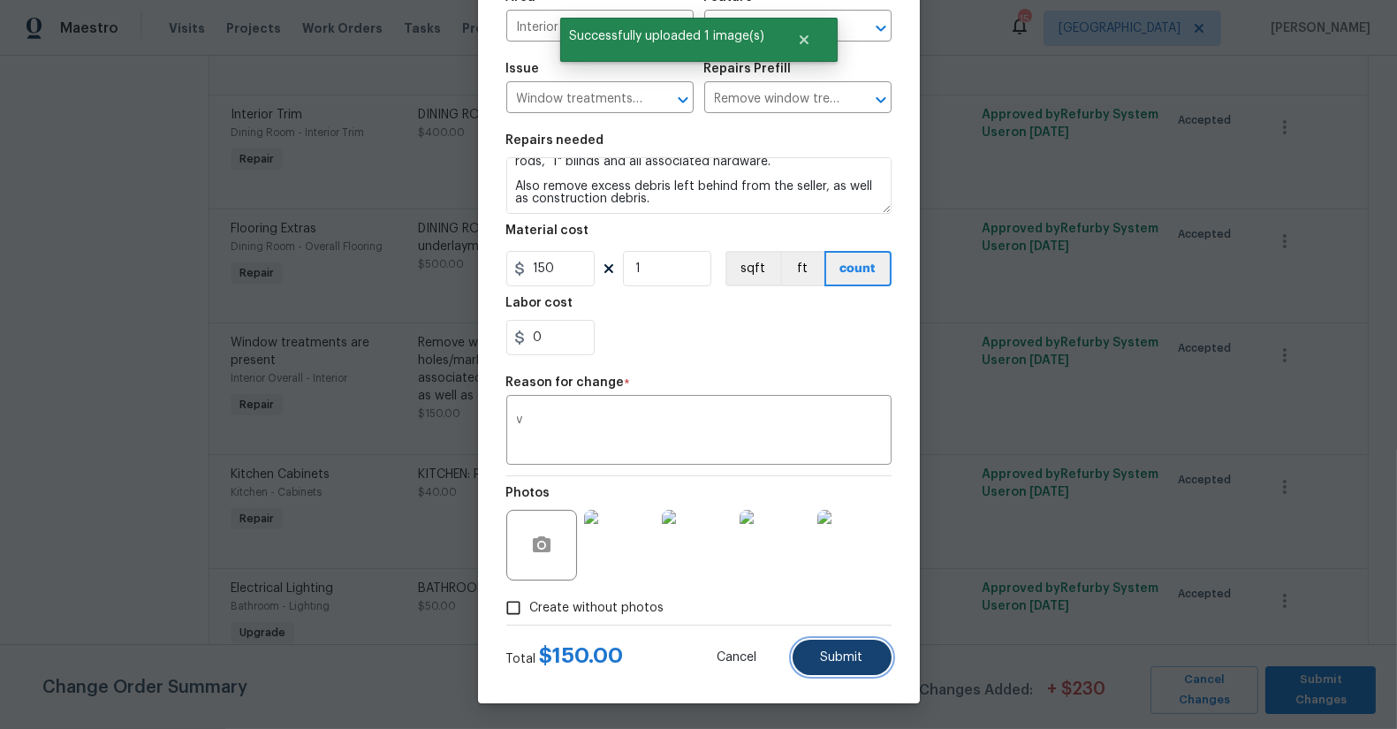
click at [846, 653] on span "Submit" at bounding box center [842, 657] width 42 height 13
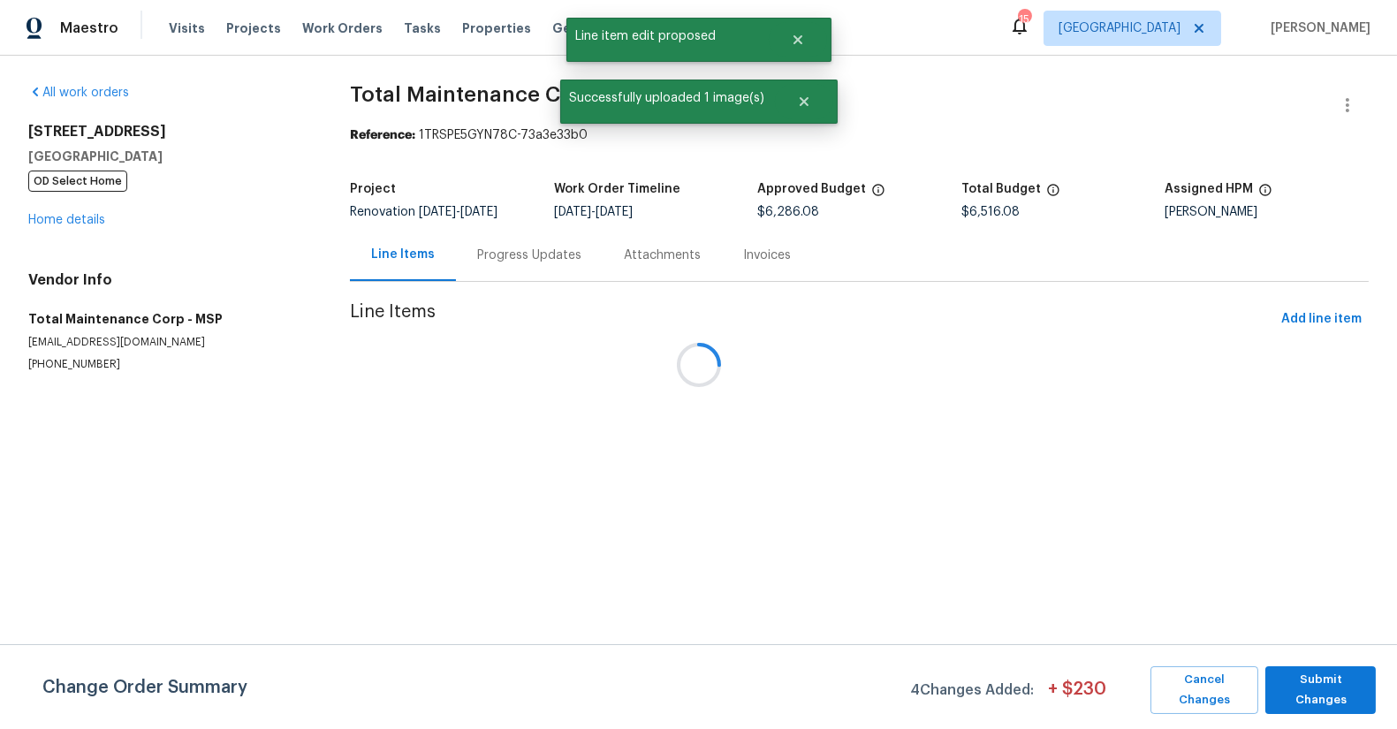
scroll to position [0, 0]
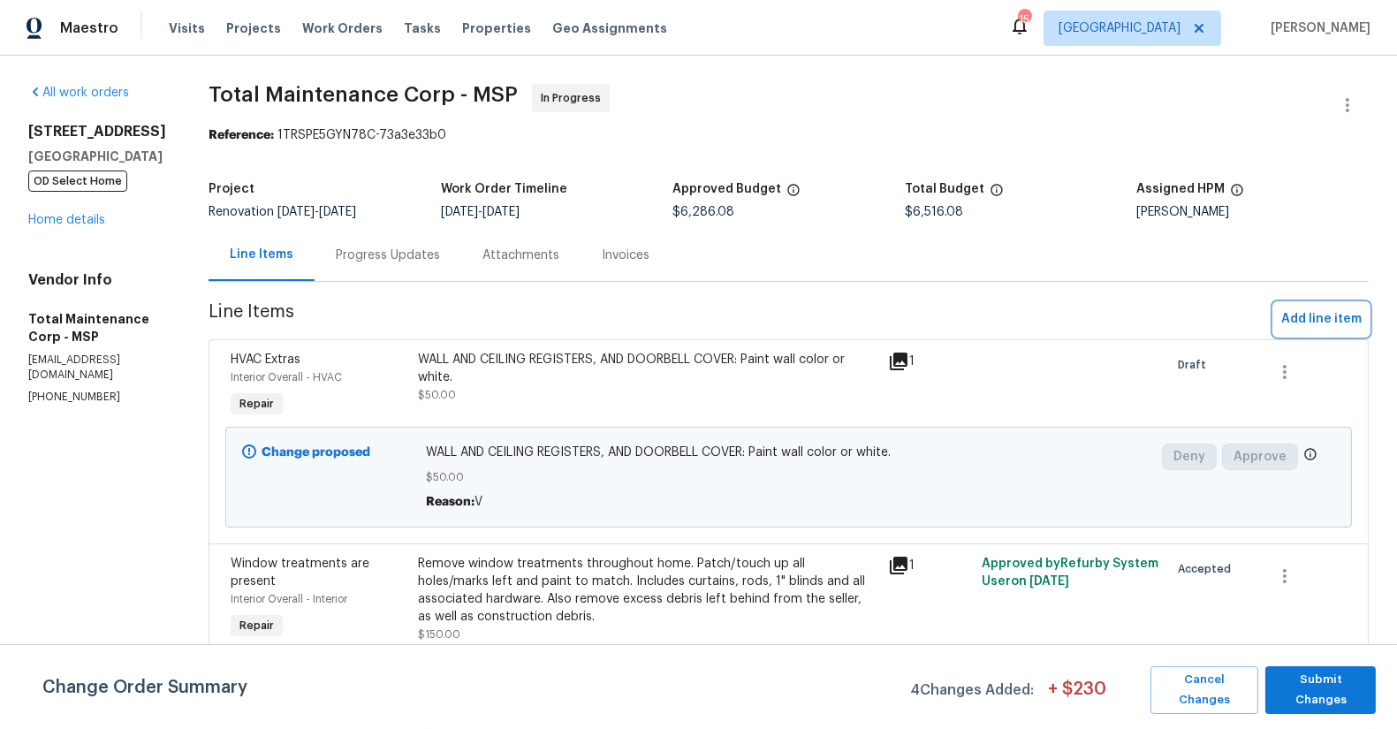
click at [1315, 312] on span "Add line item" at bounding box center [1322, 319] width 80 height 22
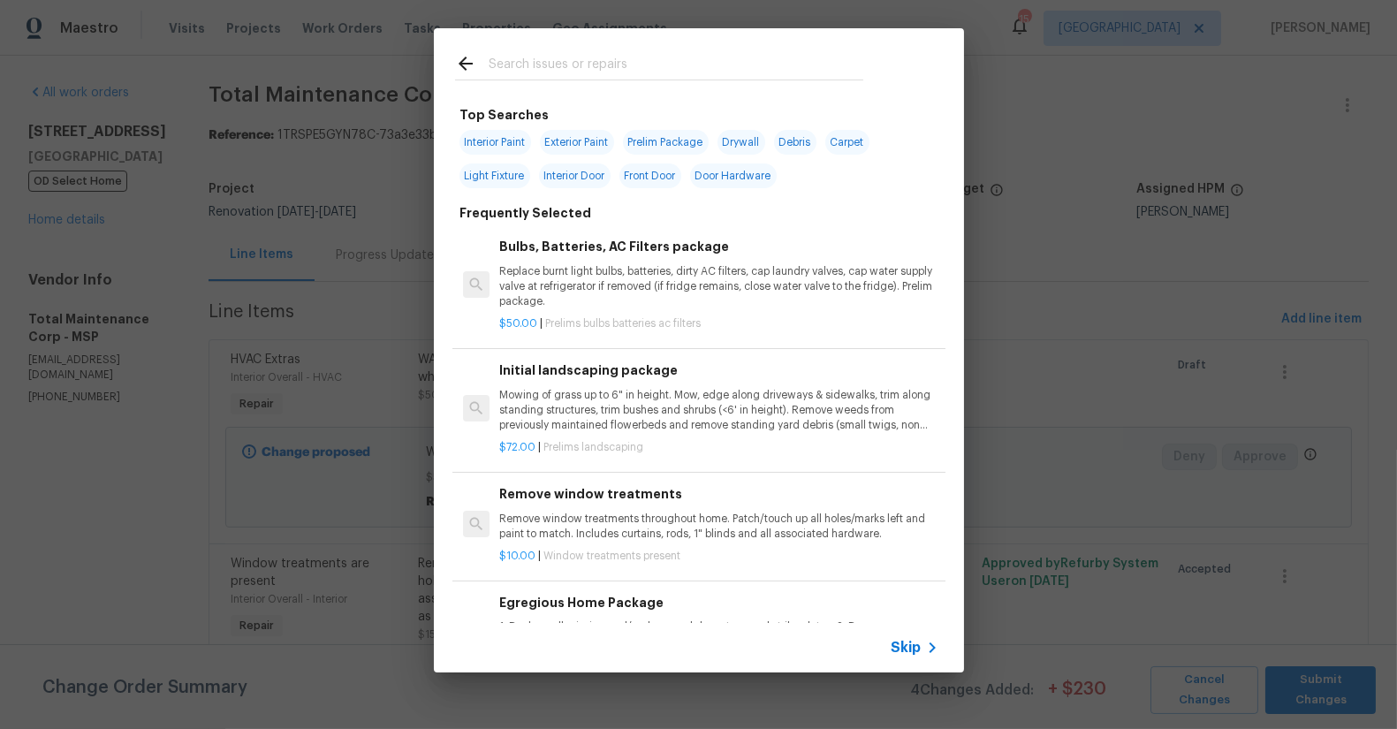
click at [558, 65] on input "text" at bounding box center [676, 66] width 375 height 27
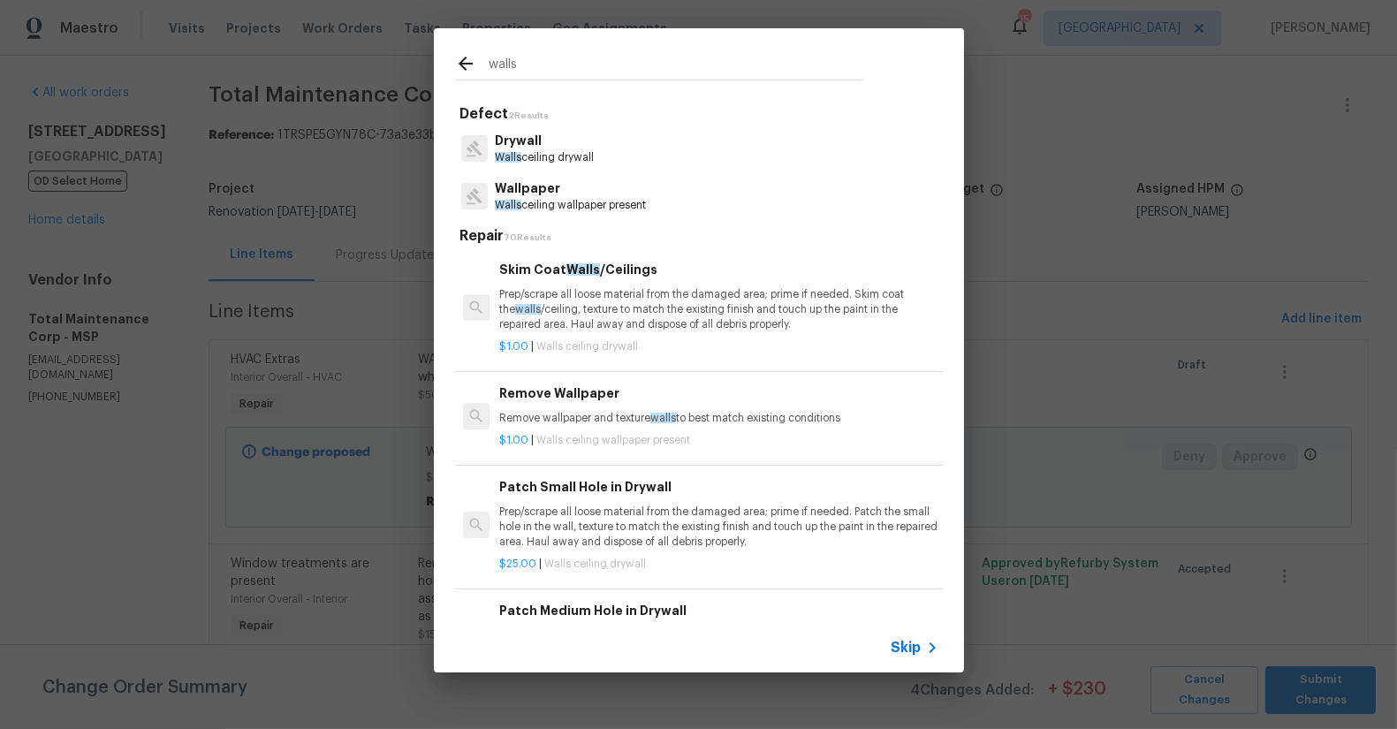
type input "walls"
click at [688, 307] on p "Prep/scrape all loose material from the damaged area; prime if needed. Skim coa…" at bounding box center [718, 309] width 438 height 45
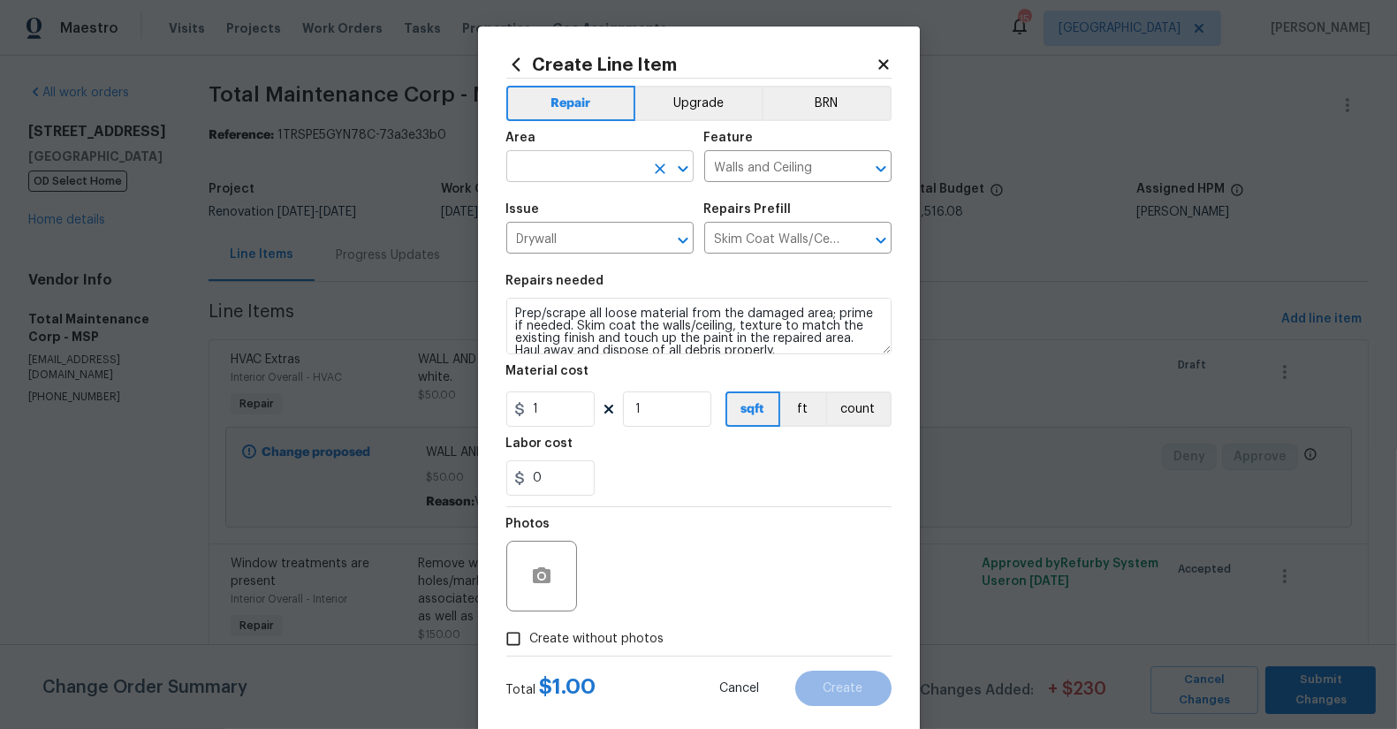
click at [575, 171] on input "text" at bounding box center [575, 168] width 138 height 27
drag, startPoint x: 540, startPoint y: 203, endPoint x: 617, endPoint y: 290, distance: 115.8
click at [540, 204] on li "Garage" at bounding box center [592, 208] width 187 height 29
type input "Garage"
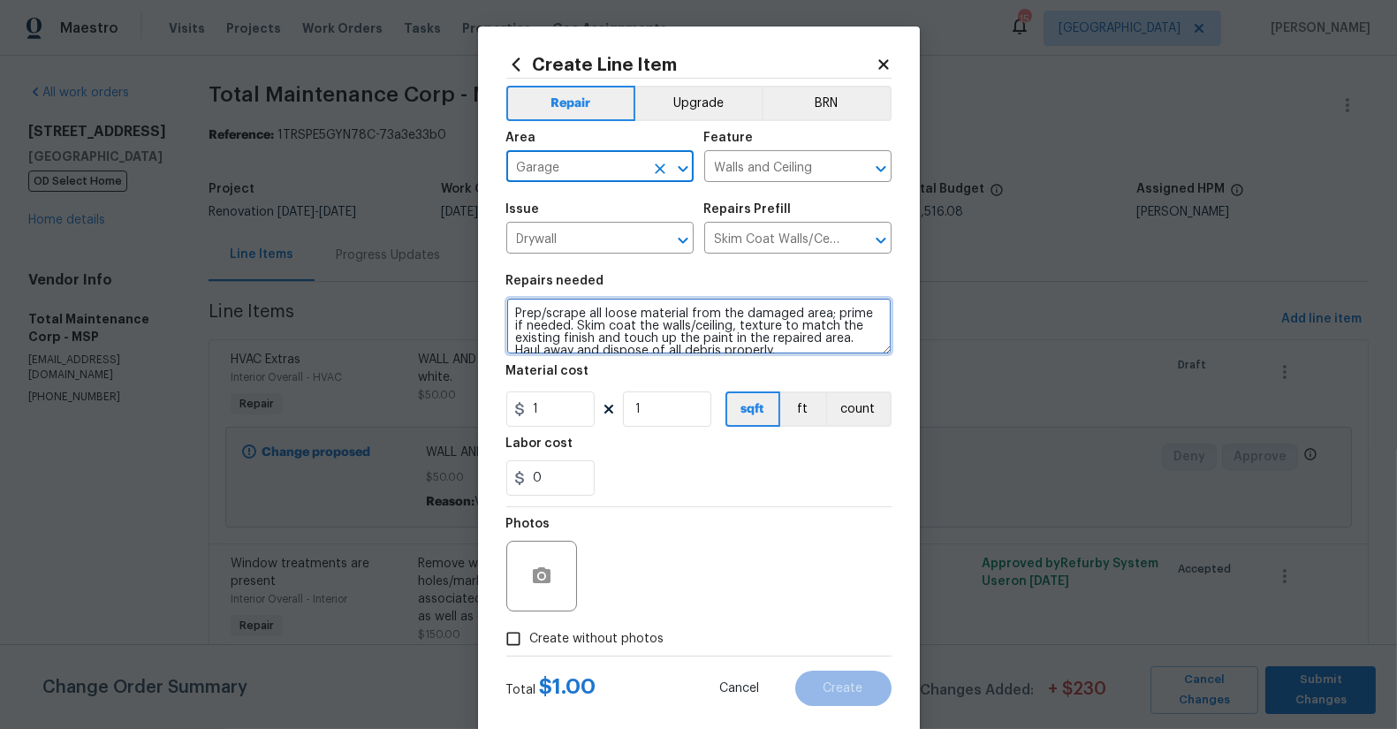
click at [526, 311] on textarea "Prep/scrape all loose material from the damaged area; prime if needed. Skim coa…" at bounding box center [698, 326] width 385 height 57
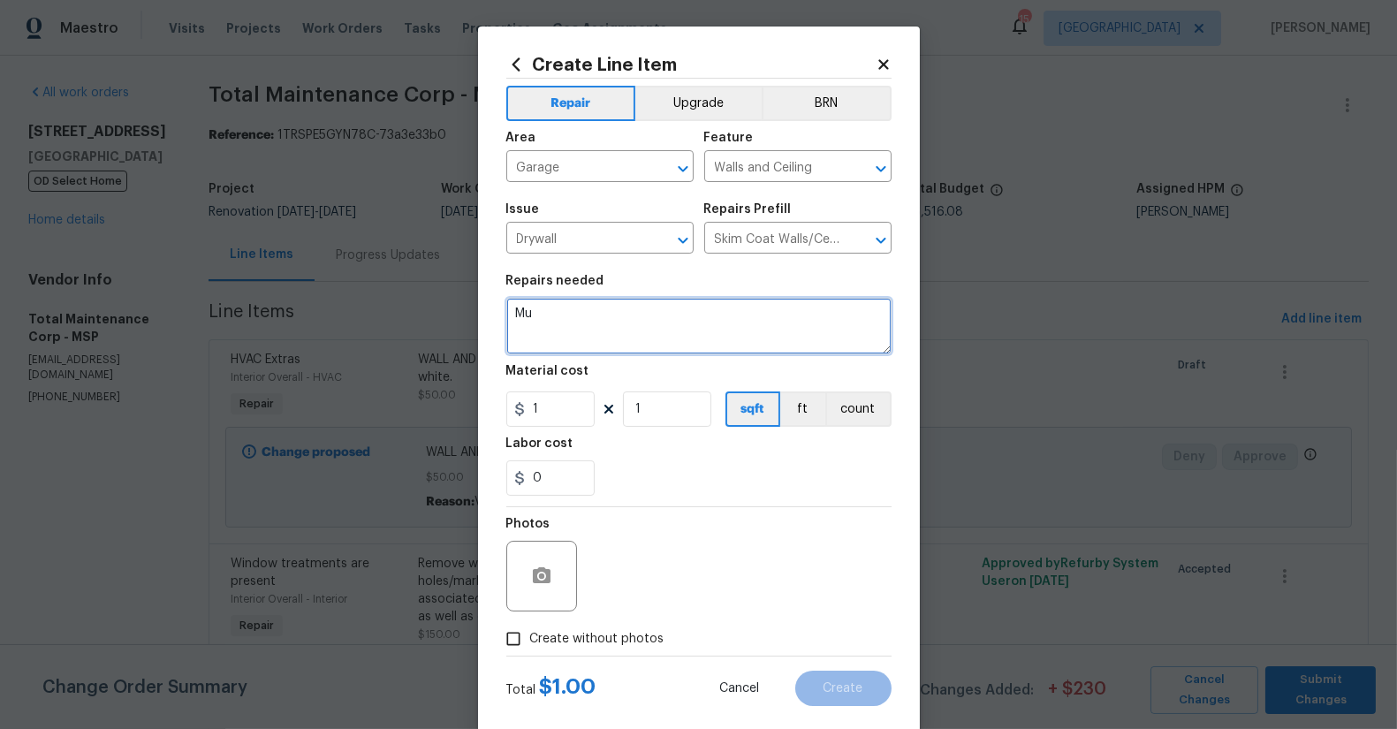
type textarea "M"
type textarea "GARAGE SHARED WALL: Mud tape joints and repair walls. Paint the garage wall. OK…"
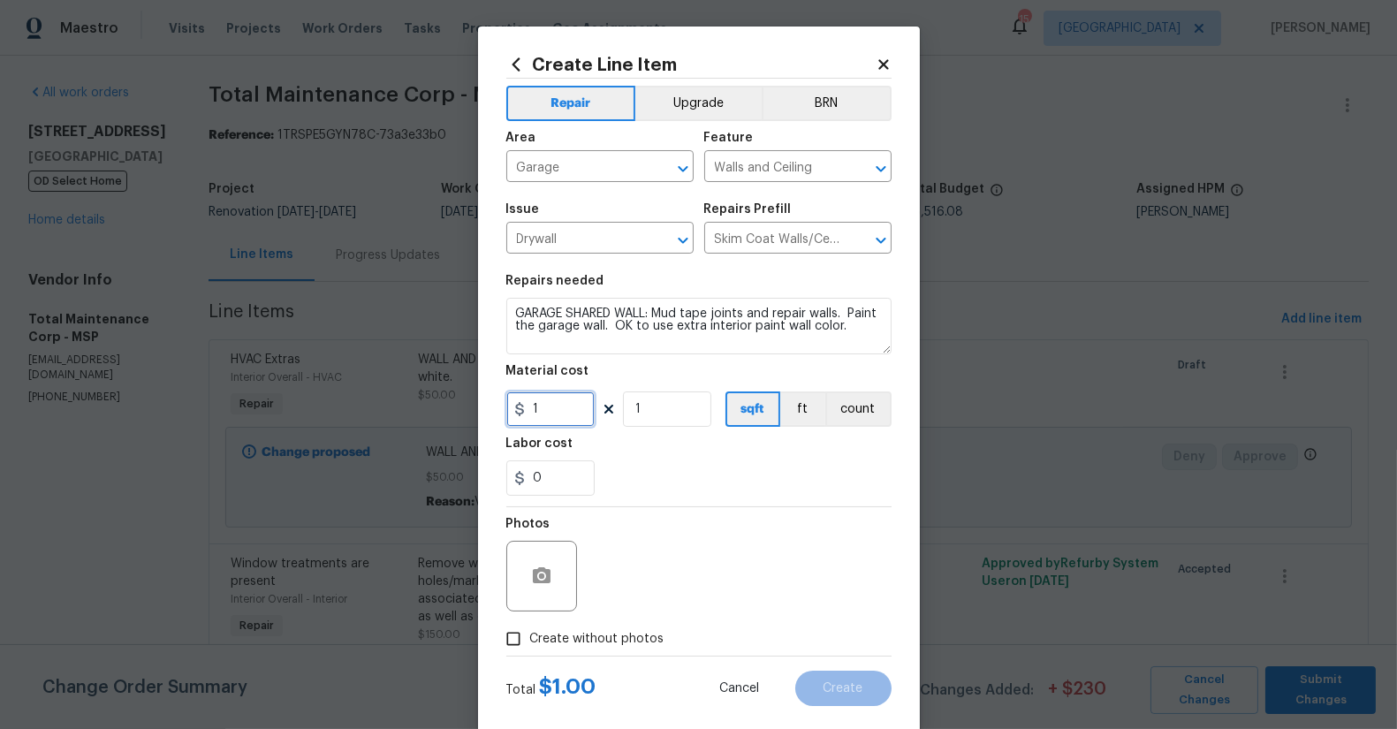
drag, startPoint x: 567, startPoint y: 411, endPoint x: 475, endPoint y: 402, distance: 93.2
click at [478, 402] on div "Create Line Item Repair Upgrade BRN Area Garage ​ Feature Walls and Ceiling ​ I…" at bounding box center [699, 381] width 442 height 708
type input "250"
click at [544, 580] on button "button" at bounding box center [542, 576] width 42 height 42
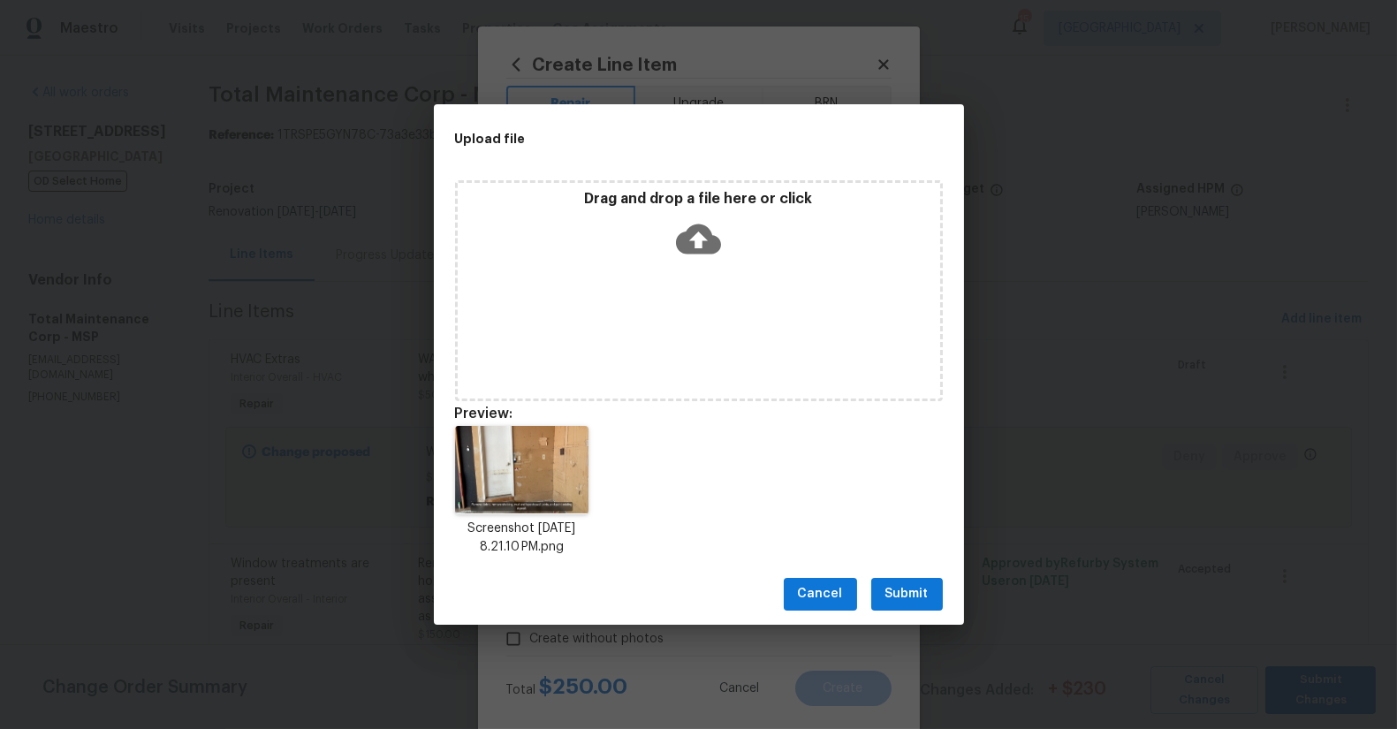
click at [920, 598] on span "Submit" at bounding box center [907, 594] width 43 height 22
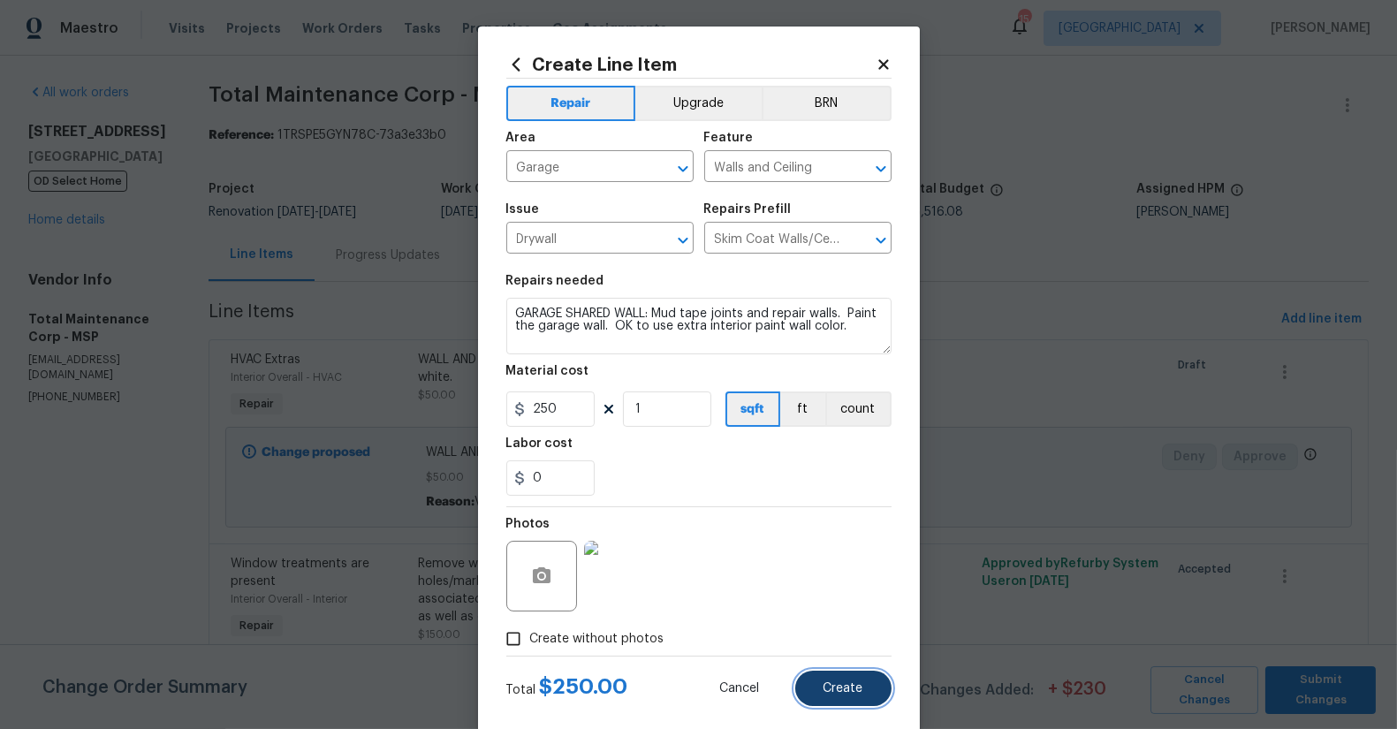
click at [848, 687] on span "Create" at bounding box center [844, 688] width 40 height 13
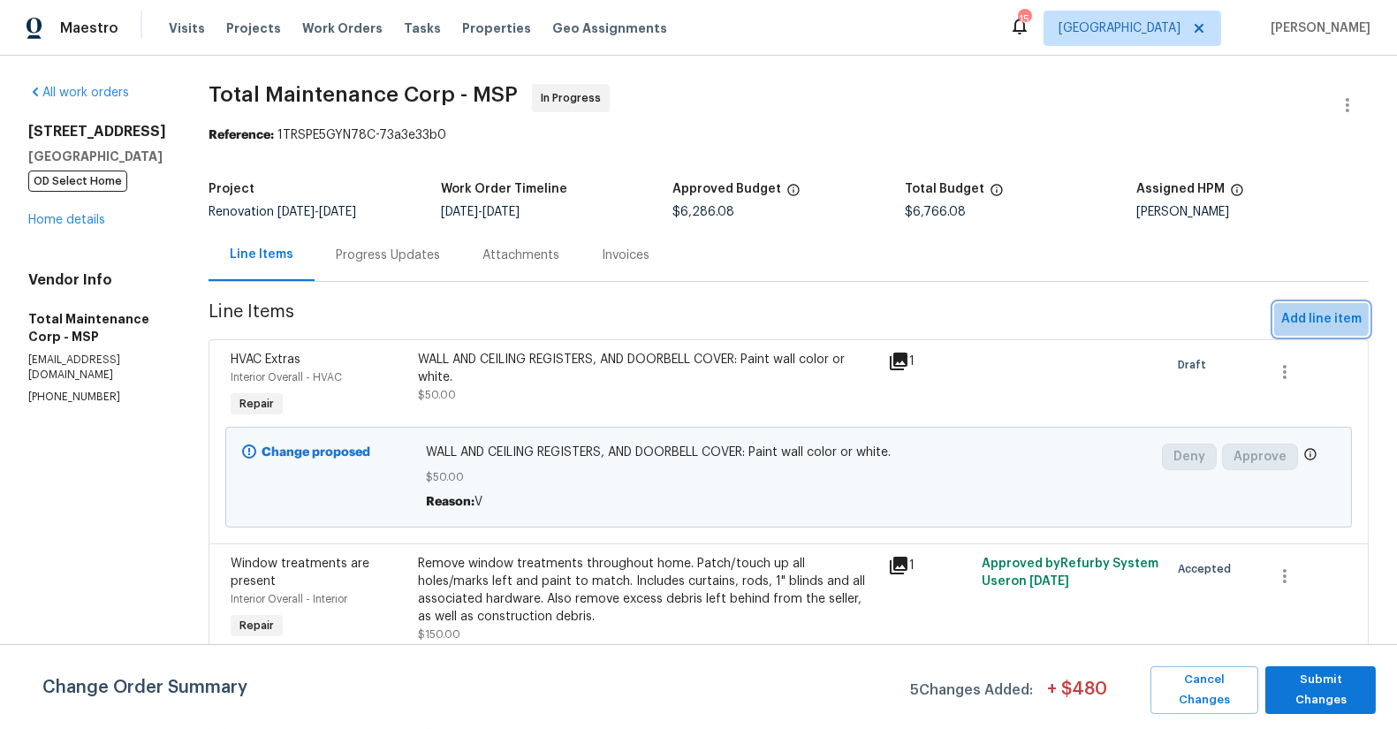
click at [1306, 308] on button "Add line item" at bounding box center [1322, 319] width 95 height 33
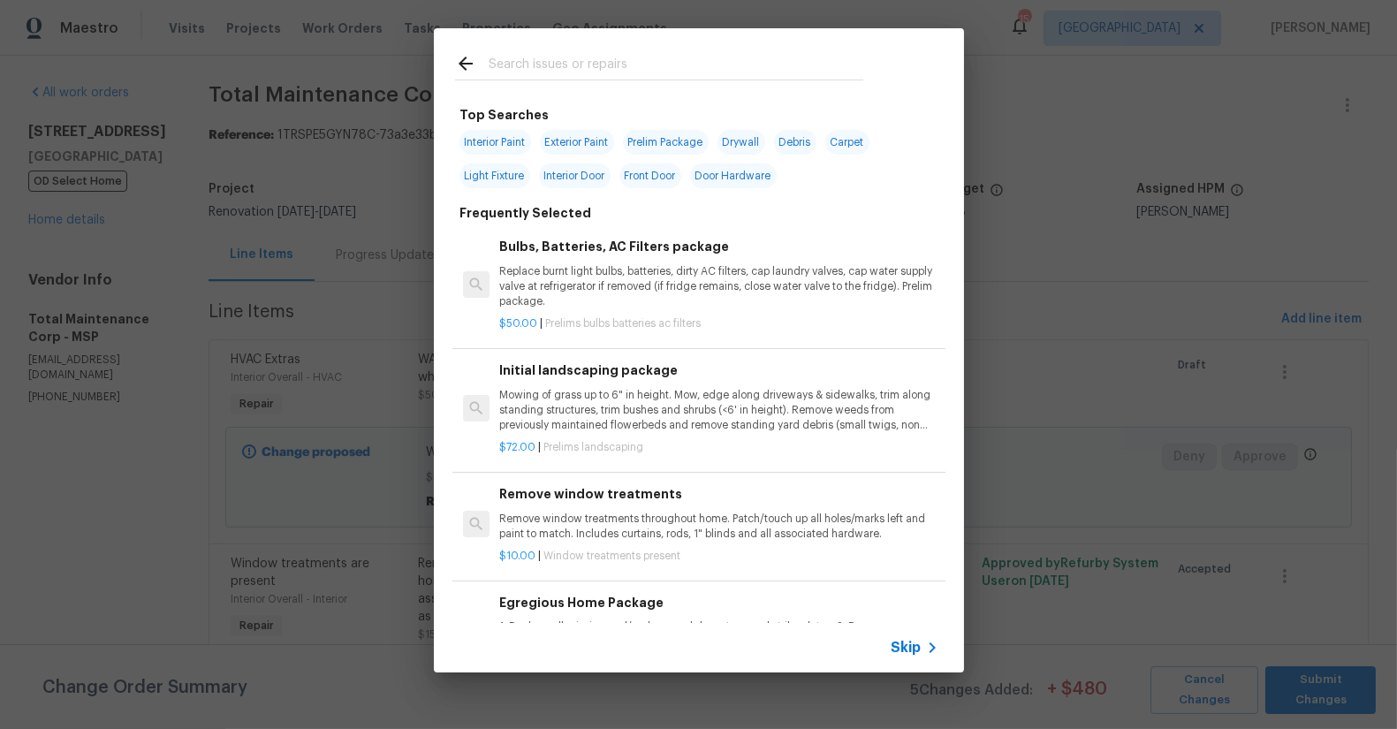
drag, startPoint x: 628, startPoint y: 49, endPoint x: 632, endPoint y: 65, distance: 15.7
click at [628, 50] on div at bounding box center [659, 63] width 451 height 70
click at [635, 70] on input "text" at bounding box center [676, 66] width 375 height 27
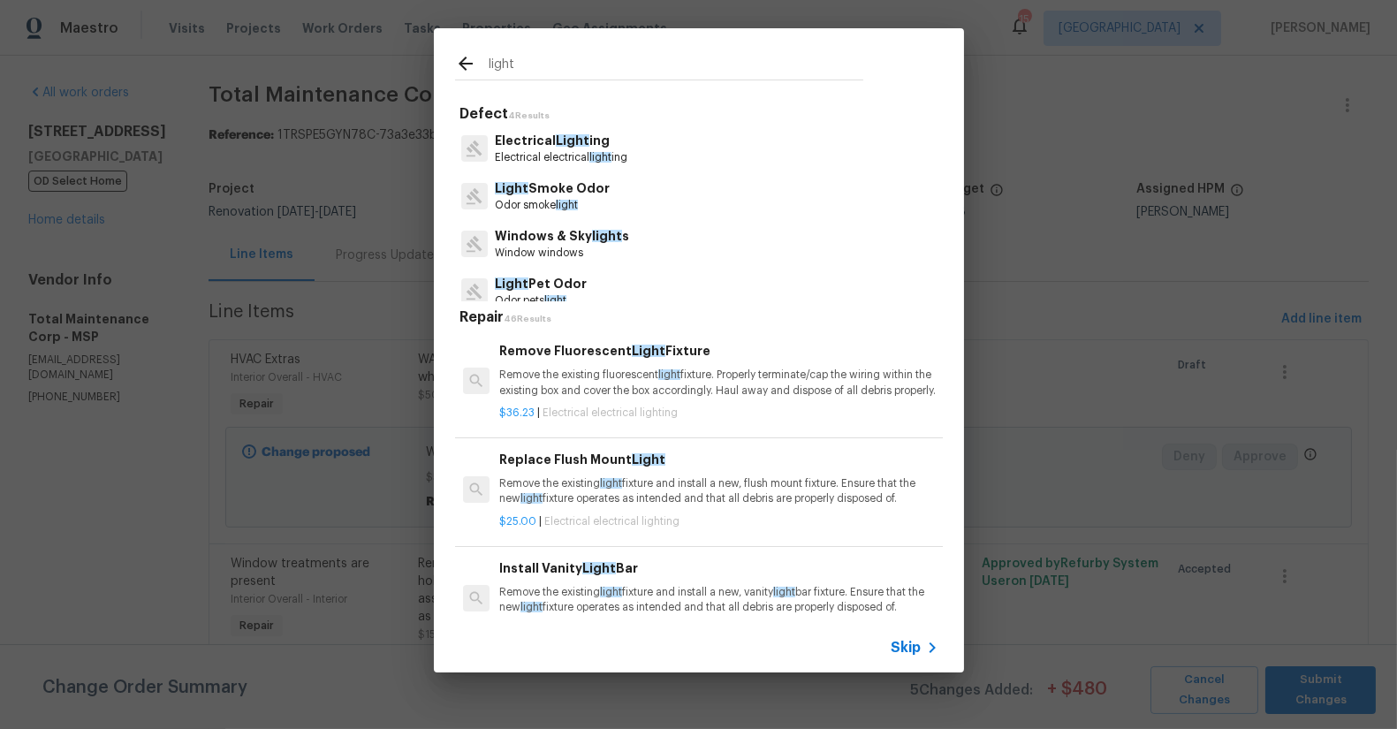
type input "light"
click at [683, 485] on div "Replace Flush Mount Light Remove the existing light fixture and install a new, …" at bounding box center [718, 478] width 438 height 57
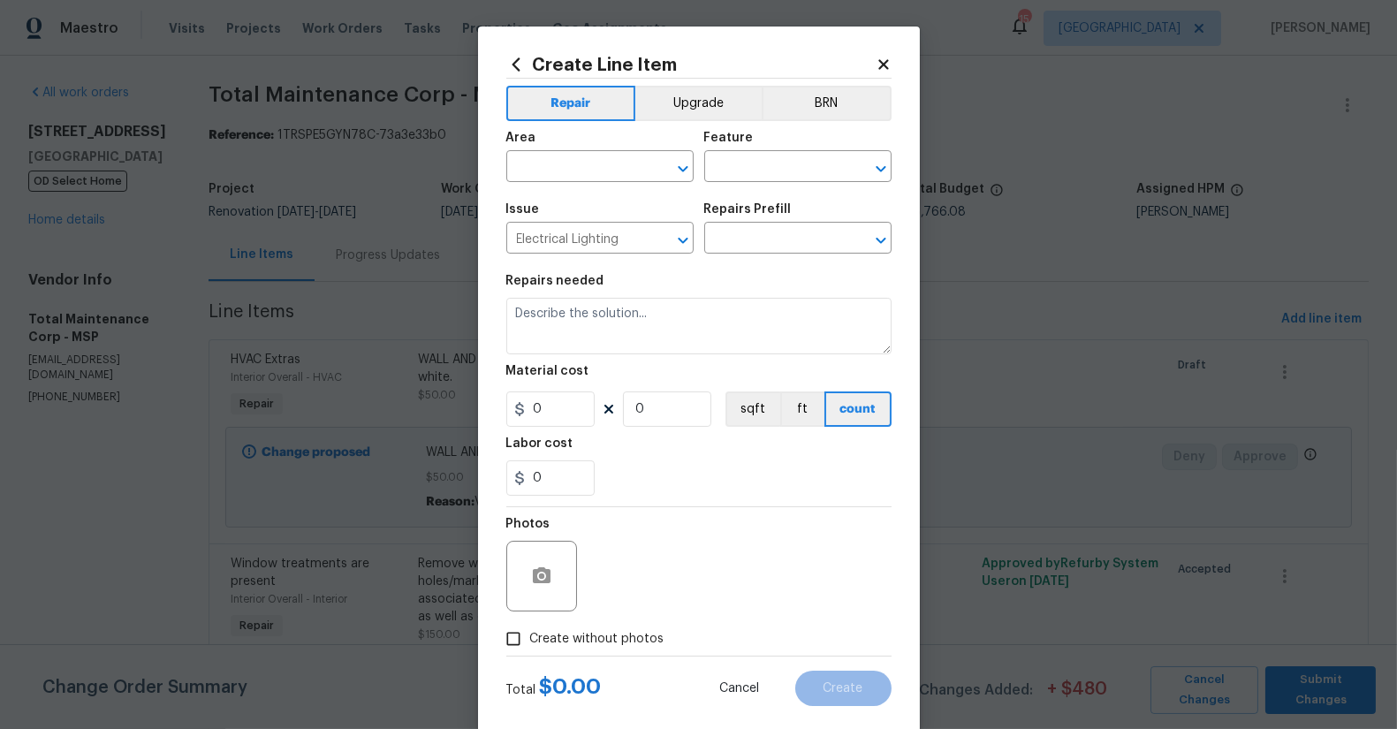
type input "Replace Flush Mount Light $25.00"
type textarea "Remove the existing light fixture and install a new, flush mount fixture. Ensur…"
type input "25"
type input "1"
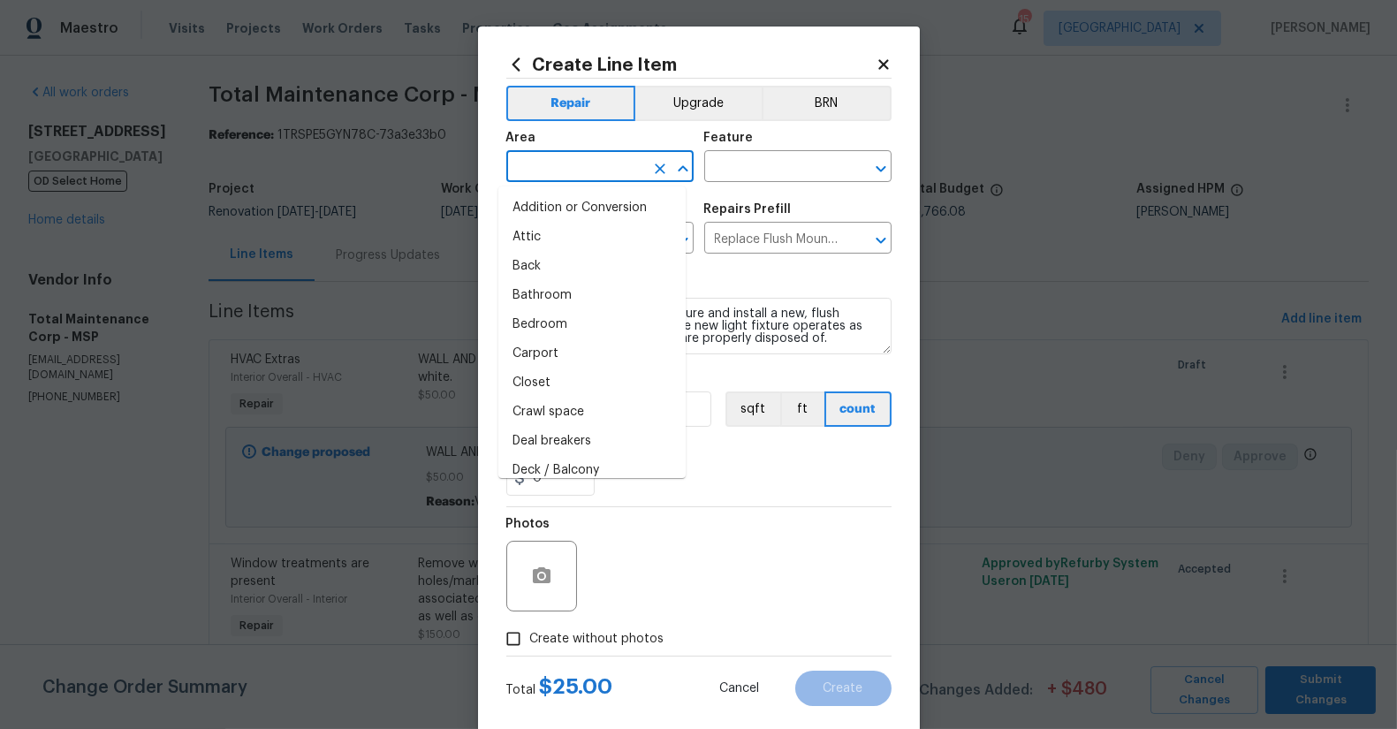
click at [574, 165] on input "text" at bounding box center [575, 168] width 138 height 27
type input "i"
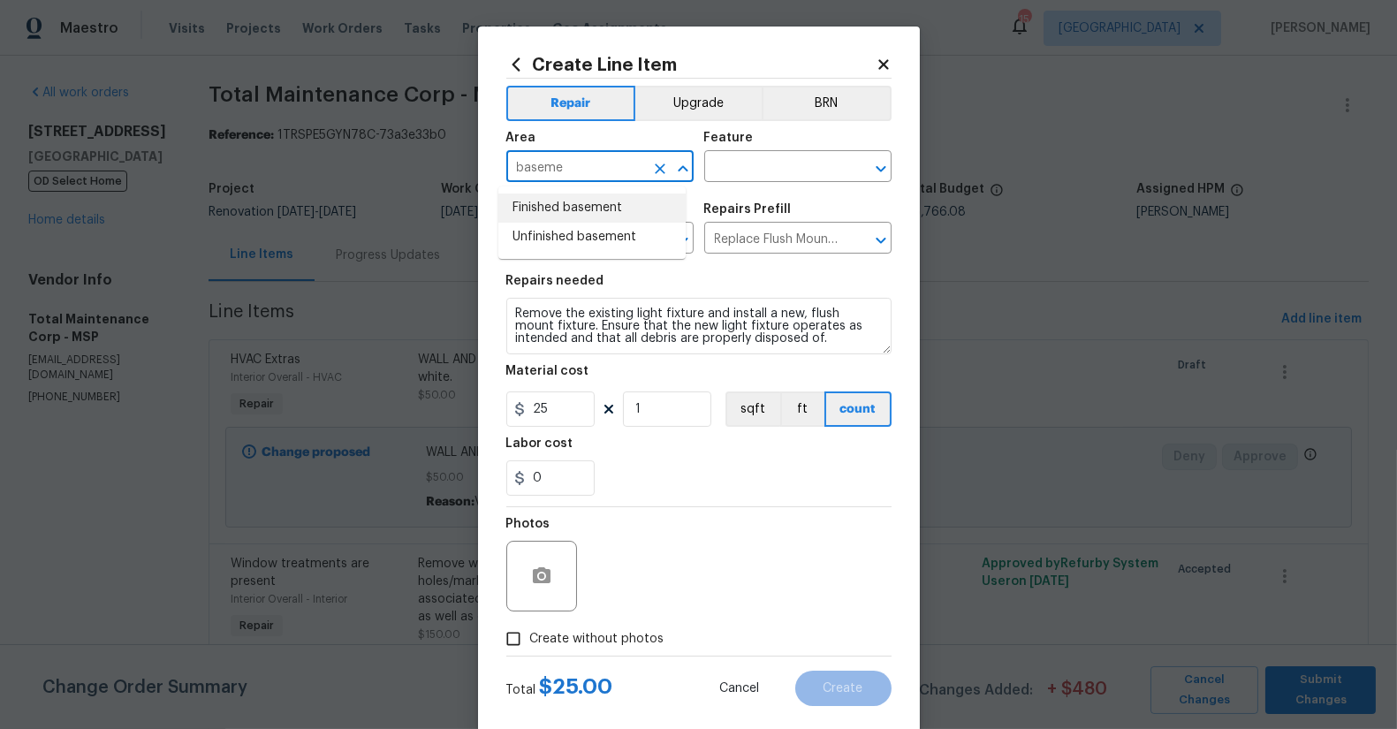
click at [559, 211] on li "Finished basement" at bounding box center [592, 208] width 187 height 29
type input "Finished basement"
click at [784, 148] on div "Feature" at bounding box center [797, 143] width 187 height 23
click at [776, 171] on input "text" at bounding box center [773, 168] width 138 height 27
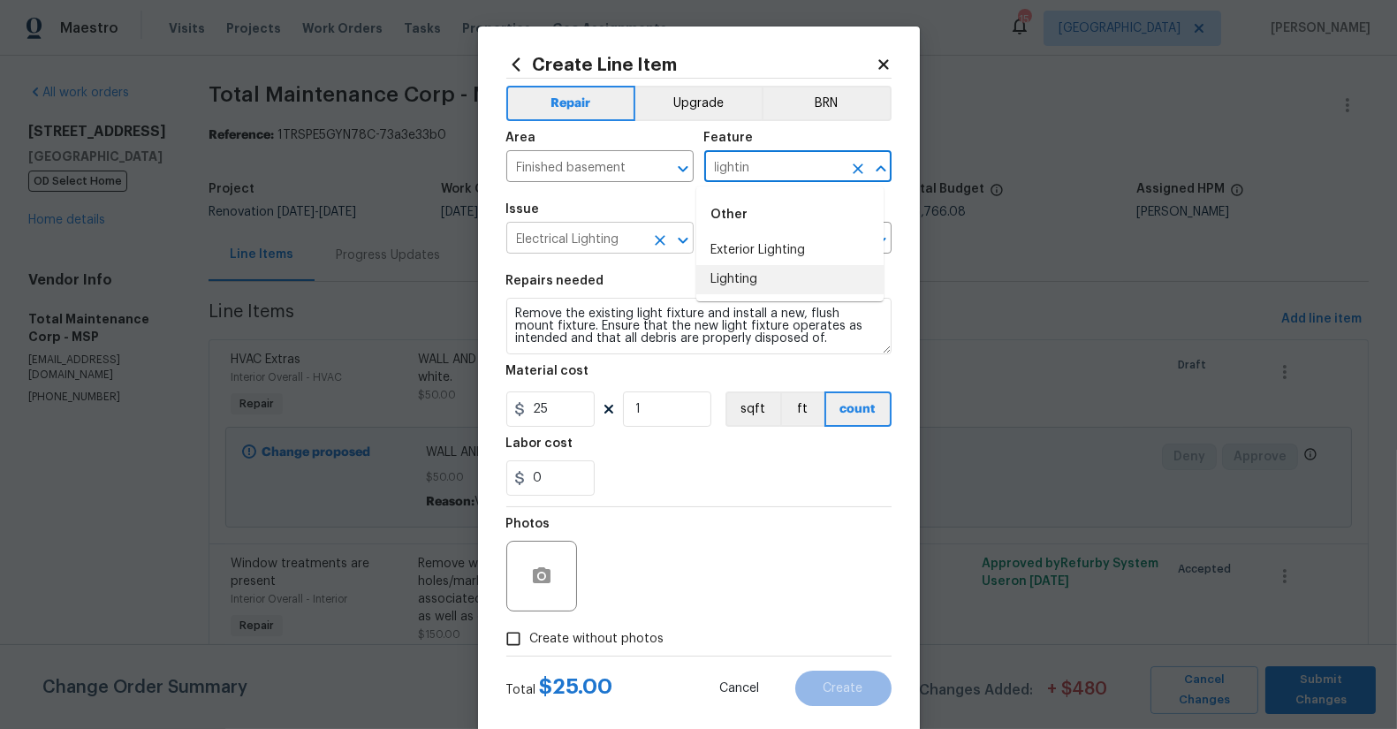
drag, startPoint x: 777, startPoint y: 275, endPoint x: 629, endPoint y: 244, distance: 150.8
click at [776, 275] on li "Lighting" at bounding box center [790, 279] width 187 height 29
type input "Lighting"
click at [608, 240] on input "Electrical Lighting" at bounding box center [575, 239] width 138 height 27
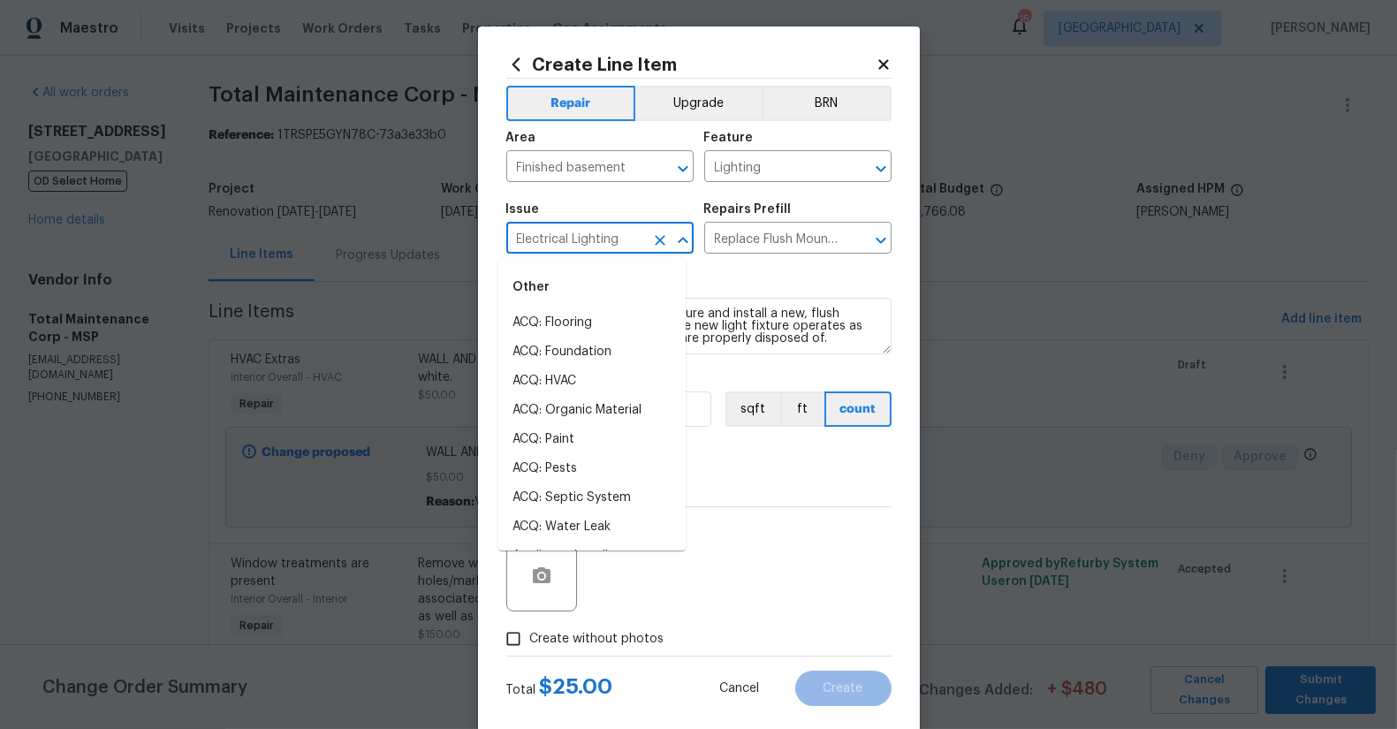
click at [561, 290] on div "Other" at bounding box center [592, 287] width 187 height 42
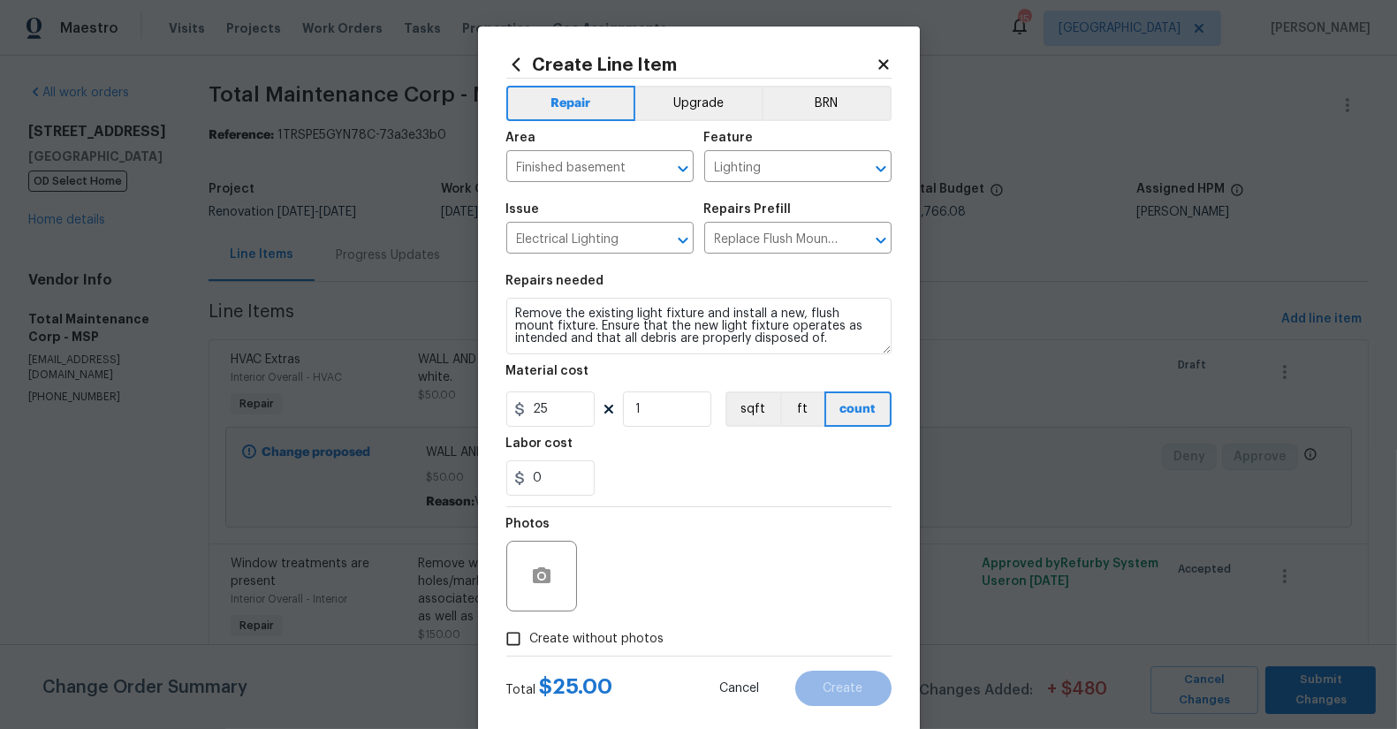
click at [737, 284] on div "Repairs needed" at bounding box center [698, 286] width 385 height 23
click at [617, 319] on textarea "Remove the existing light fixture and install a new, flush mount fixture. Ensur…" at bounding box center [698, 326] width 385 height 57
click at [523, 316] on textarea "Remove the existing light fixture and install a new, flush mount fixture. Ensur…" at bounding box center [698, 326] width 385 height 57
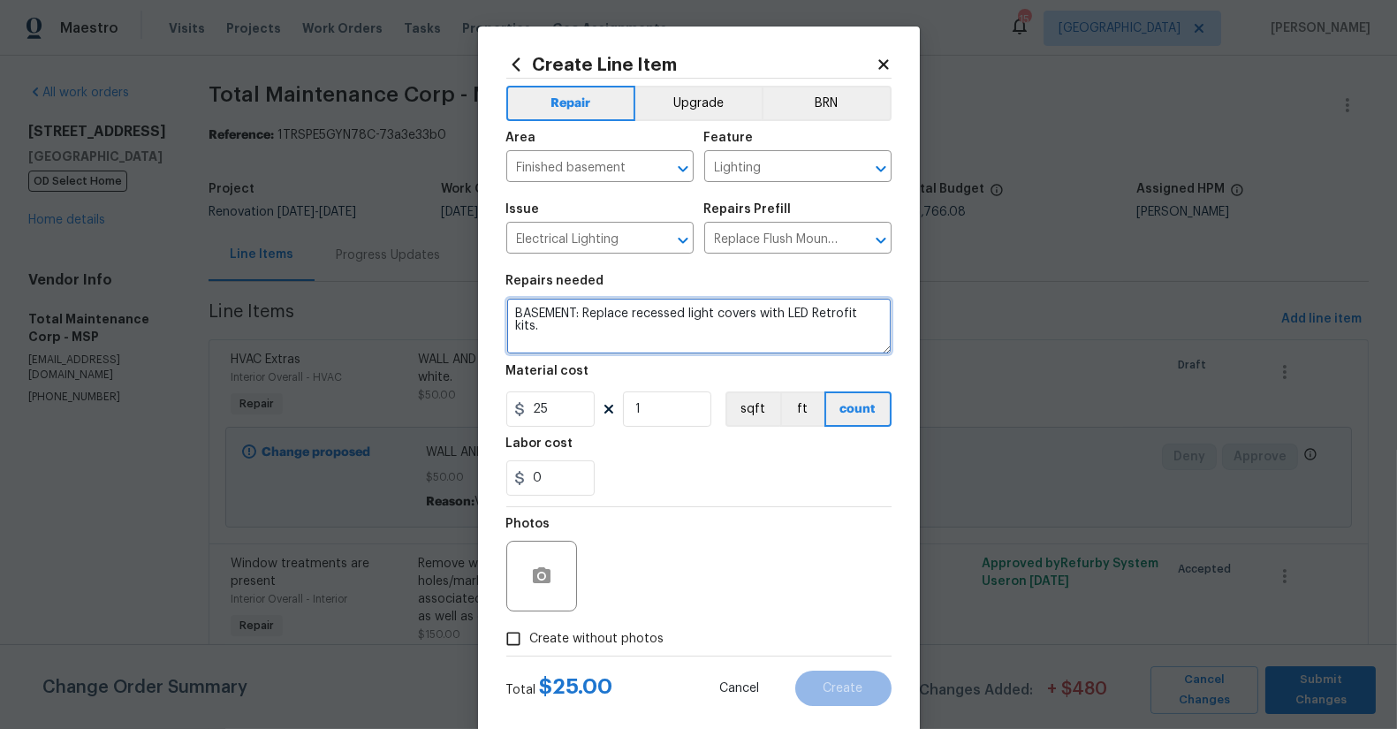
type textarea "BASEMENT: Replace recessed light covers with LED Retrofit kits."
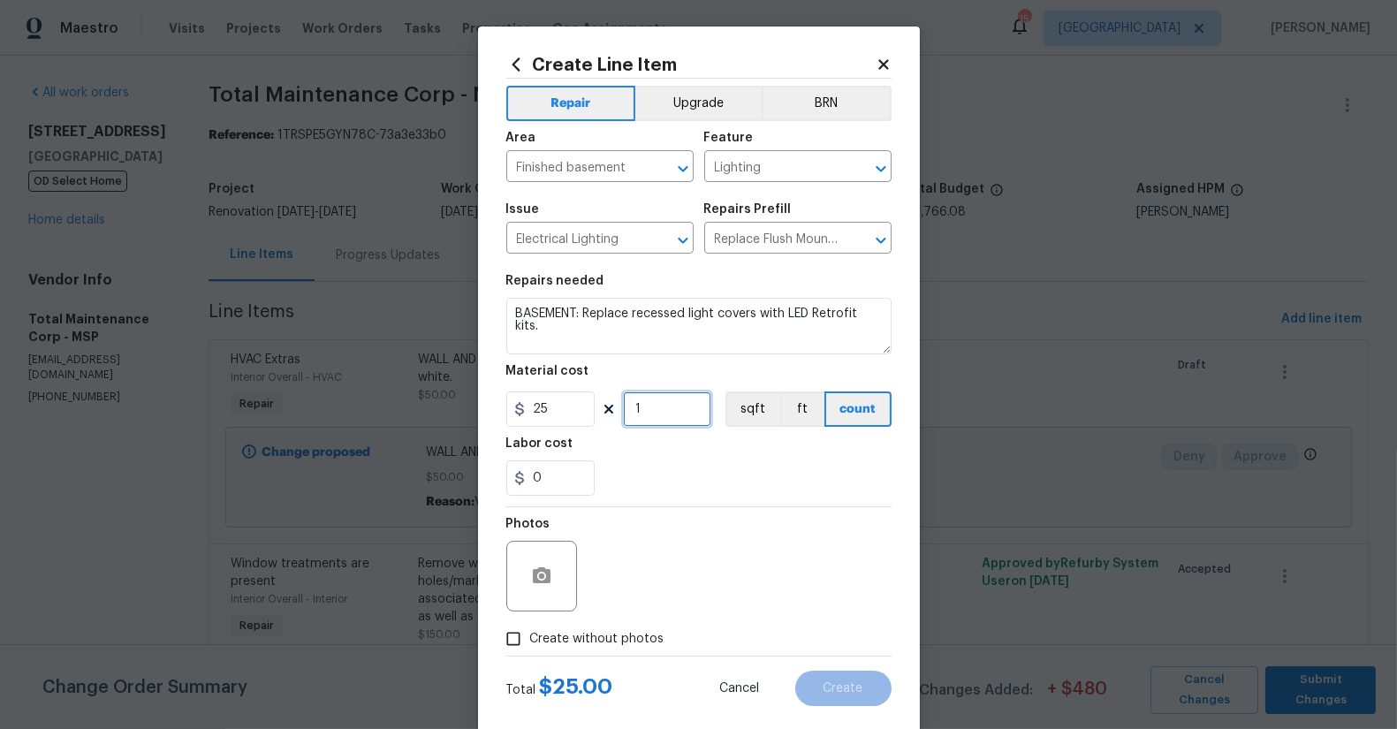
drag, startPoint x: 647, startPoint y: 411, endPoint x: 554, endPoint y: 386, distance: 96.1
click at [554, 386] on figure "Material cost 25 1 sqft ft count" at bounding box center [698, 396] width 385 height 62
click at [747, 555] on div "Photos" at bounding box center [698, 564] width 385 height 115
click at [537, 564] on button "button" at bounding box center [542, 576] width 42 height 42
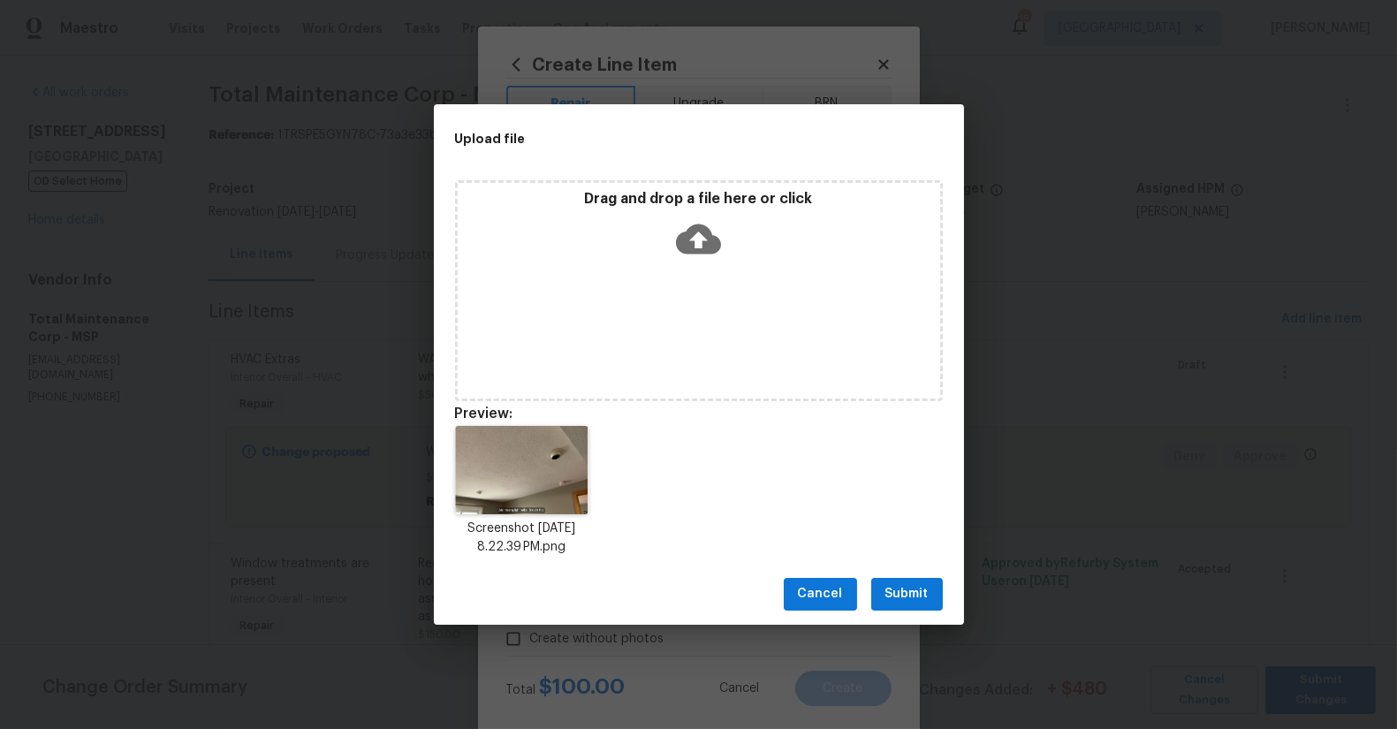
click at [921, 597] on span "Submit" at bounding box center [907, 594] width 43 height 22
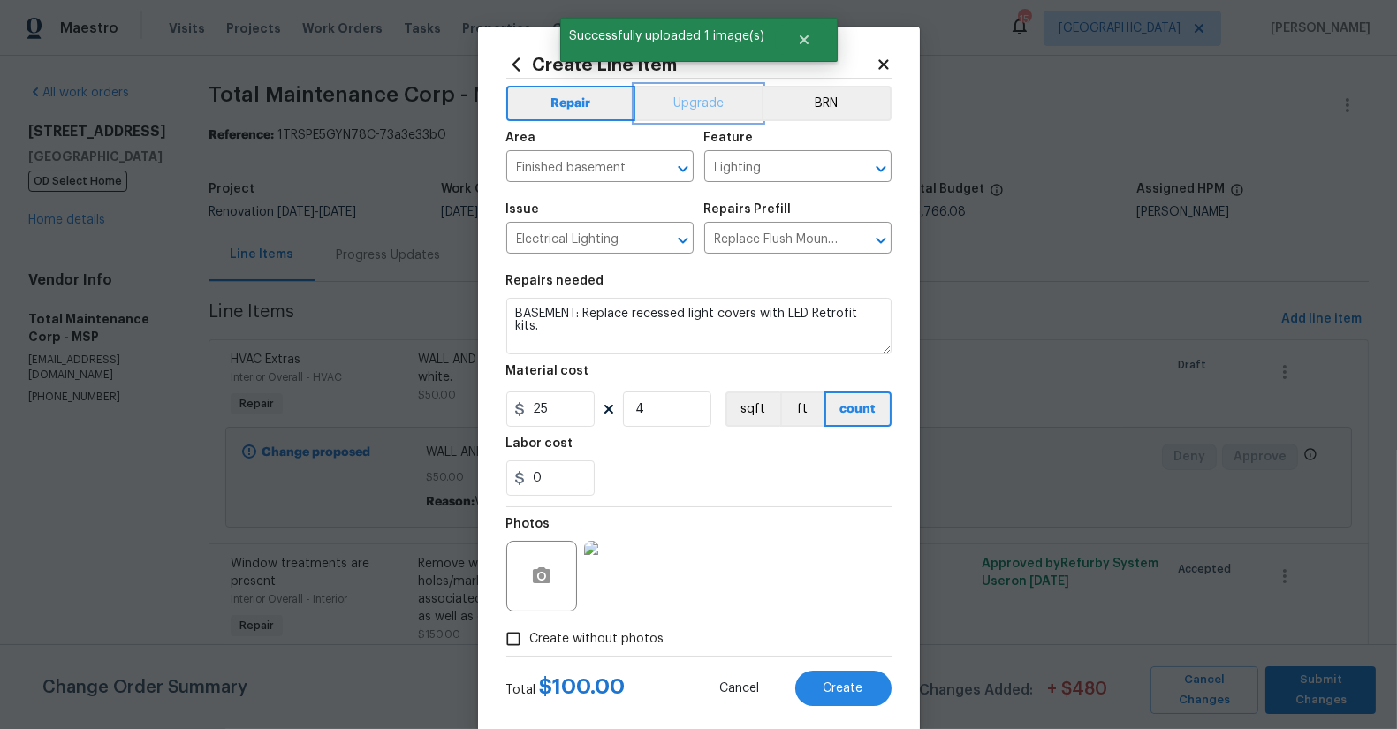
click at [683, 95] on button "Upgrade" at bounding box center [699, 103] width 126 height 35
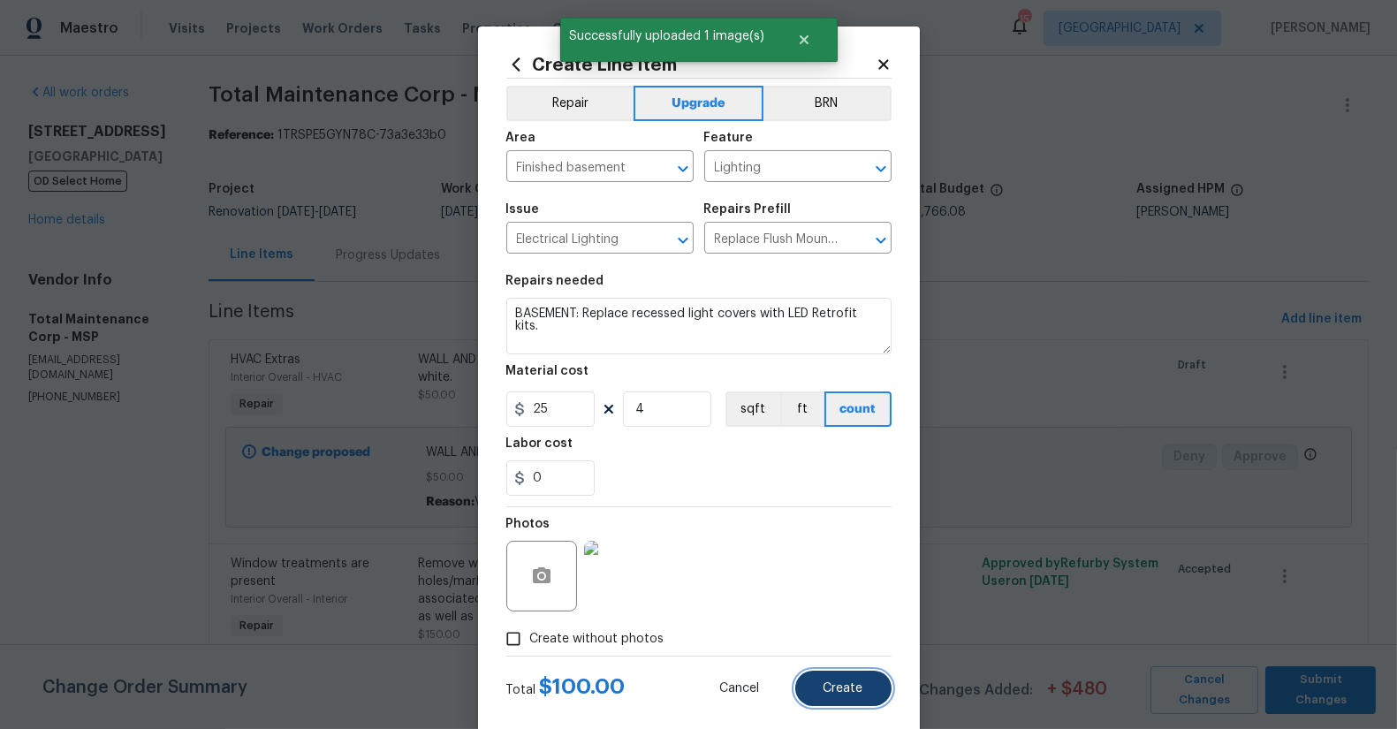
click at [829, 688] on span "Create" at bounding box center [844, 688] width 40 height 13
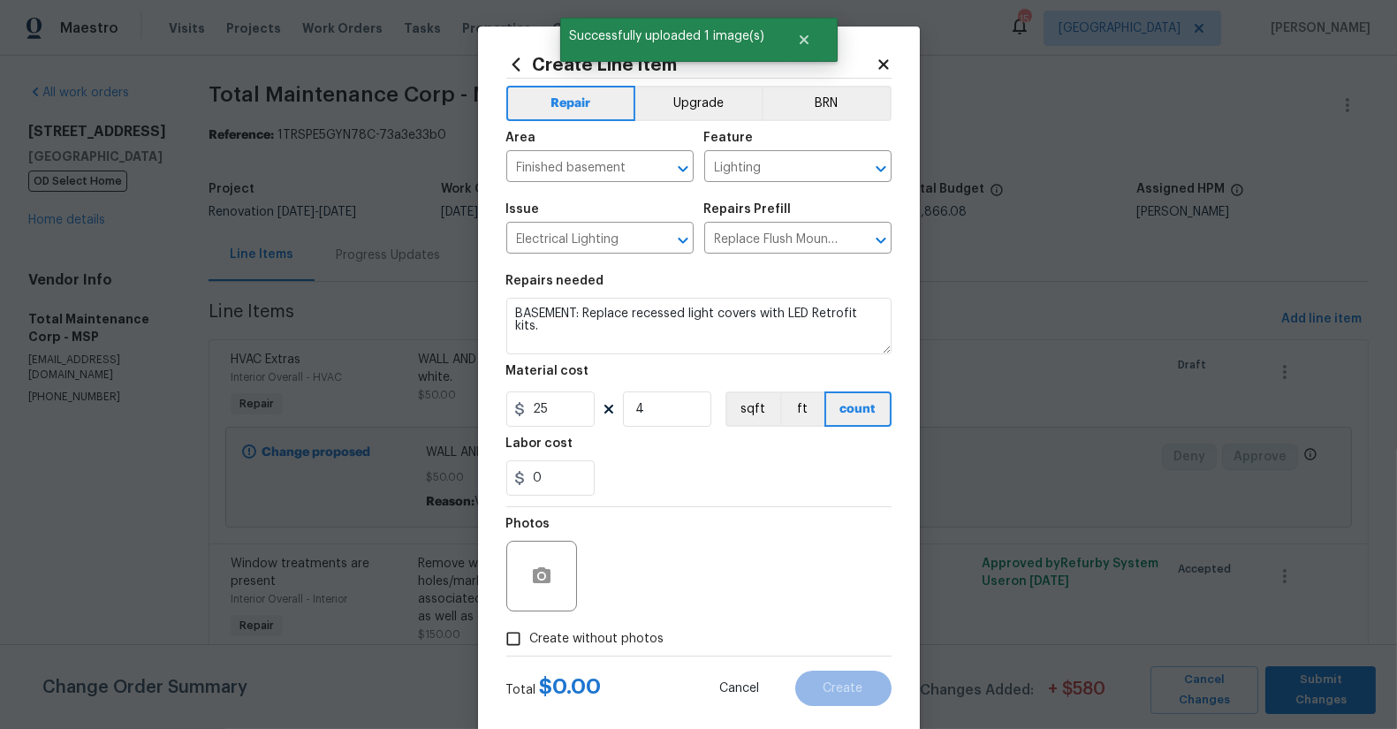
type input "0"
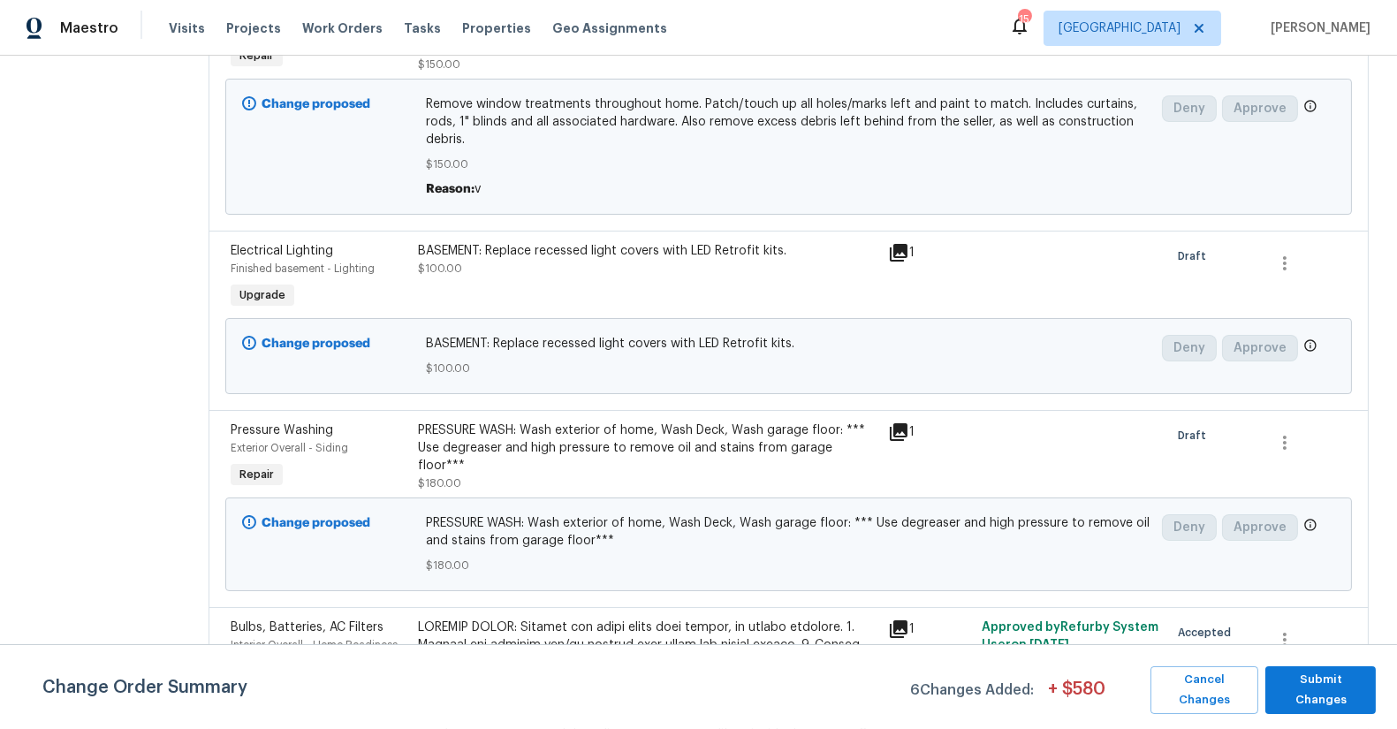
scroll to position [571, 0]
click at [685, 241] on div "BASEMENT: Replace recessed light covers with LED Retrofit kits." at bounding box center [648, 250] width 459 height 18
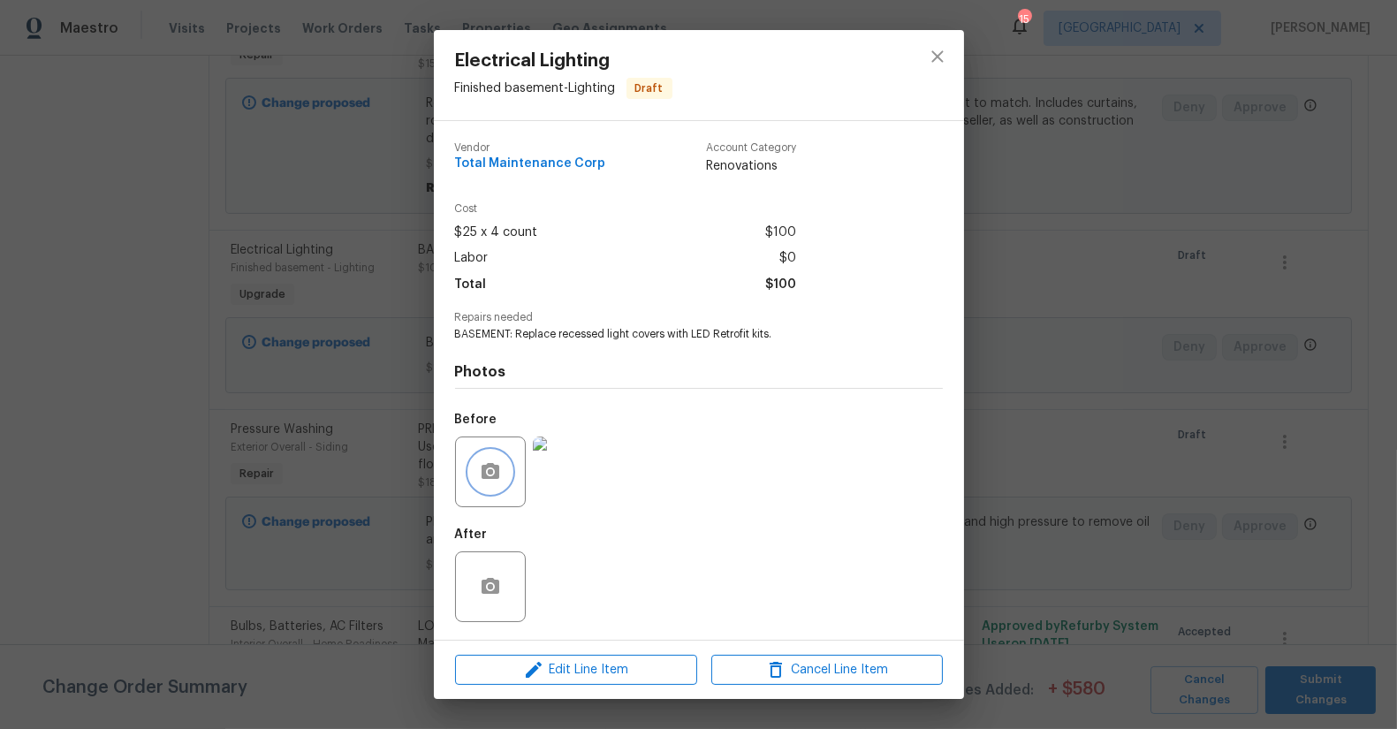
click at [496, 485] on button "button" at bounding box center [490, 472] width 42 height 42
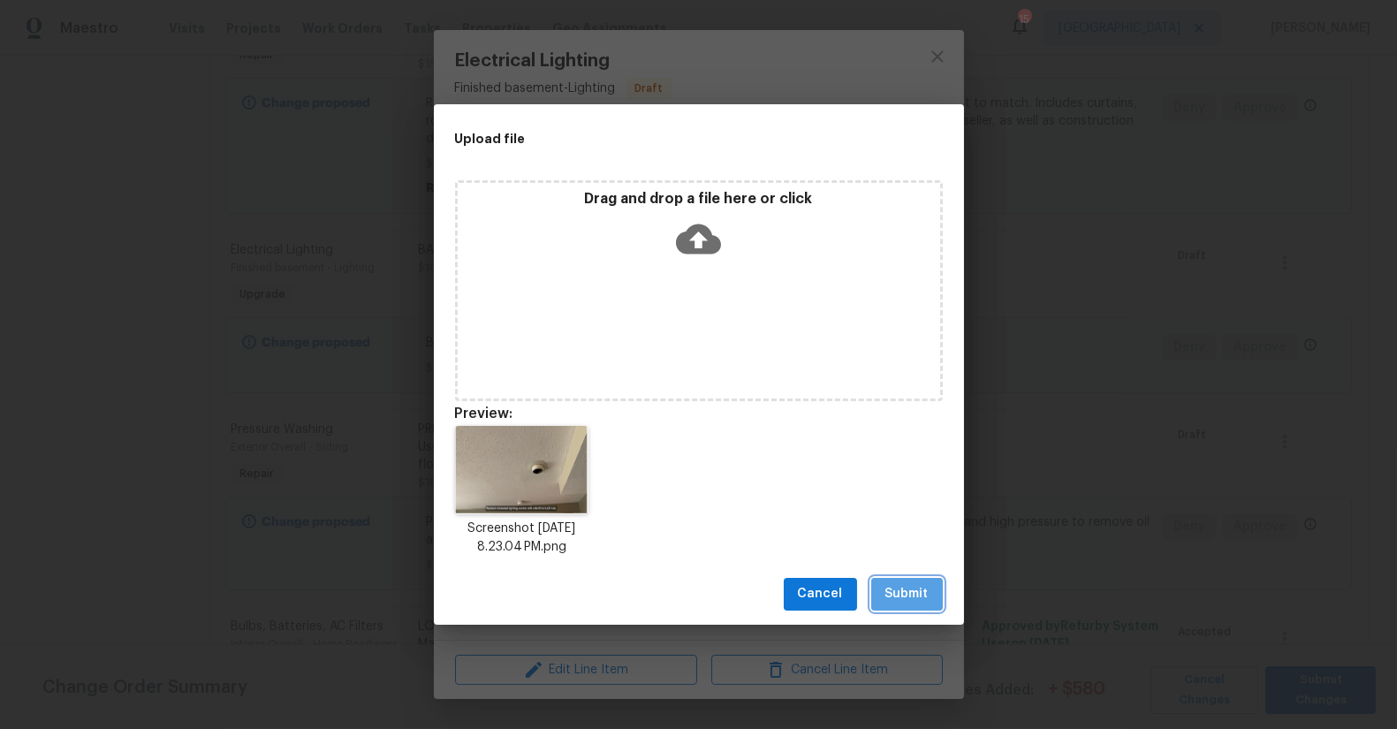
click at [922, 585] on span "Submit" at bounding box center [907, 594] width 43 height 22
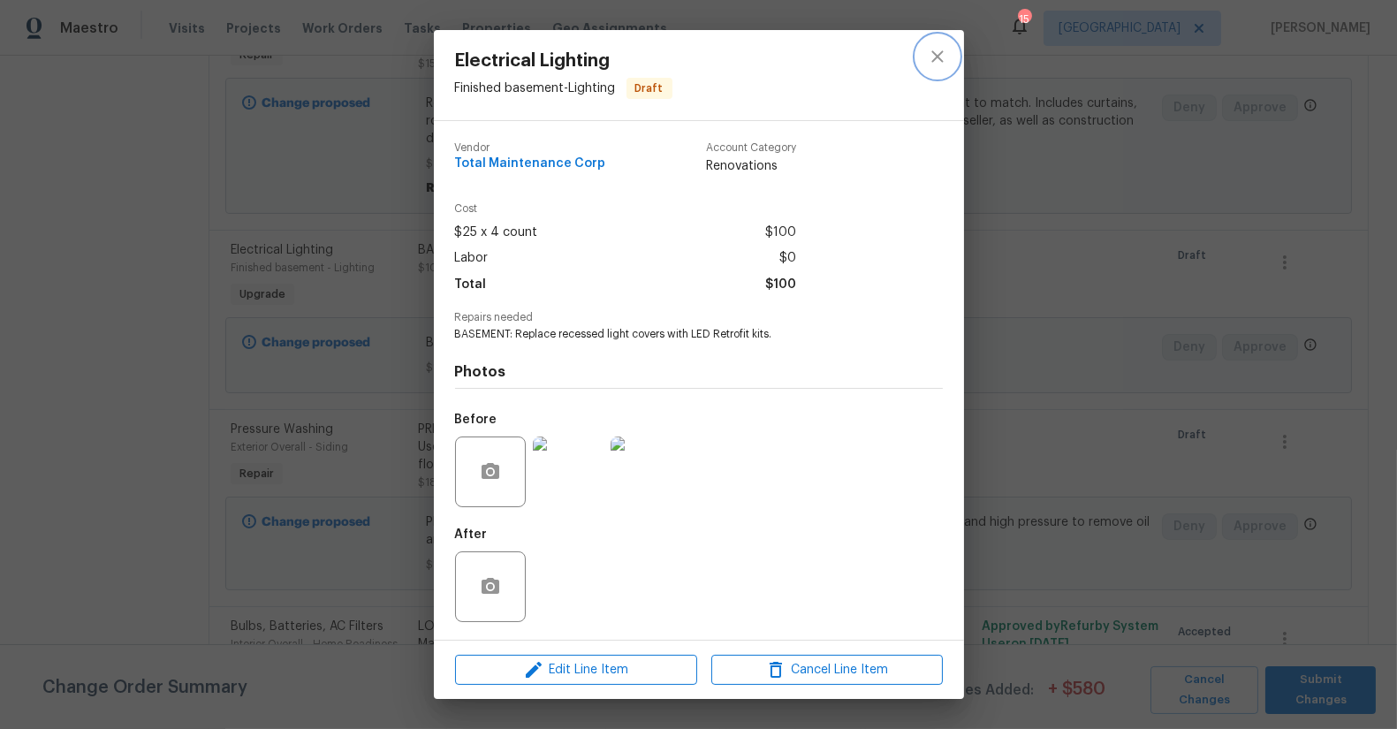
click at [943, 59] on icon "close" at bounding box center [937, 56] width 21 height 21
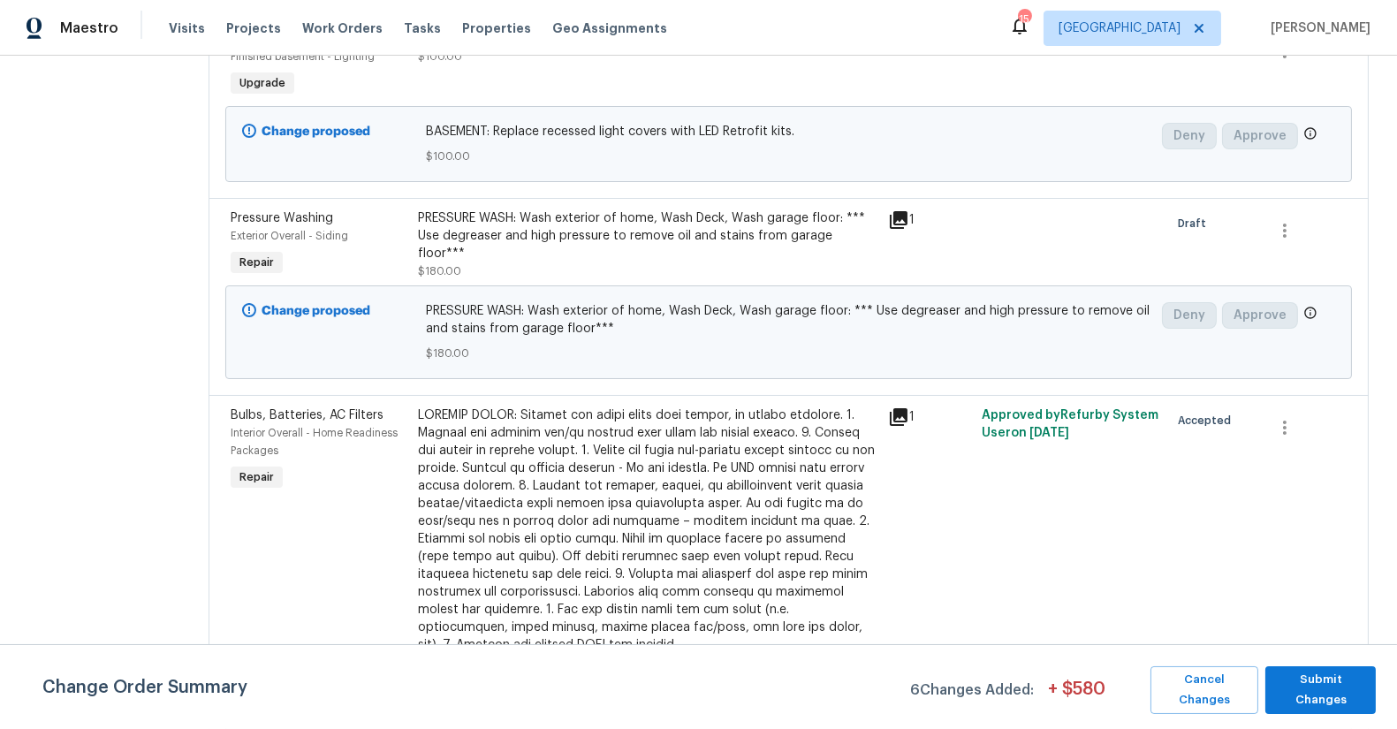
scroll to position [867, 0]
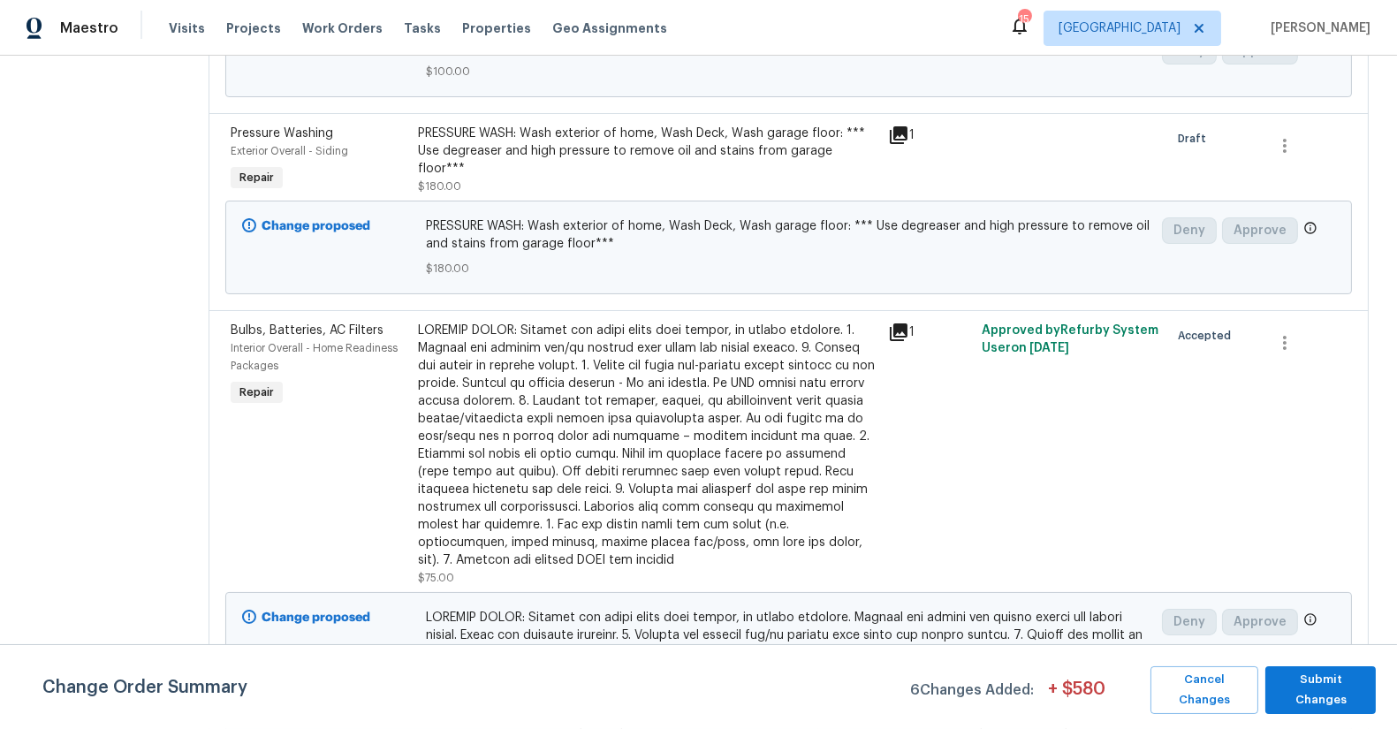
click at [584, 452] on div at bounding box center [648, 445] width 459 height 247
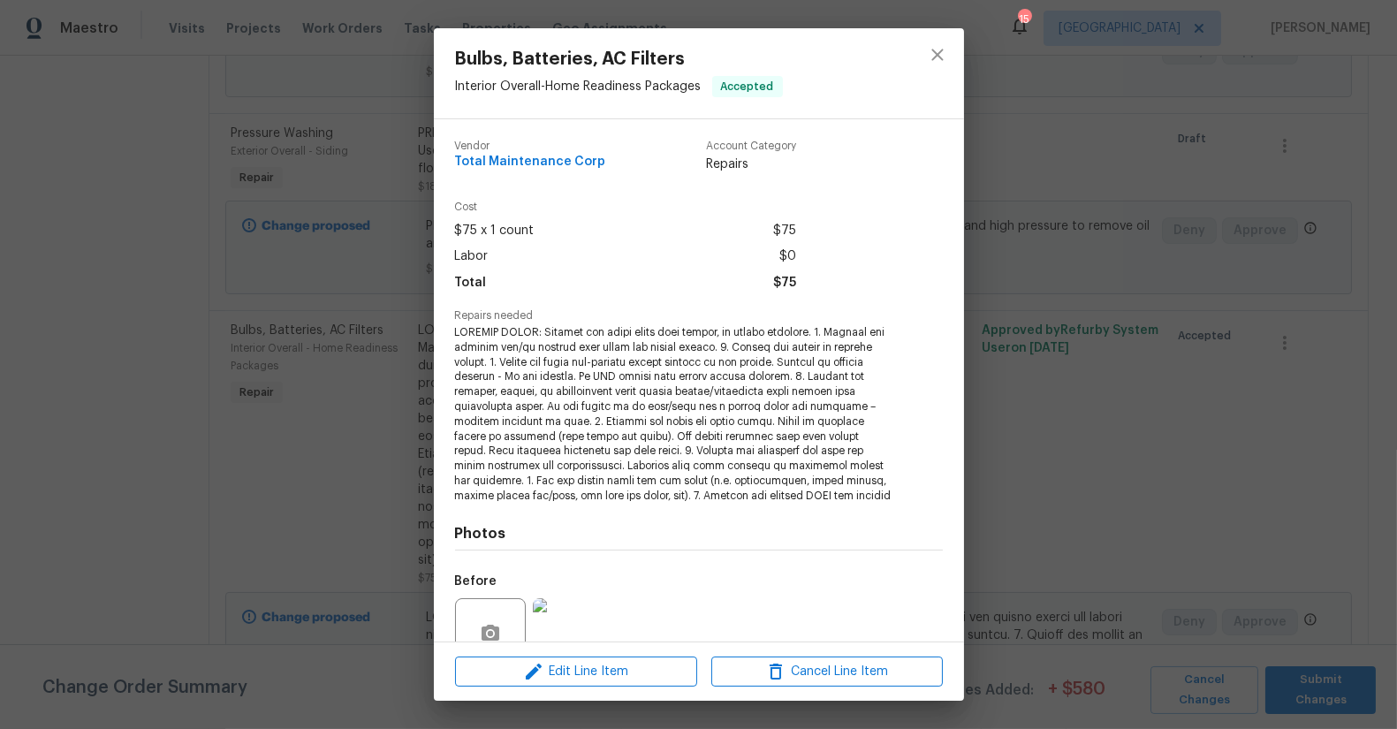
click at [488, 626] on div at bounding box center [490, 633] width 71 height 71
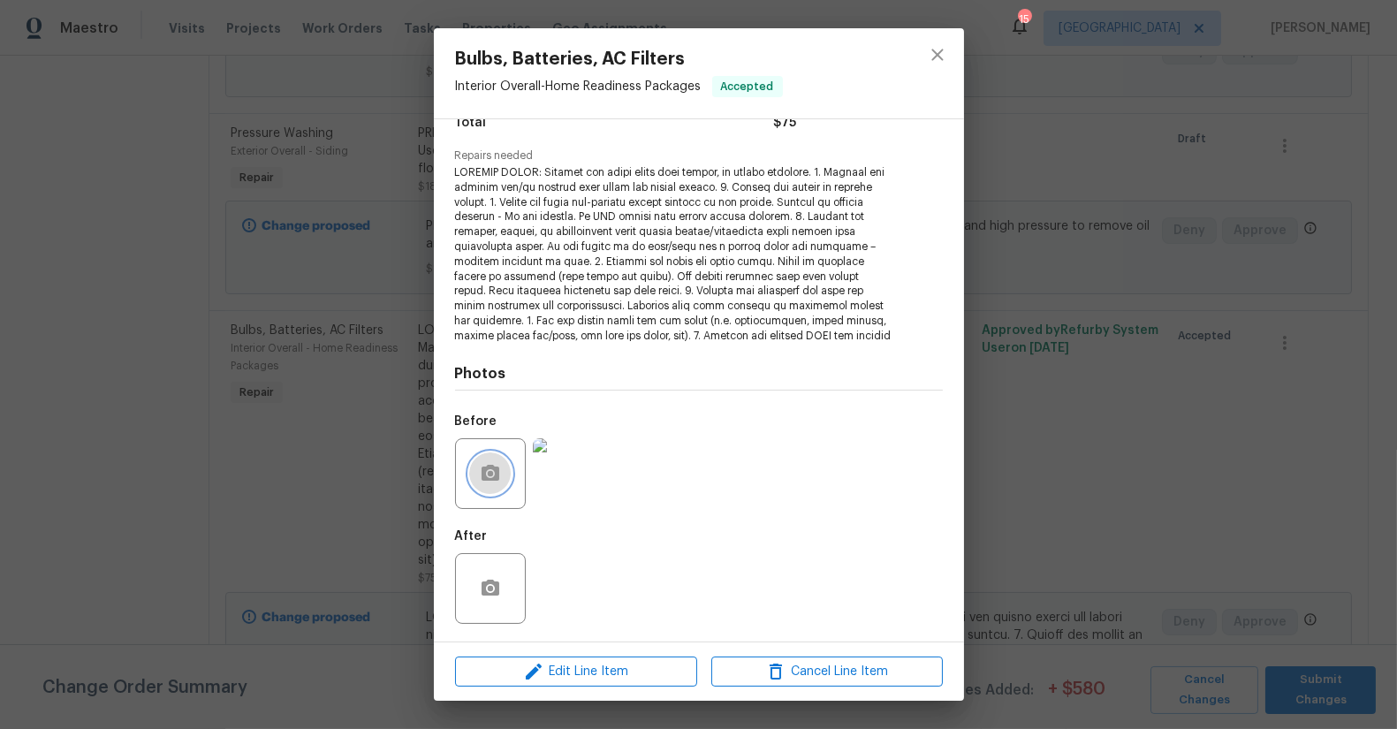
click at [490, 470] on icon "button" at bounding box center [491, 473] width 18 height 16
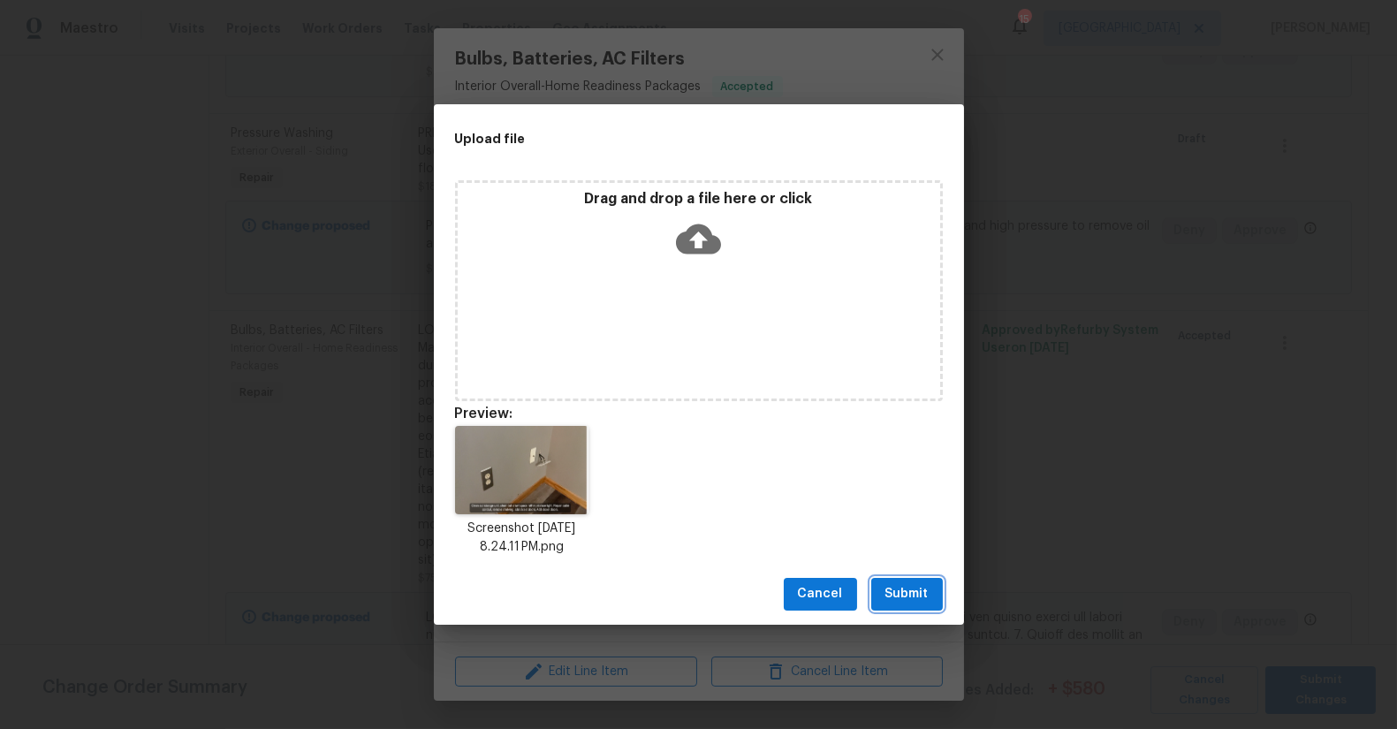
click at [922, 602] on span "Submit" at bounding box center [907, 594] width 43 height 22
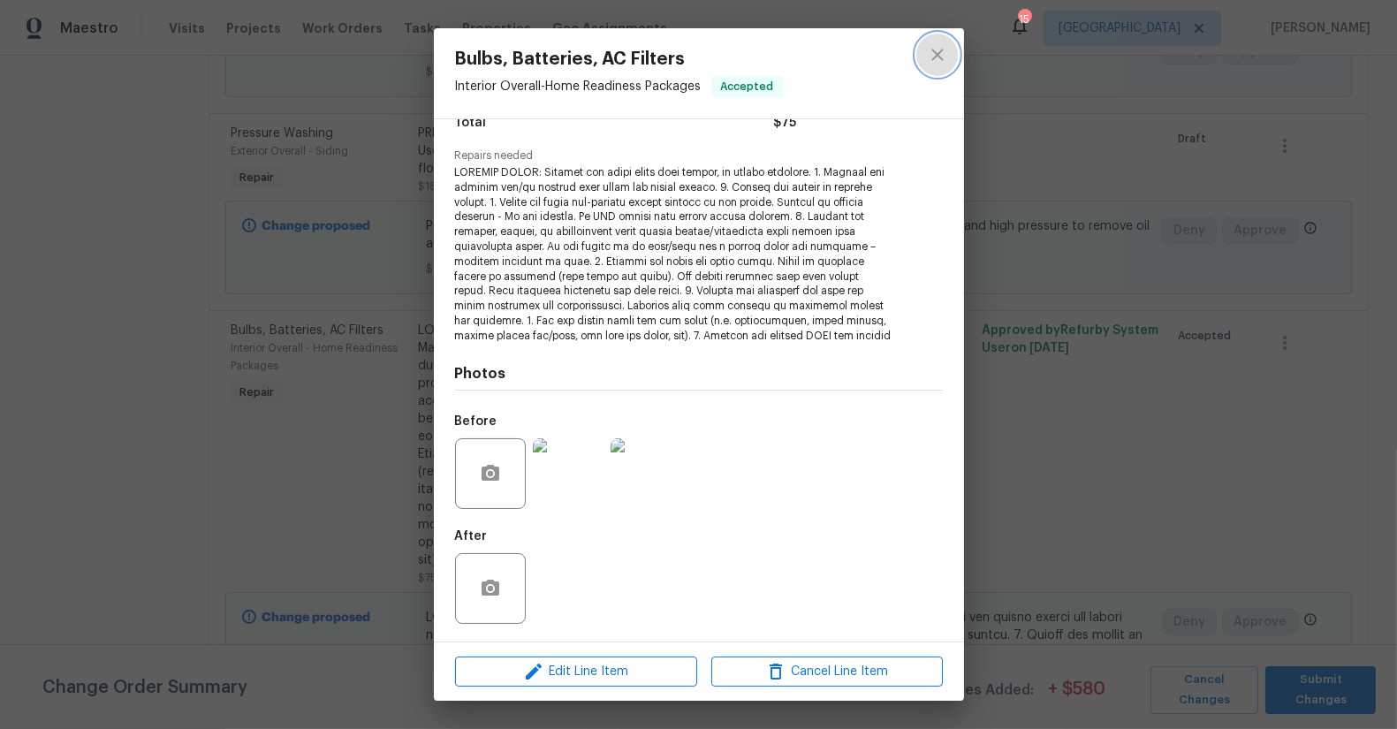
click at [931, 57] on icon "close" at bounding box center [937, 54] width 21 height 21
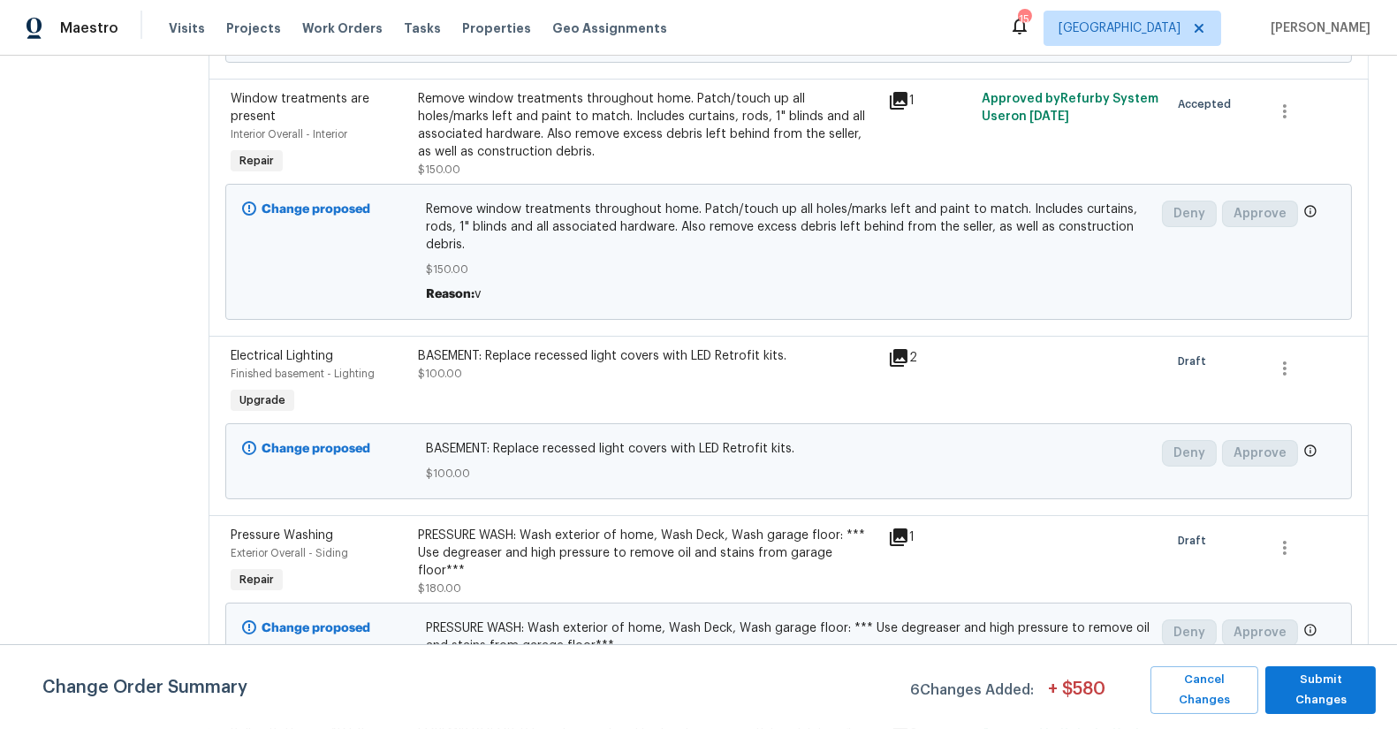
scroll to position [0, 0]
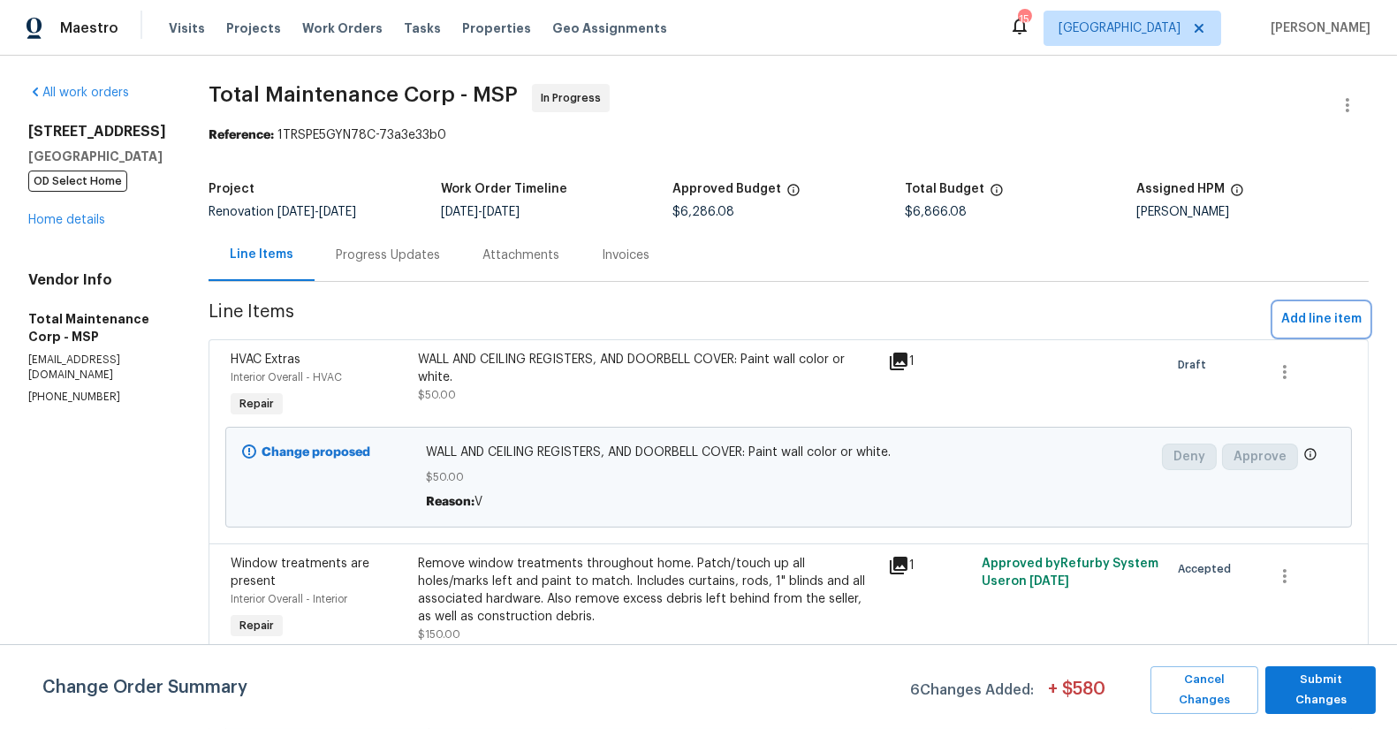
click at [1323, 318] on span "Add line item" at bounding box center [1322, 319] width 80 height 22
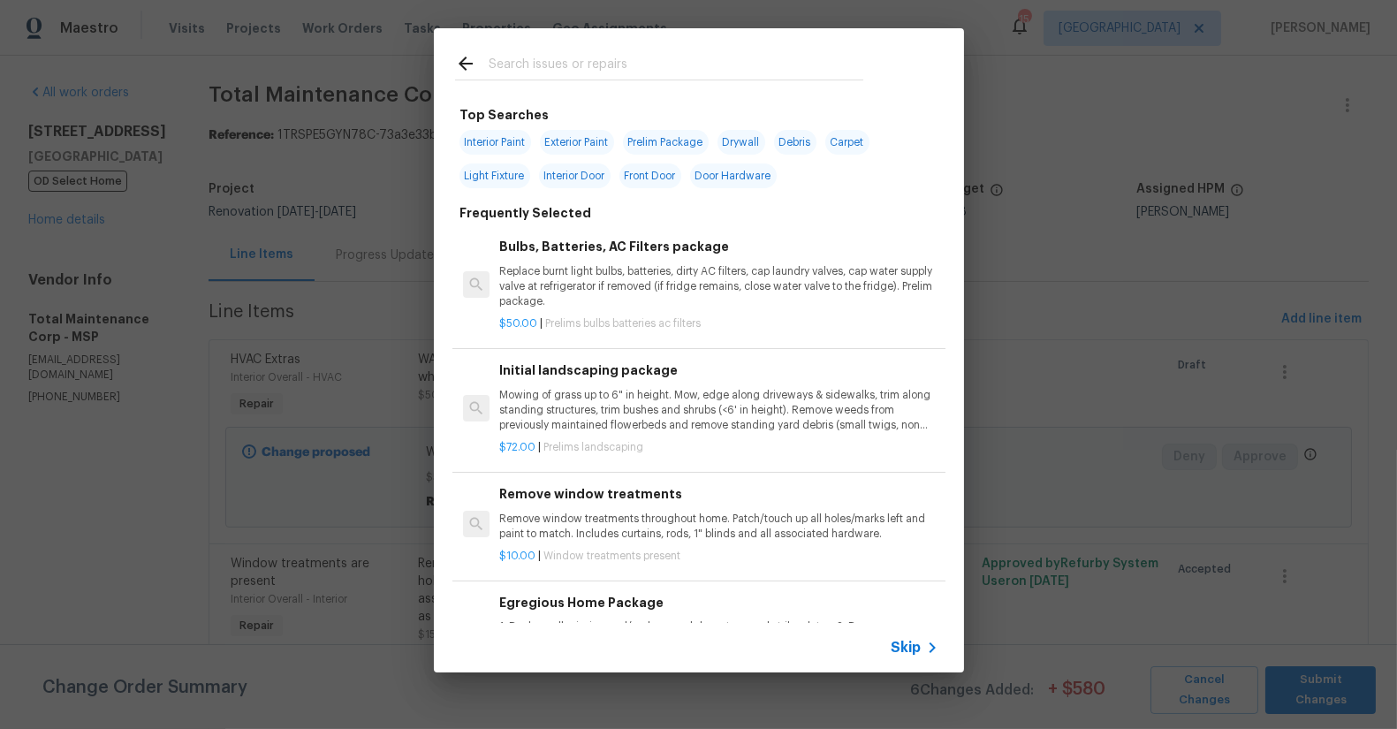
click at [648, 79] on input "text" at bounding box center [676, 66] width 375 height 27
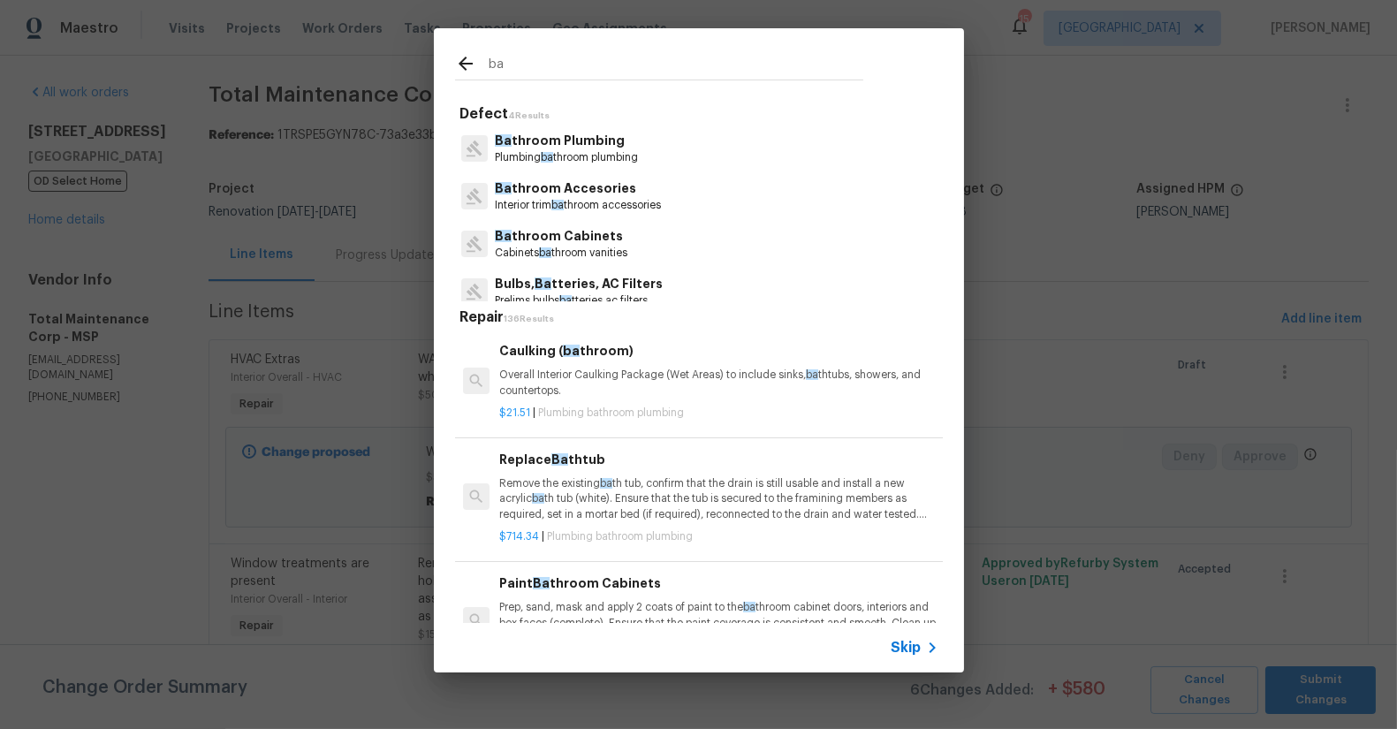
type input "b"
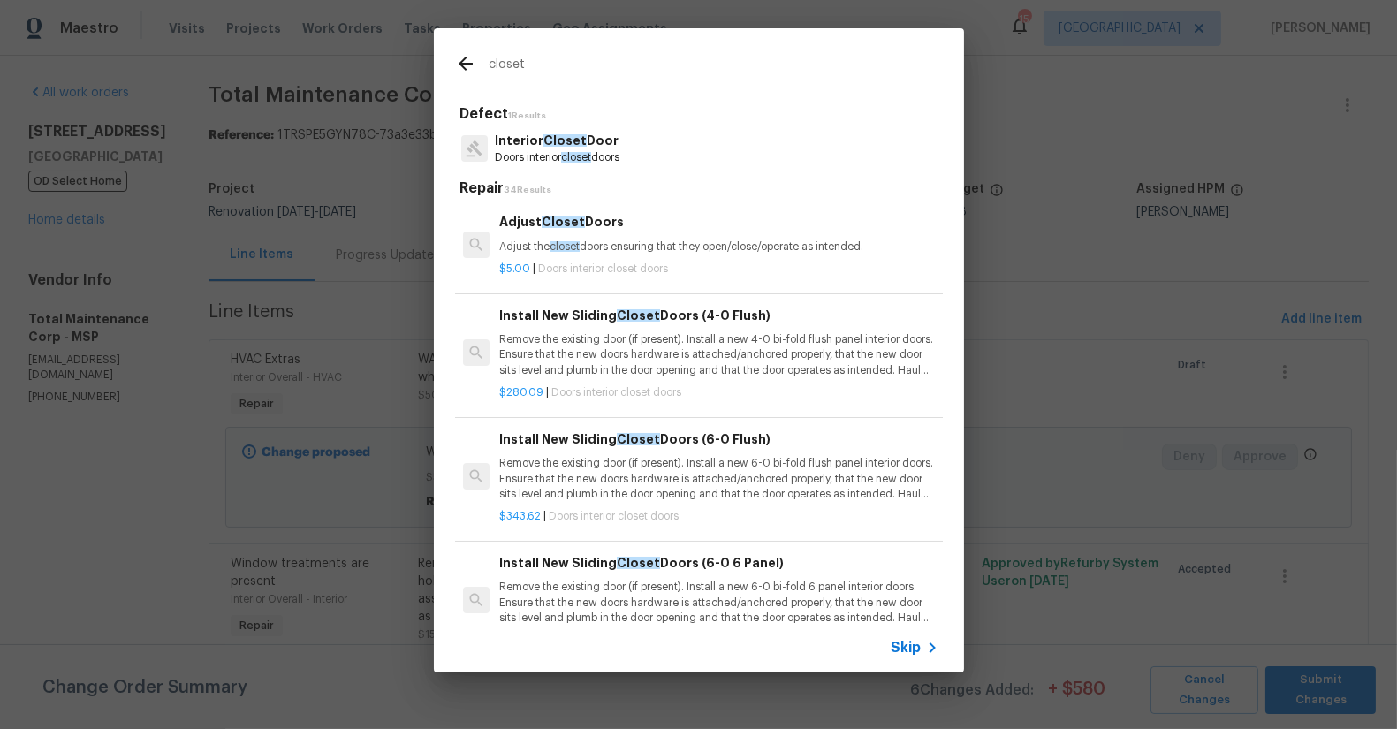
type input "closet"
click at [568, 145] on span "Closet" at bounding box center [565, 140] width 43 height 12
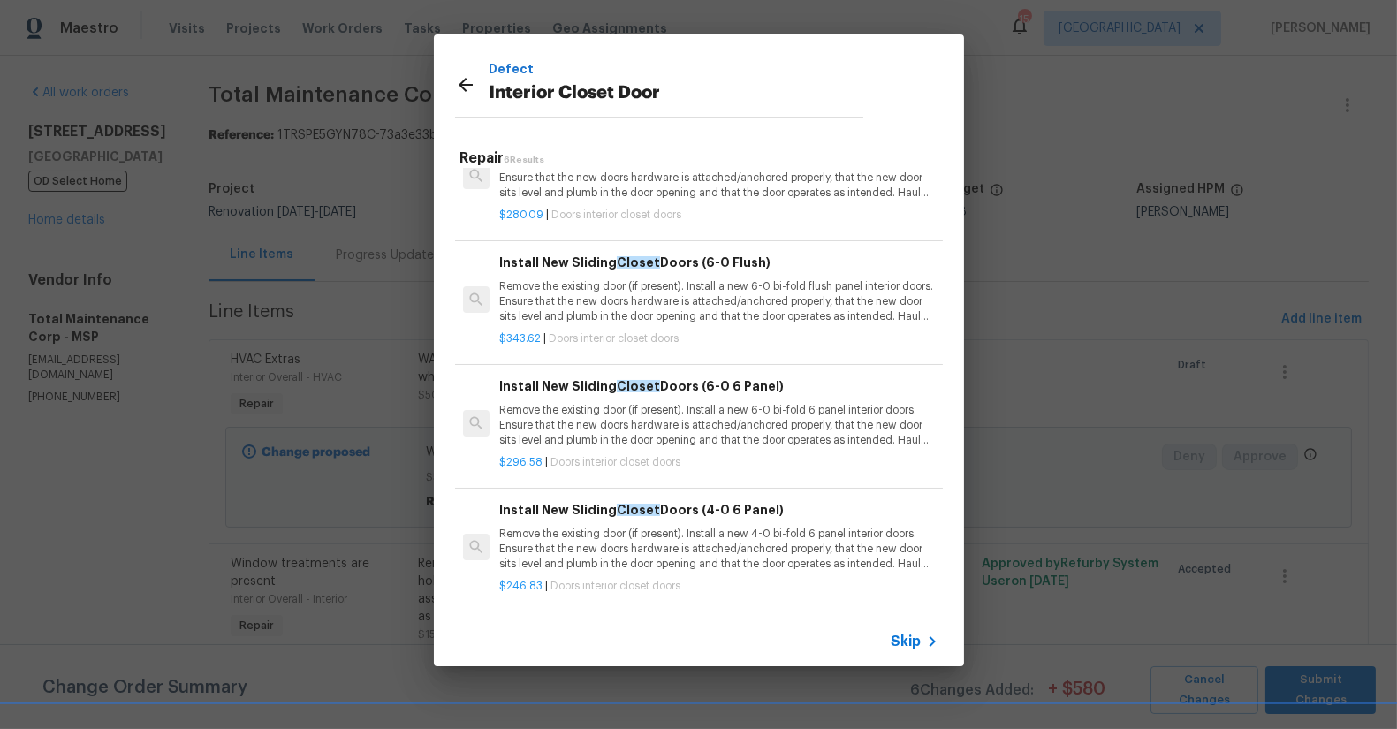
scroll to position [255, 0]
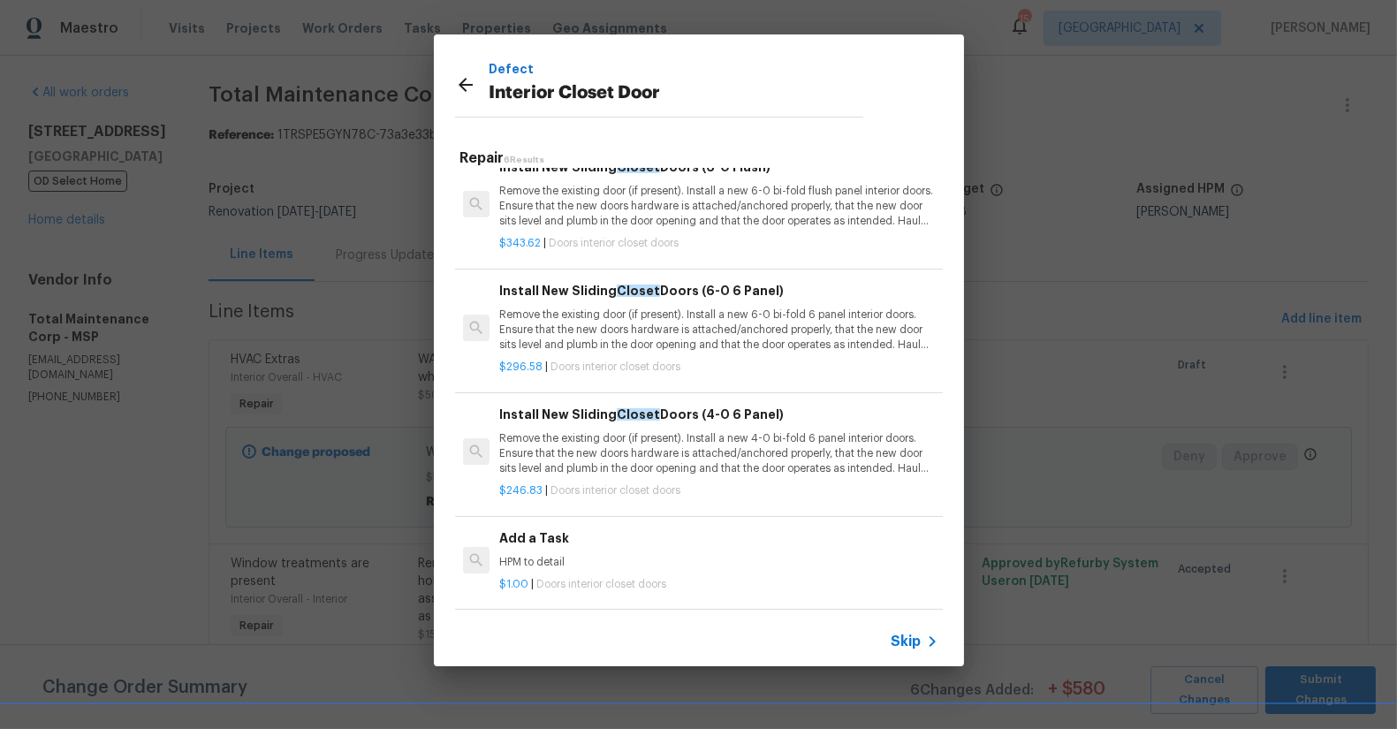
click at [695, 334] on p "Remove the existing door (if present). Install a new 6-0 bi-fold 6 panel interi…" at bounding box center [718, 330] width 438 height 45
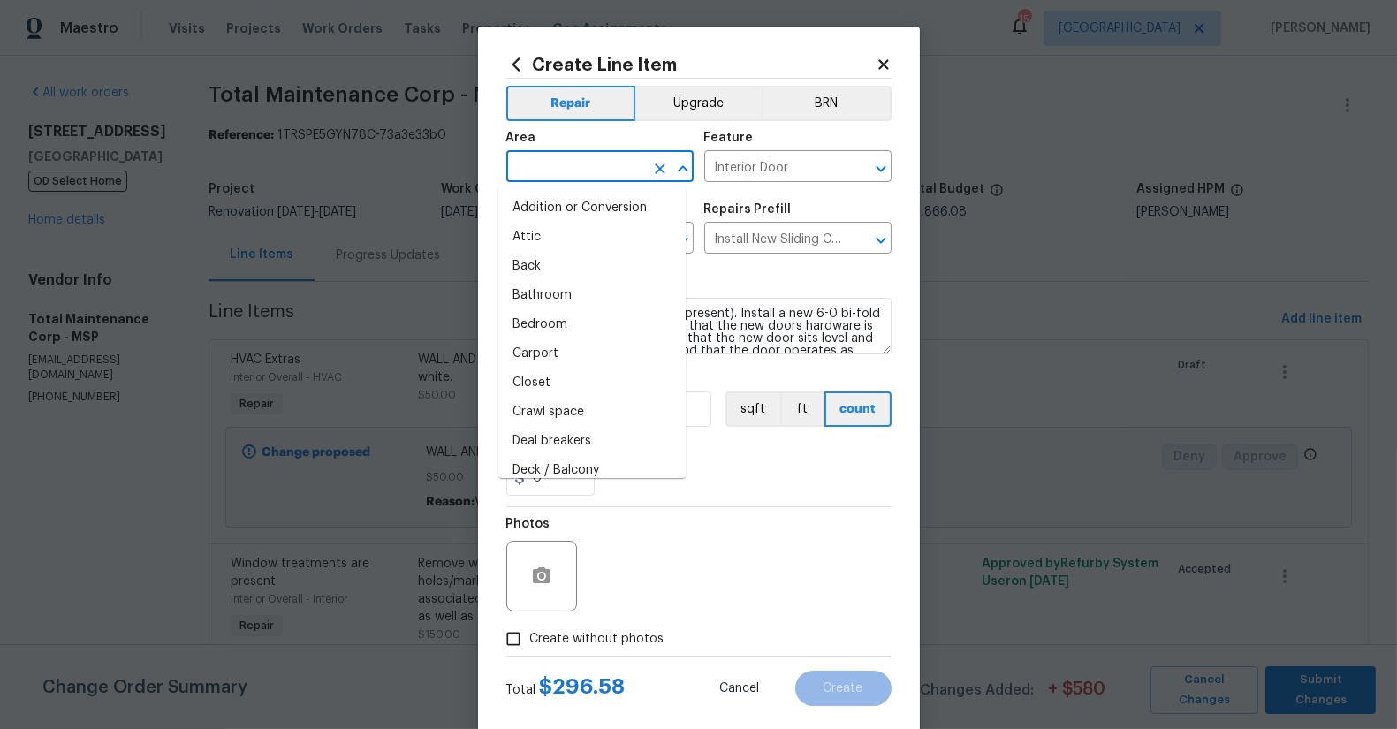
click at [564, 171] on input "text" at bounding box center [575, 168] width 138 height 27
